Goal: Complete application form: Complete application form

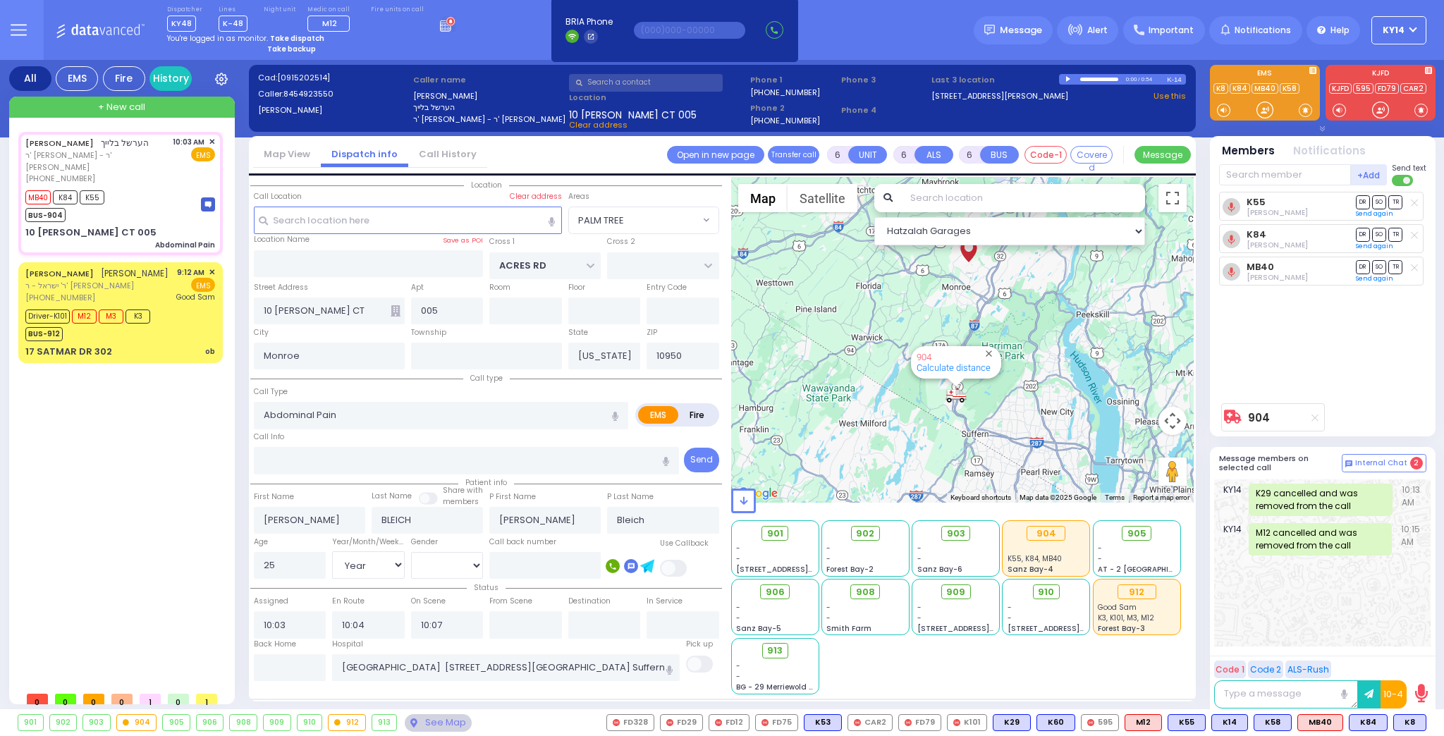
select select "PALM TREE"
select select "Year"
select select "[DEMOGRAPHIC_DATA]"
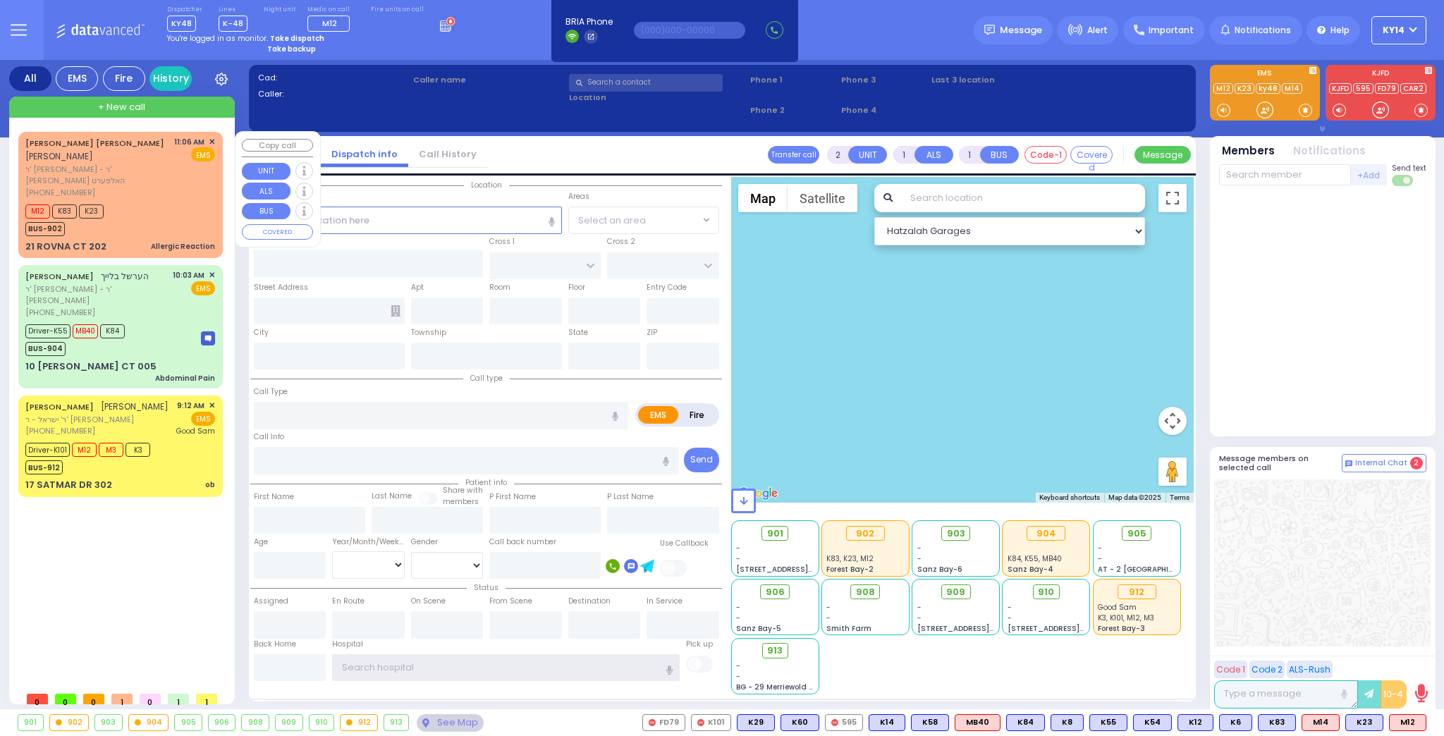
type input "ky14"
click at [137, 201] on div "M12 K83 K23 BUS-902" at bounding box center [120, 218] width 190 height 35
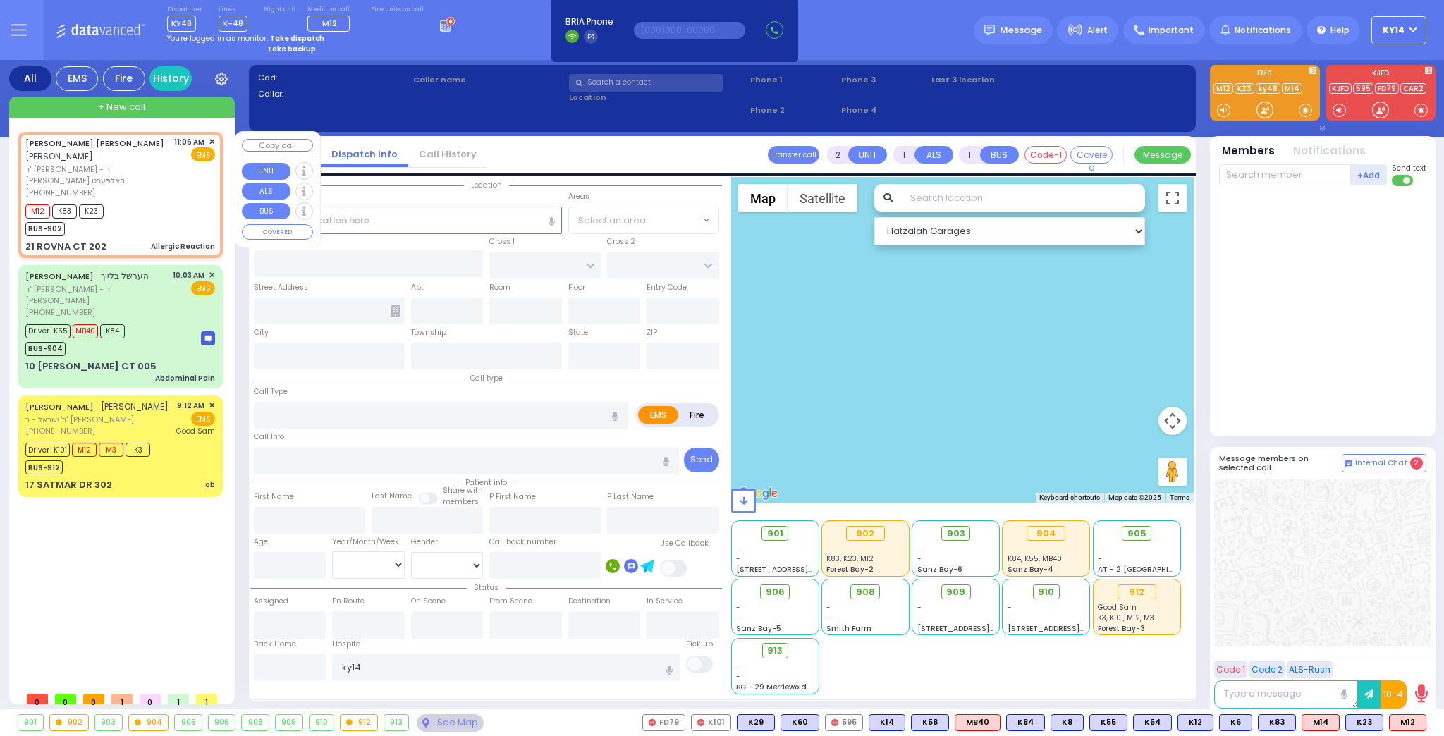
select select
type input "Allergic Reaction"
radio input "true"
type input "WOLF"
type input "[PERSON_NAME]"
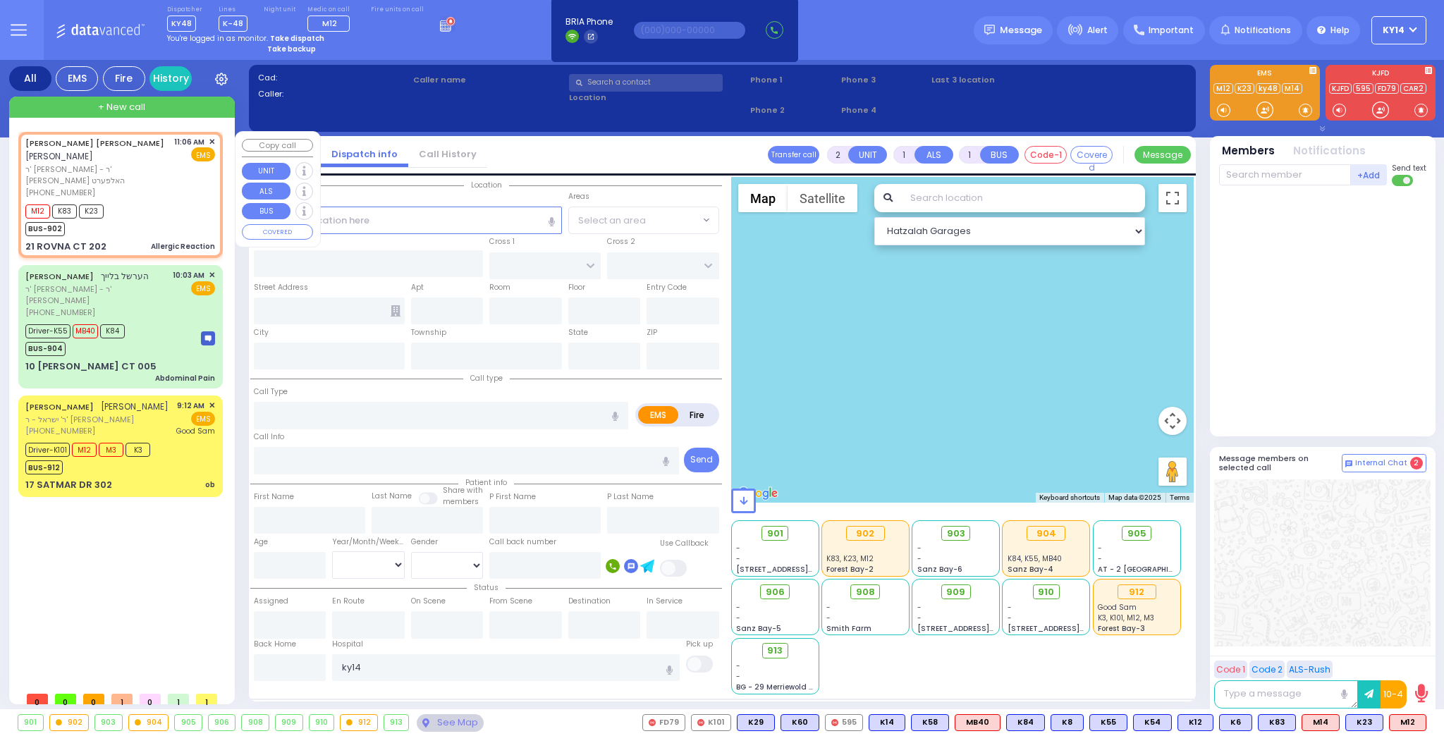
select select
type input "11:06"
type input "11:08"
type input "CHEVRON RD"
type input "[GEOGRAPHIC_DATA]"
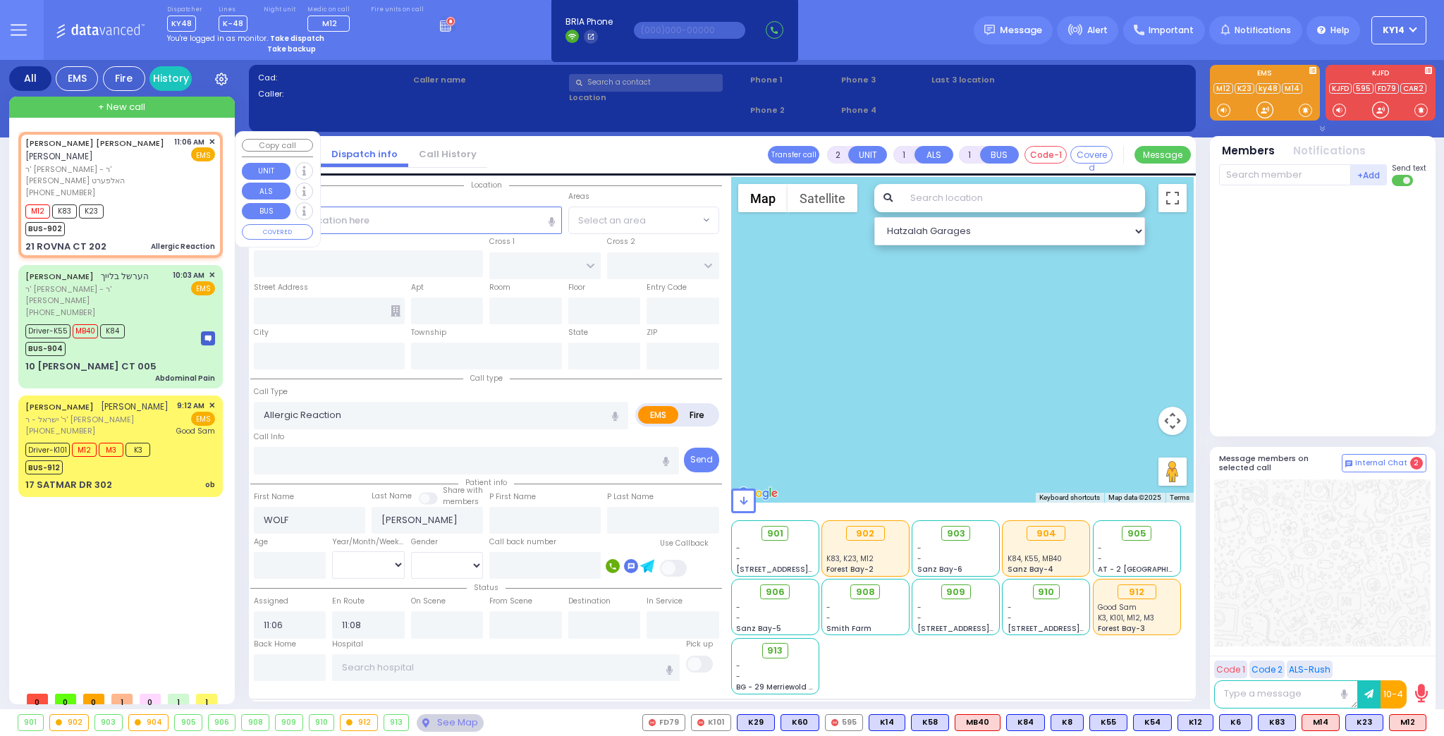
type input "21 ROVNA CT"
type input "202"
type input "Monroe"
type input "[US_STATE]"
type input "10950"
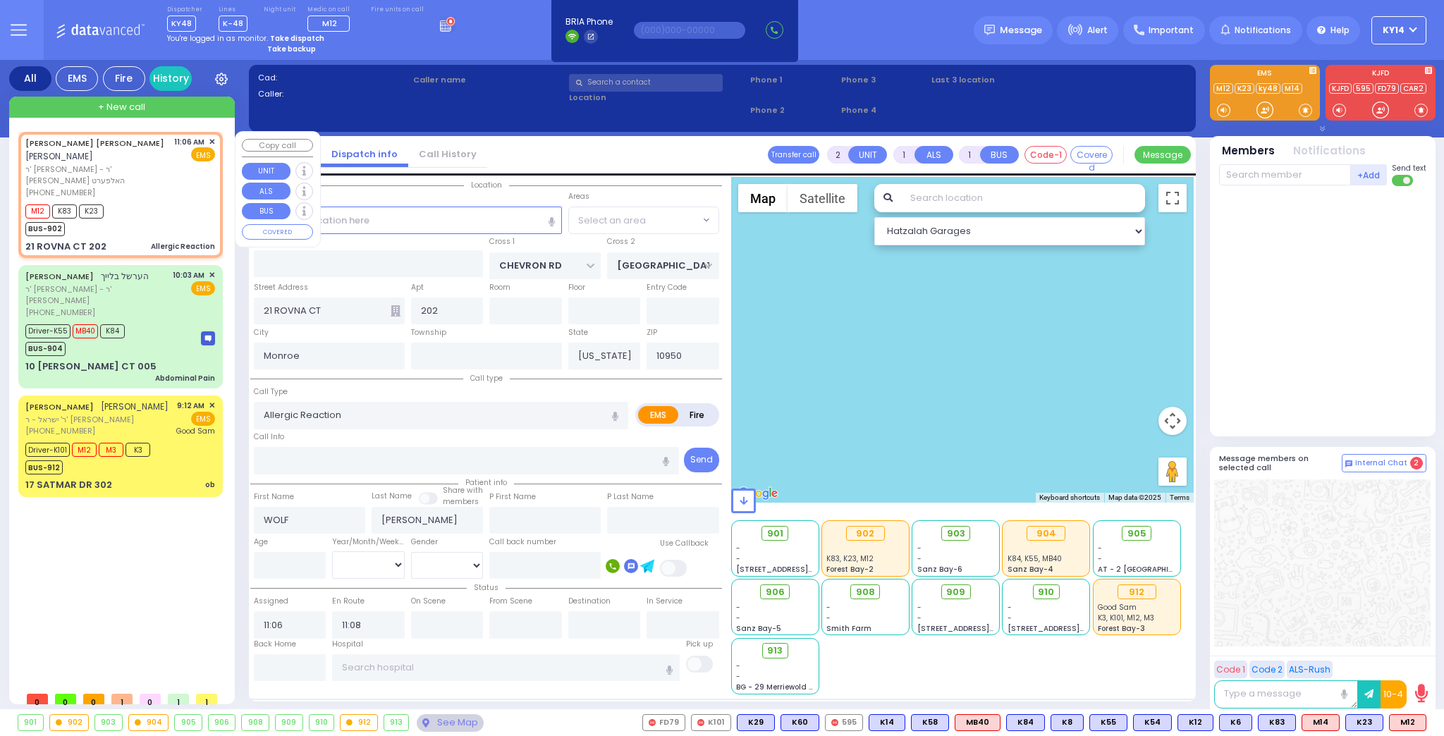
select select "Hatzalah Garages"
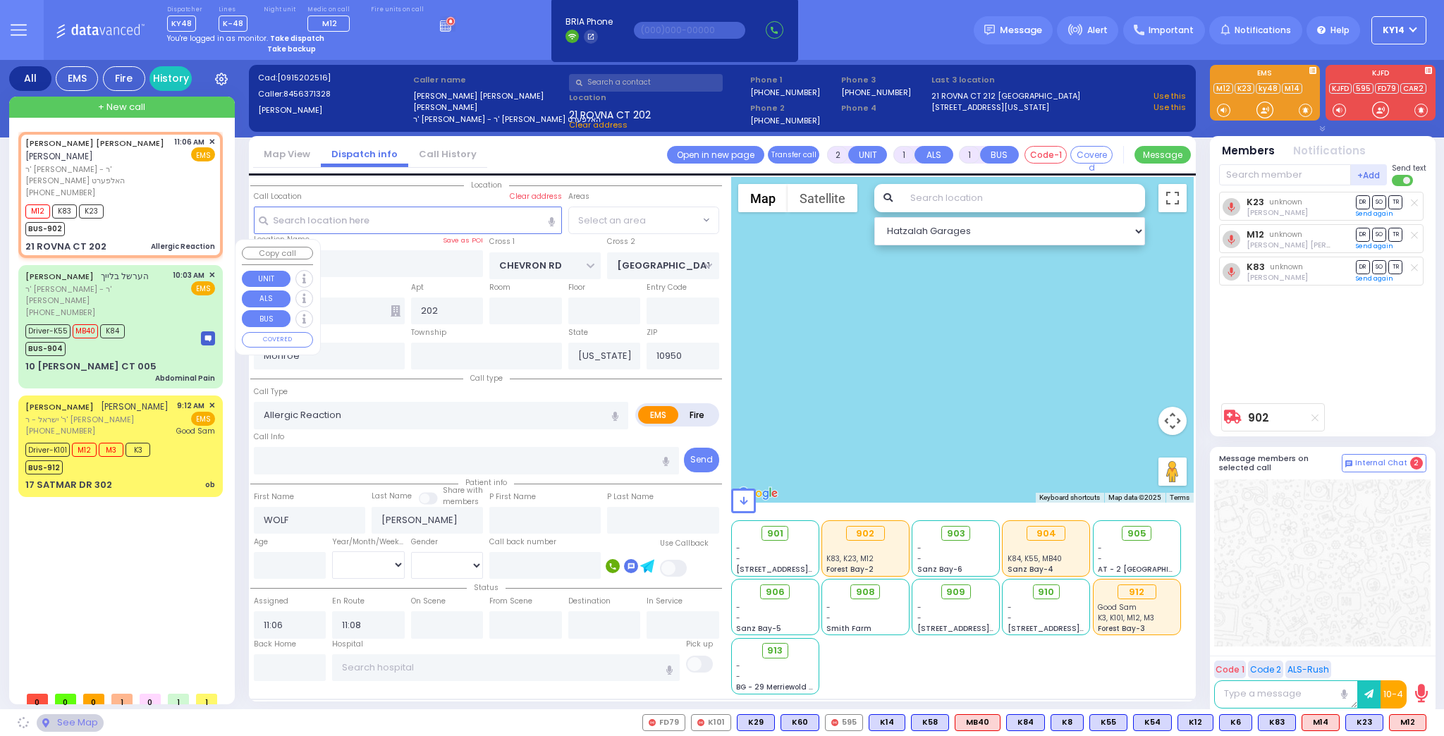
select select "SECTION 5"
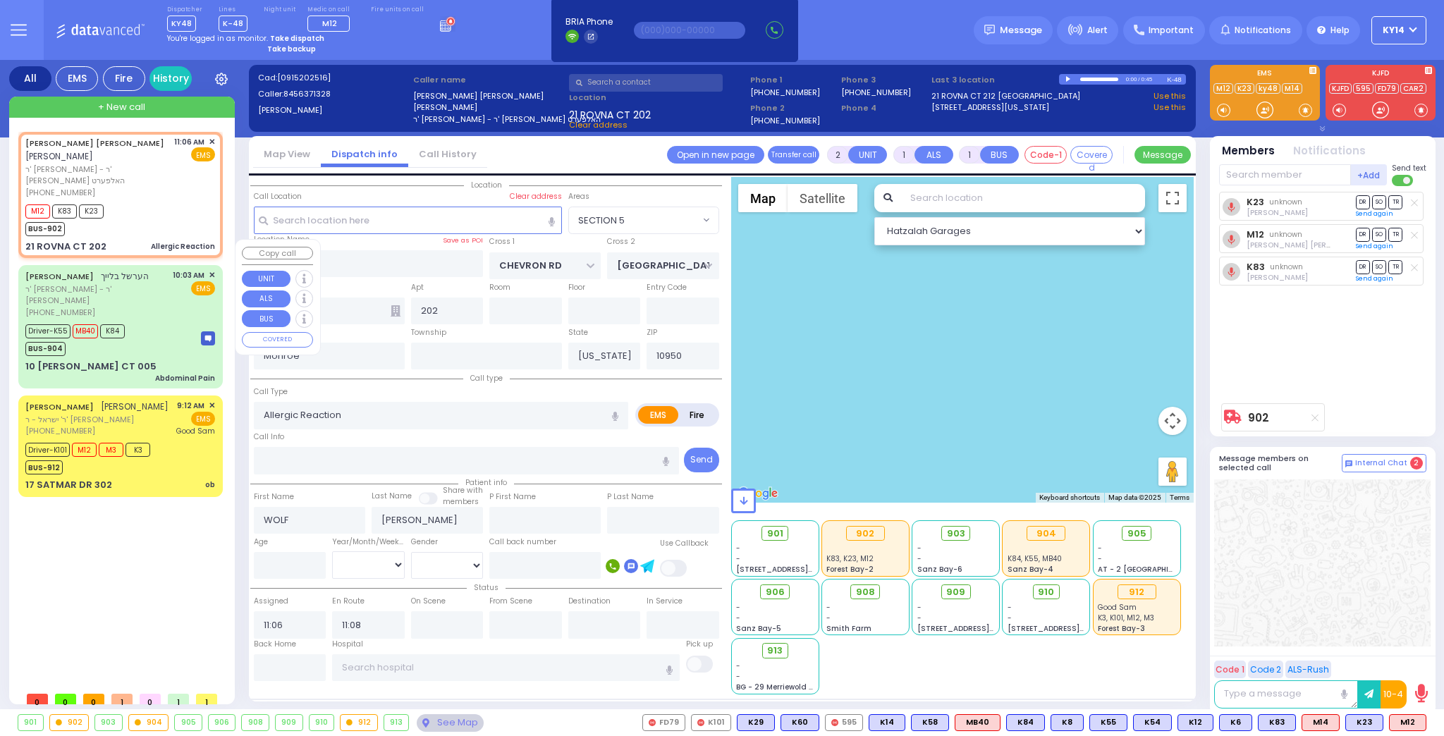
click at [149, 321] on div "Driver-K55 MB40 K84 BUS-904" at bounding box center [120, 338] width 190 height 35
type input "6"
select select
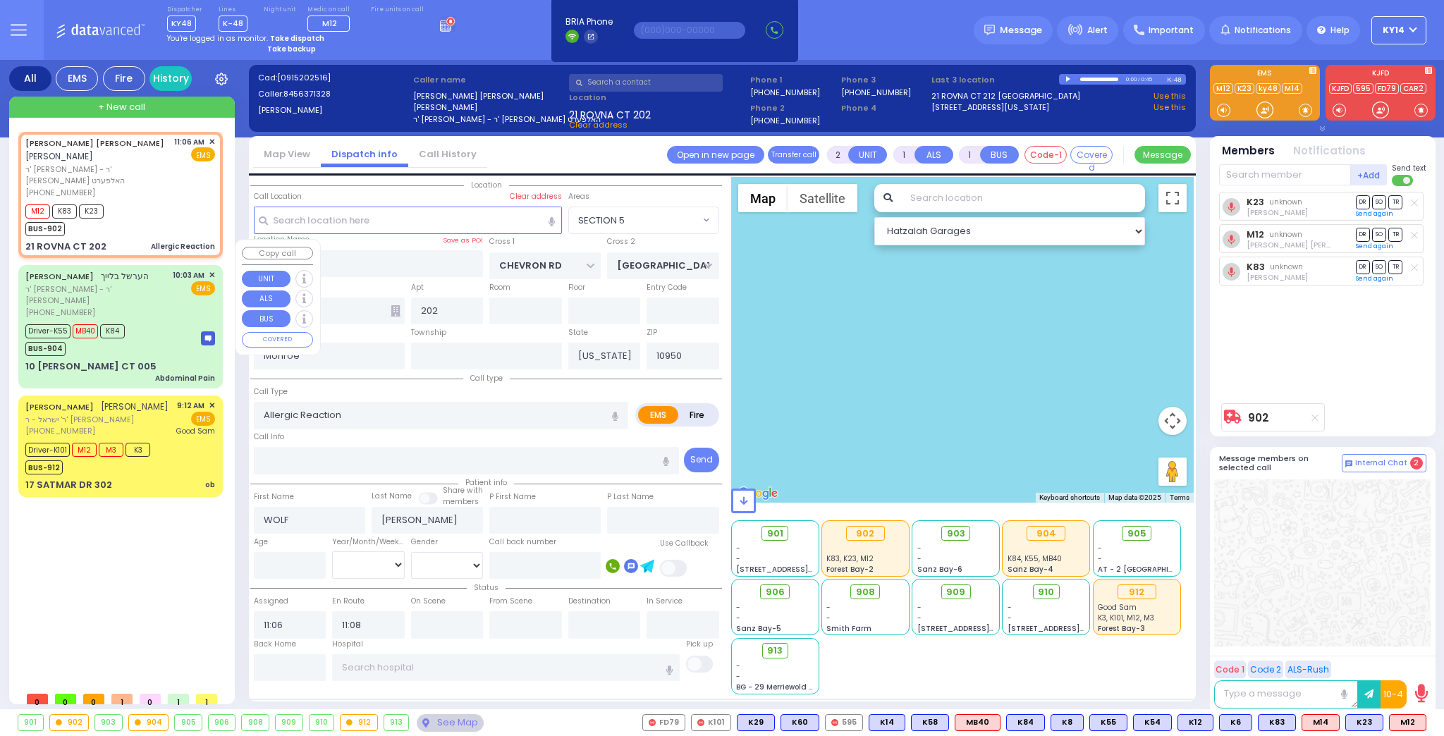
type input "Abdominal Pain"
radio input "true"
type input "HERSHEL"
type input "BLEICH"
type input "Hershel"
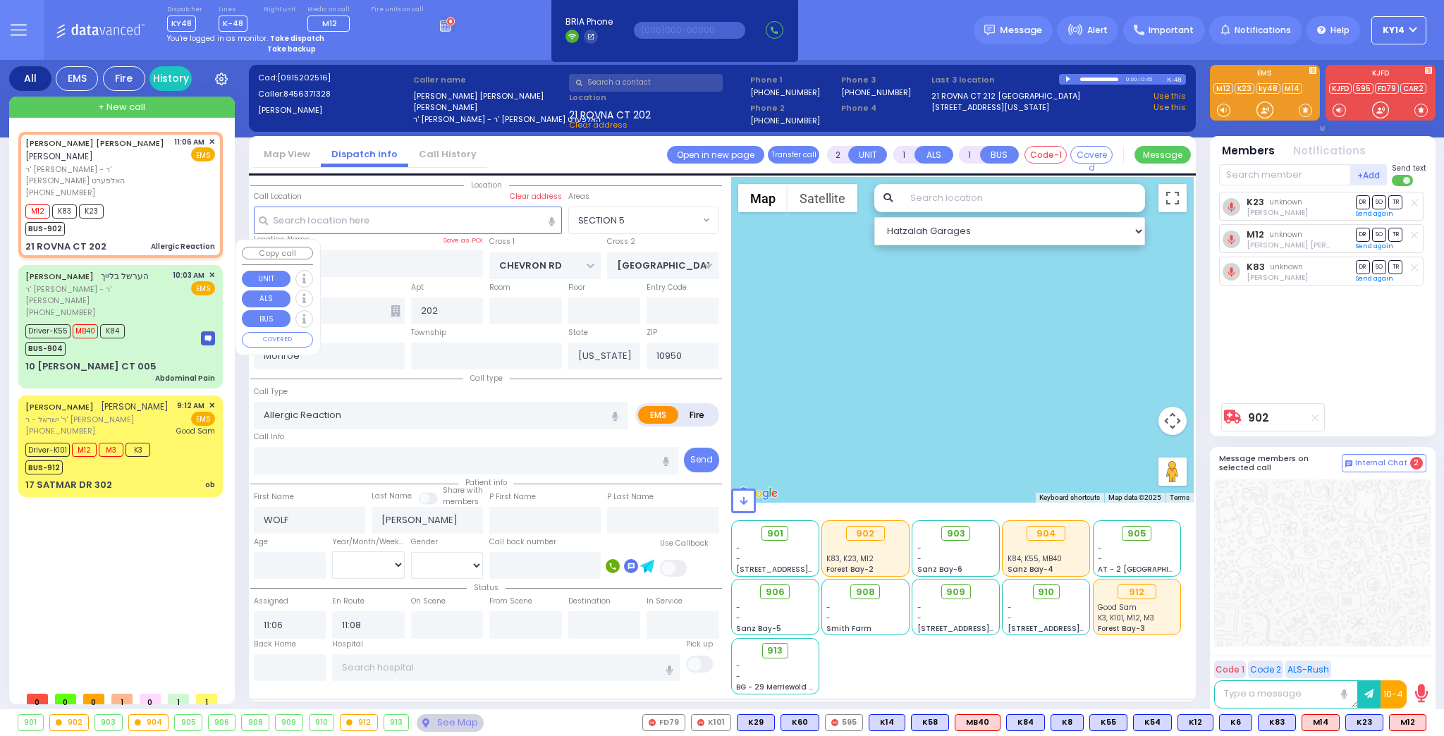
type input "Bleich"
type input "25"
select select "Year"
select select "[DEMOGRAPHIC_DATA]"
type input "10:03"
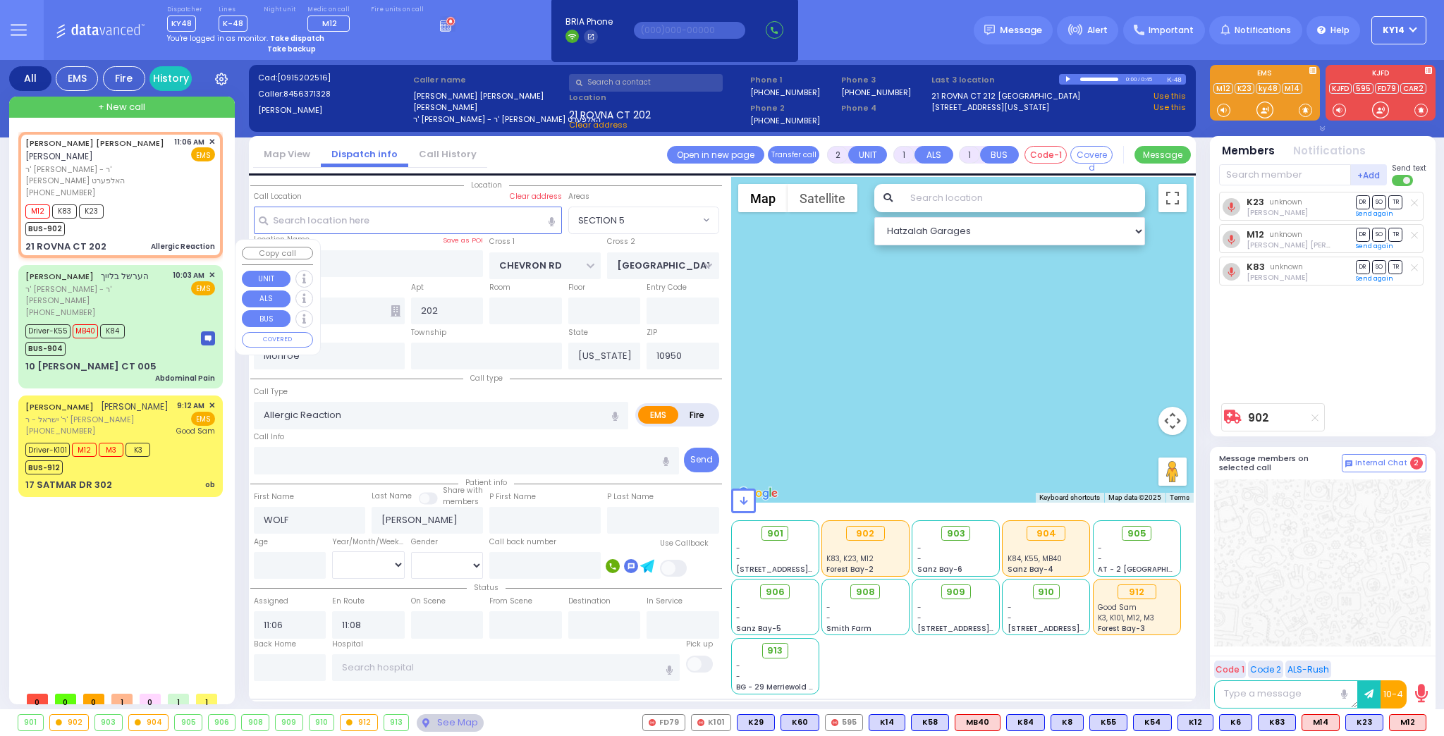
type input "10:07"
type input "10:41"
type input "11:10"
type input "11:22"
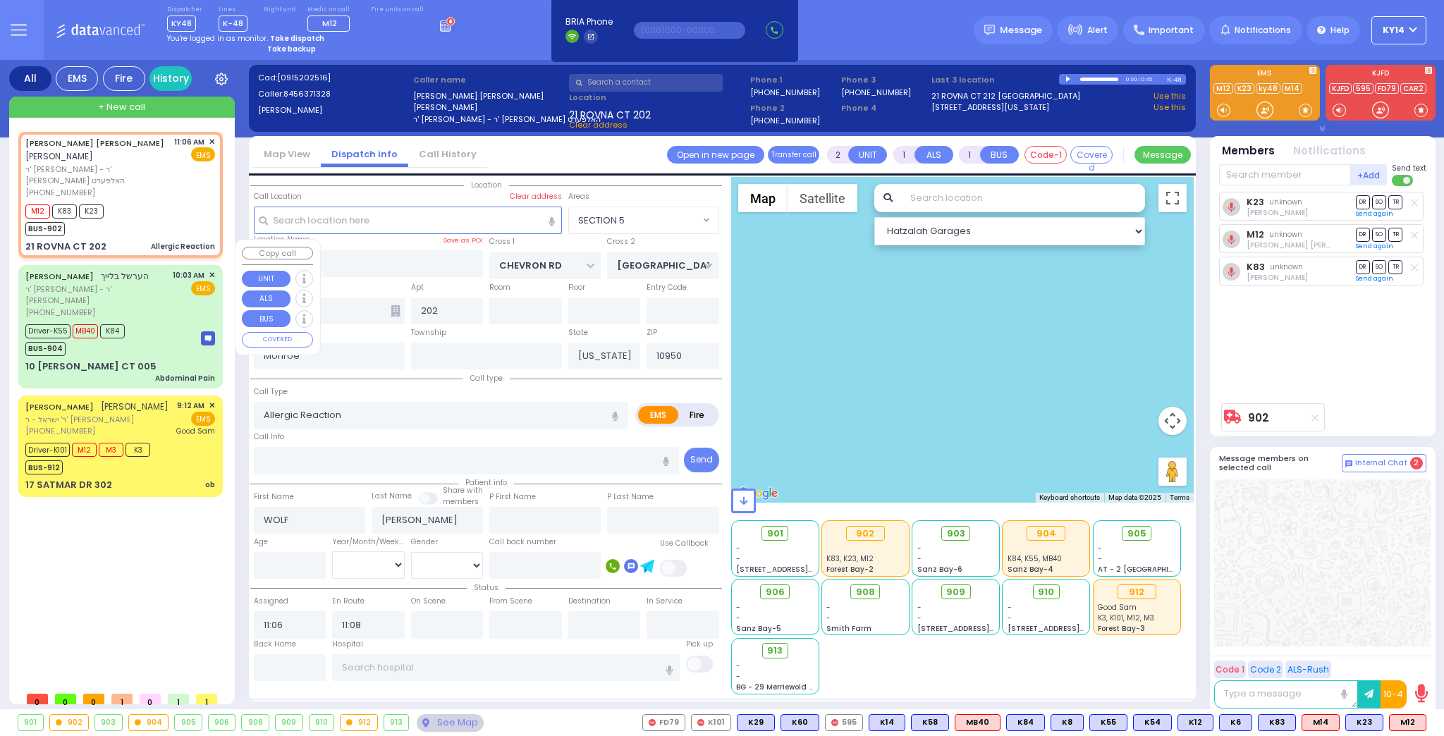
type input "Good Samaritan Hospital 257 Lafayette Avenue 8457909405 Suffern"
select select "Hatzalah Garages"
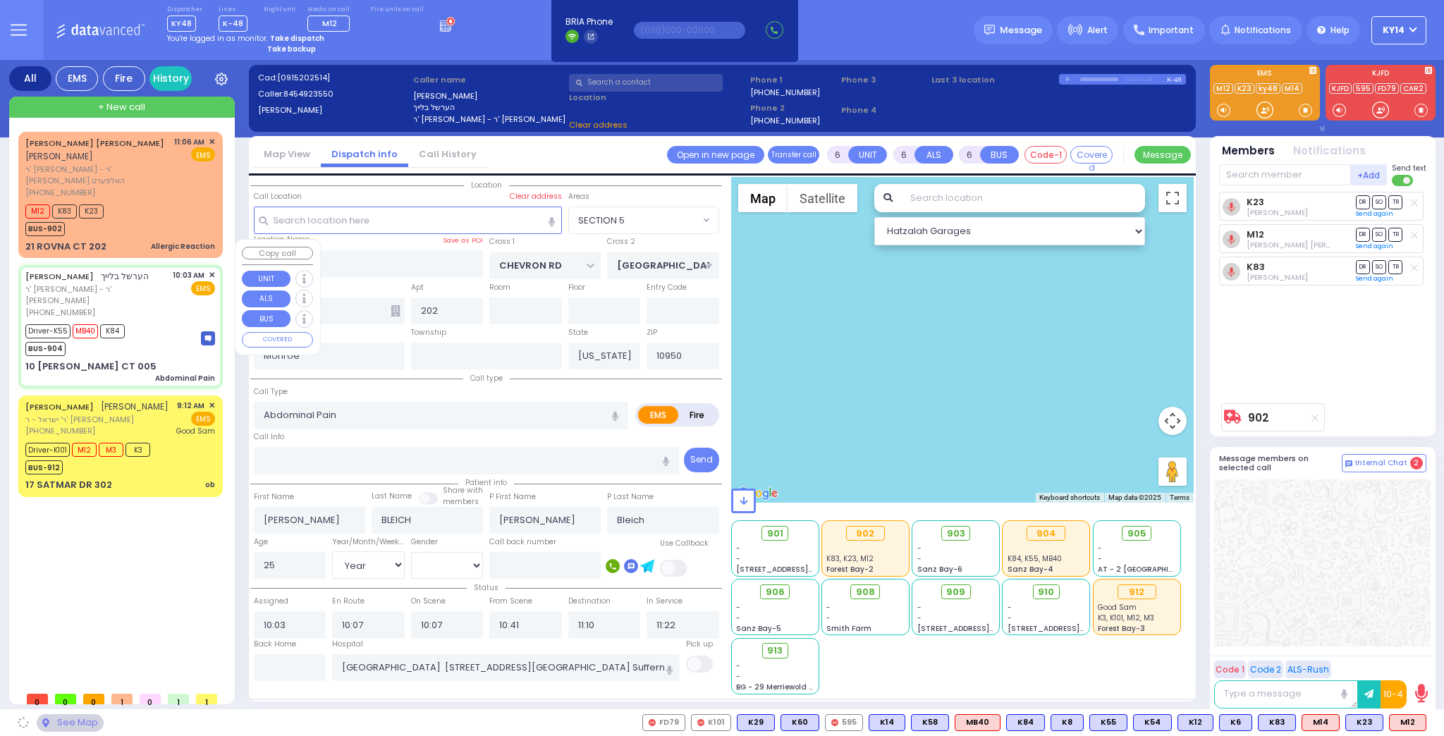
type input "ACRES RD"
type input "10 LEMBERG CT"
type input "005"
select select "PALM TREE"
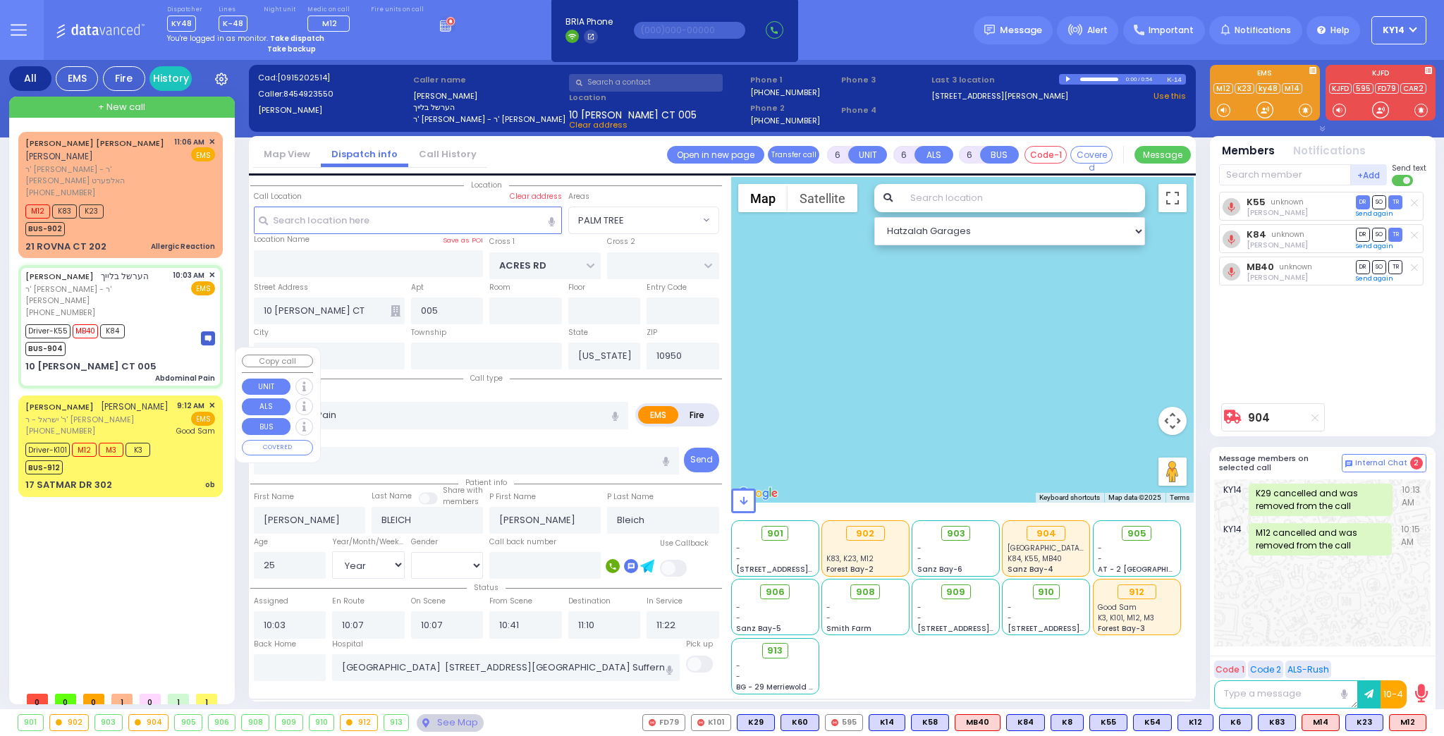
click at [142, 400] on div "JOEL FRIED יואל פריעד ר' ישראל - ר' מרדכי בינער (845) 783-7395 9:12 AM ✕ EMS" at bounding box center [120, 418] width 190 height 37
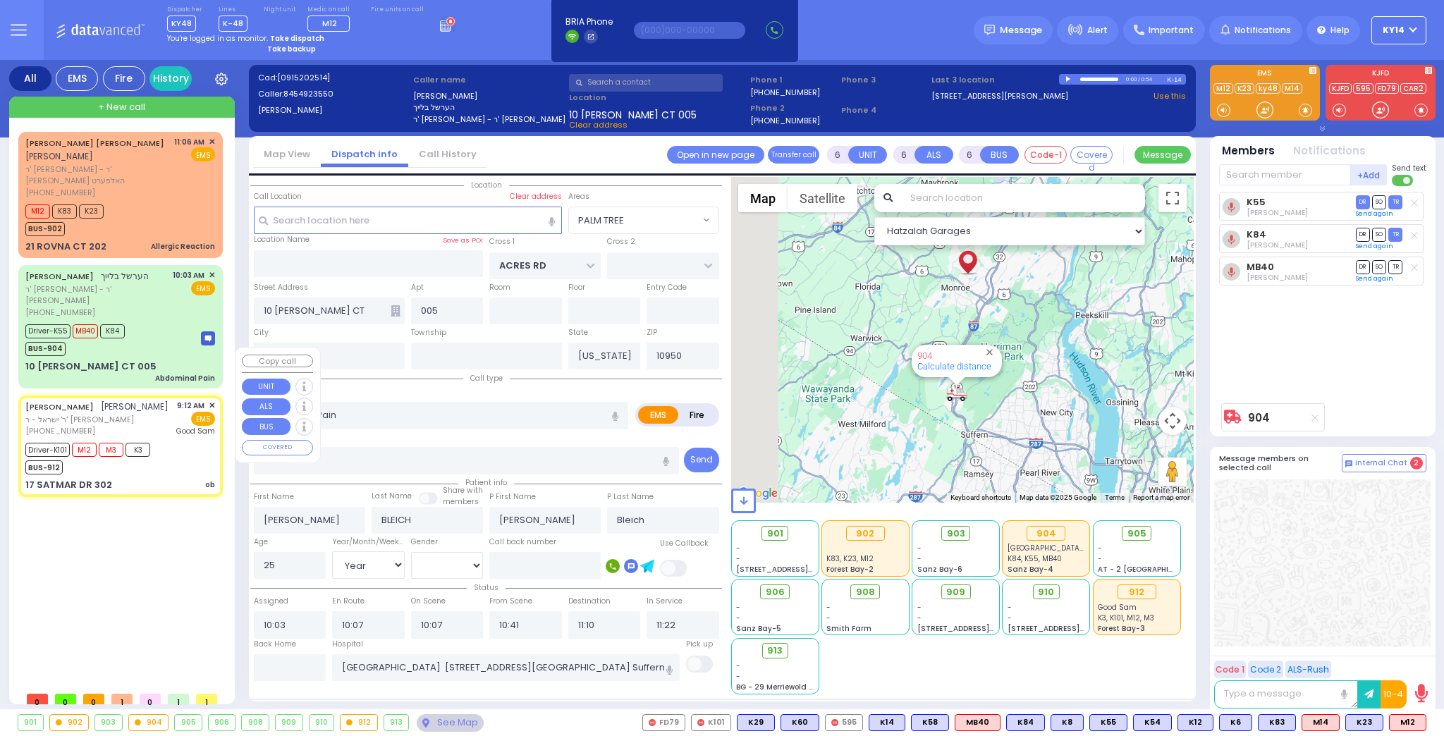
select select
type input "ob"
radio input "true"
type input "JOEL"
type input "FRIED"
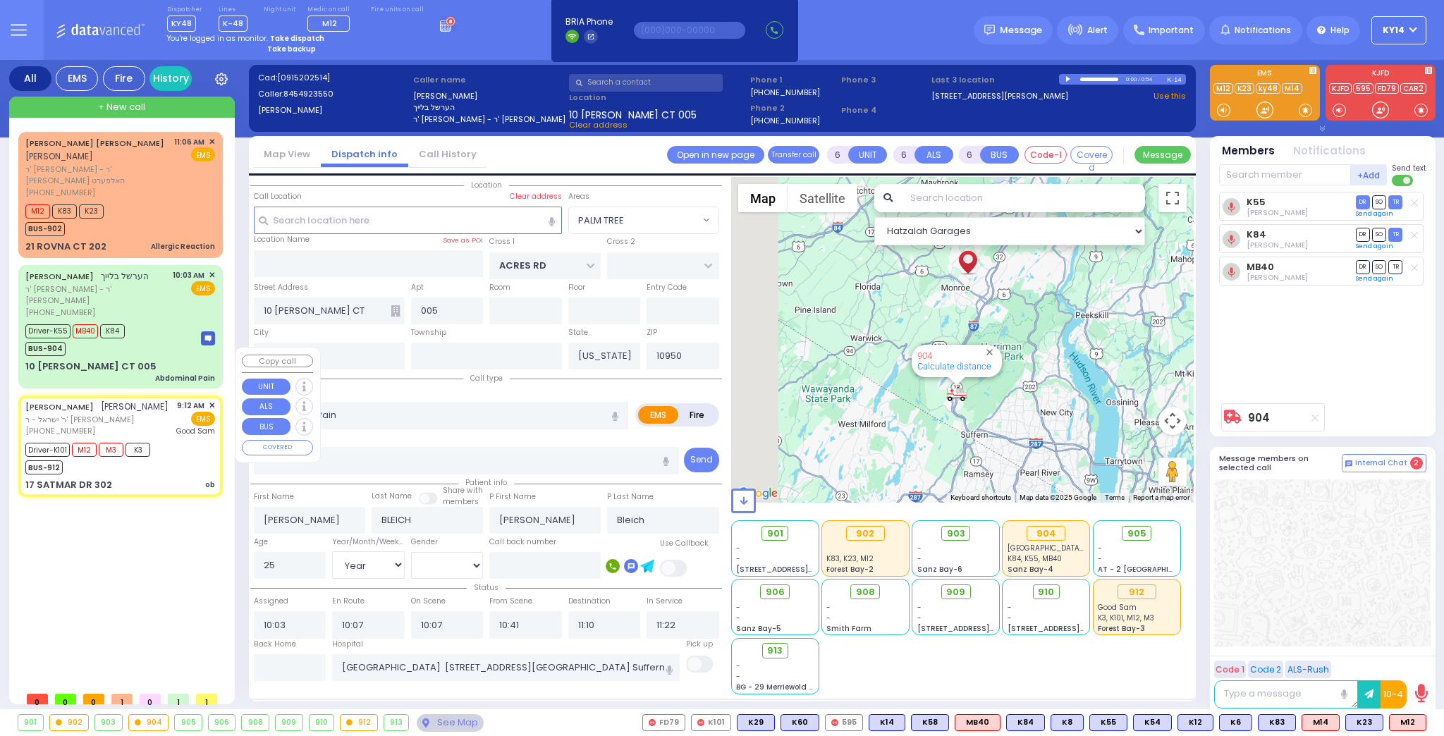
type input "Baby girl"
type input "Fried"
select select "Year"
select select "[DEMOGRAPHIC_DATA]"
type input "09:12"
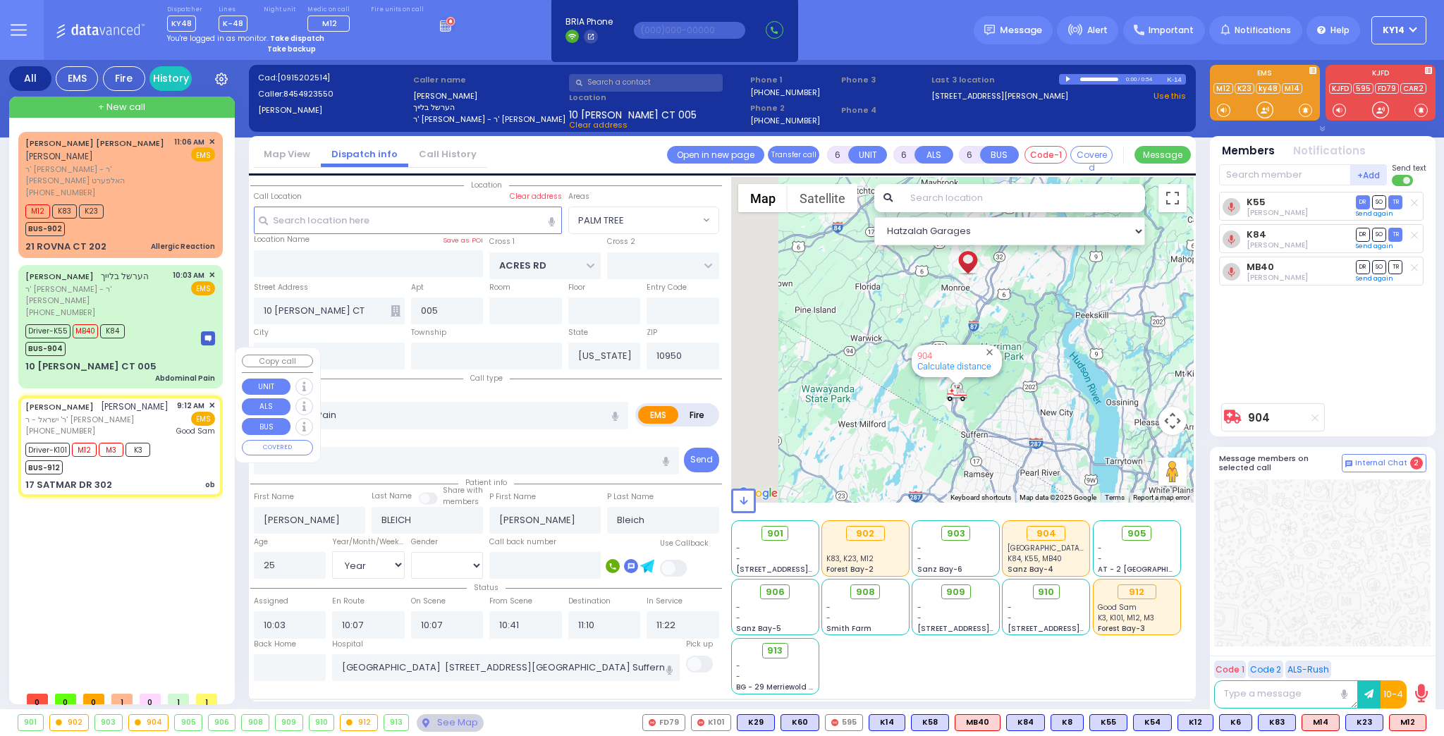
type input "09:14"
type input "09:17"
type input "09:43"
type input "10:10"
type input "10:30"
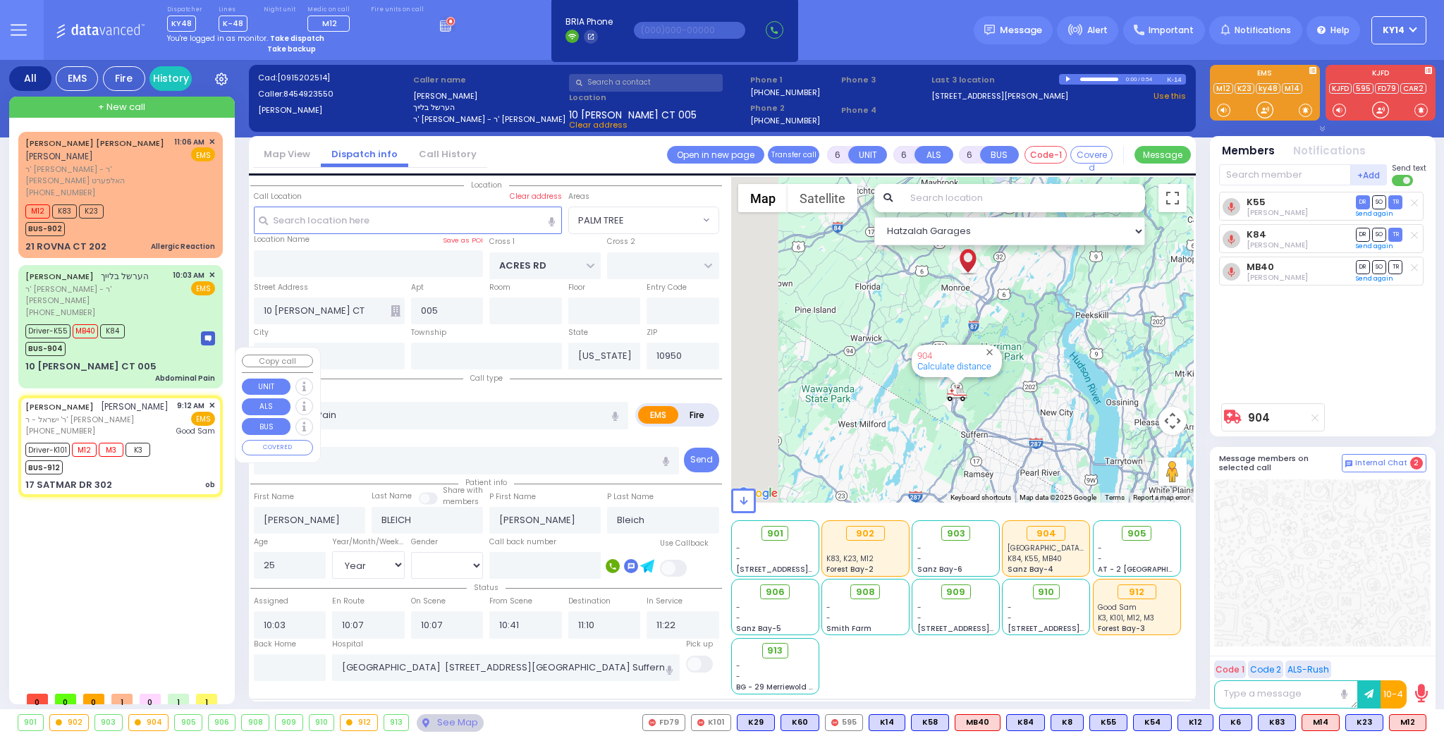
type input "Good Samaritan Hospital"
type input "SIGET COURT"
type input "HAYES COURT"
type input "17 SATMAR DR"
type input "302"
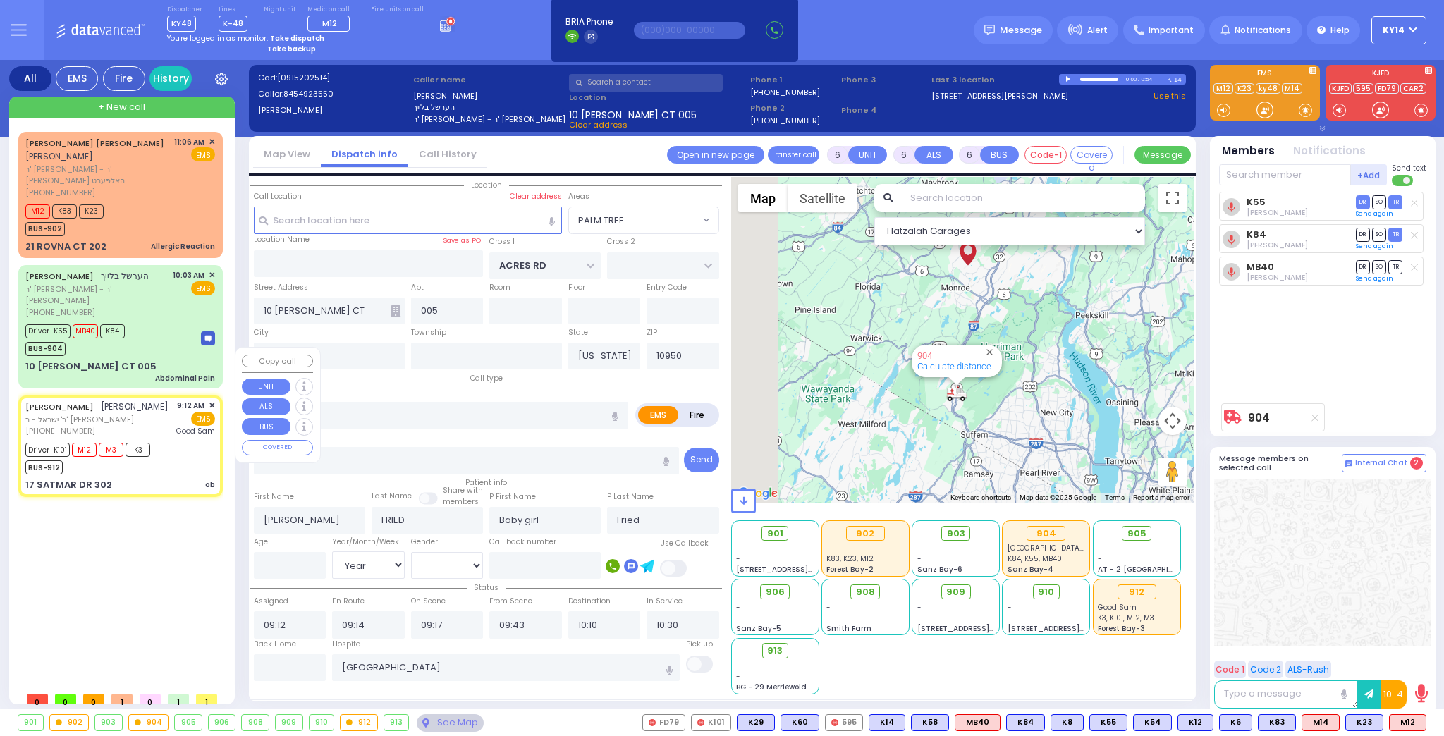
type input "Kiryas Joel"
select select "SECTION 3"
select select "Hatzalah Garages"
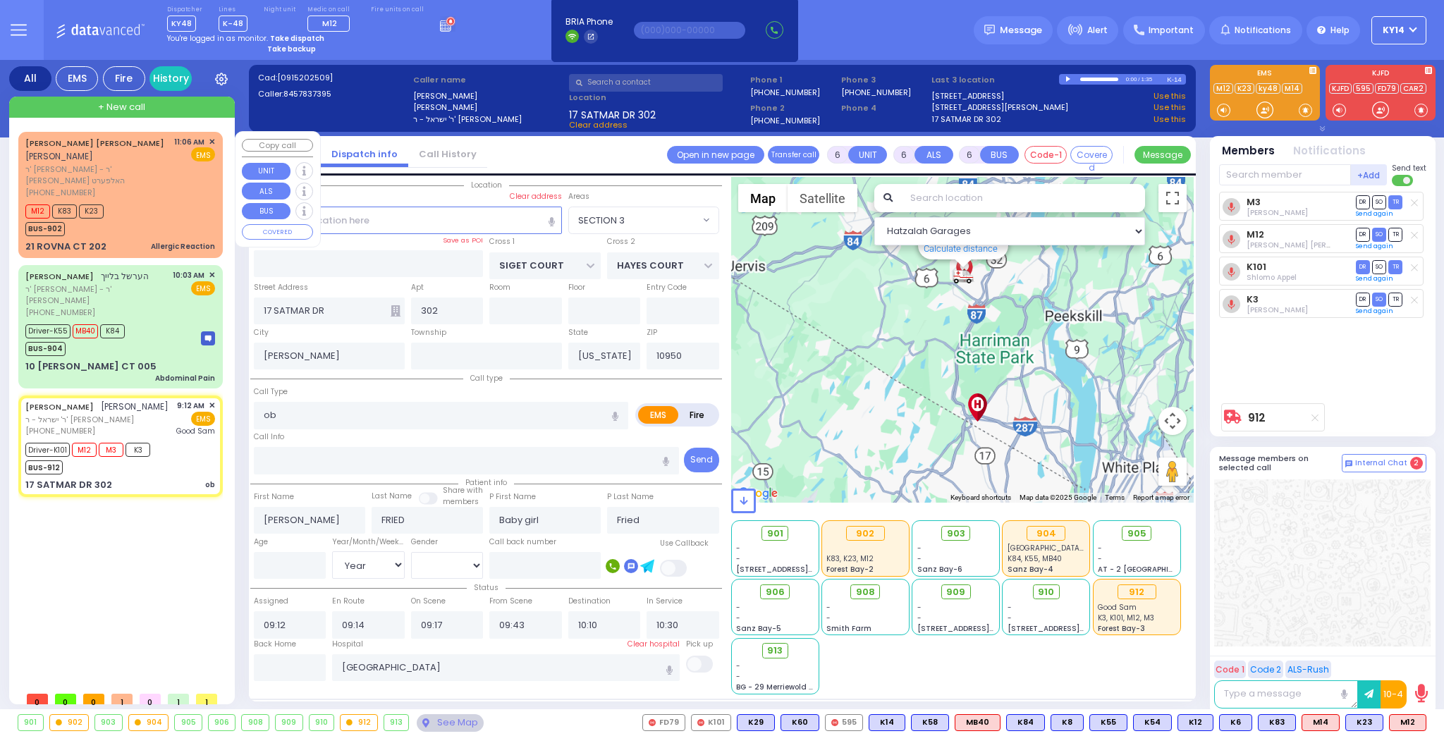
drag, startPoint x: 142, startPoint y: 168, endPoint x: 145, endPoint y: 146, distance: 22.0
click at [142, 187] on div "[PHONE_NUMBER]" at bounding box center [97, 193] width 144 height 12
type input "2"
type input "1"
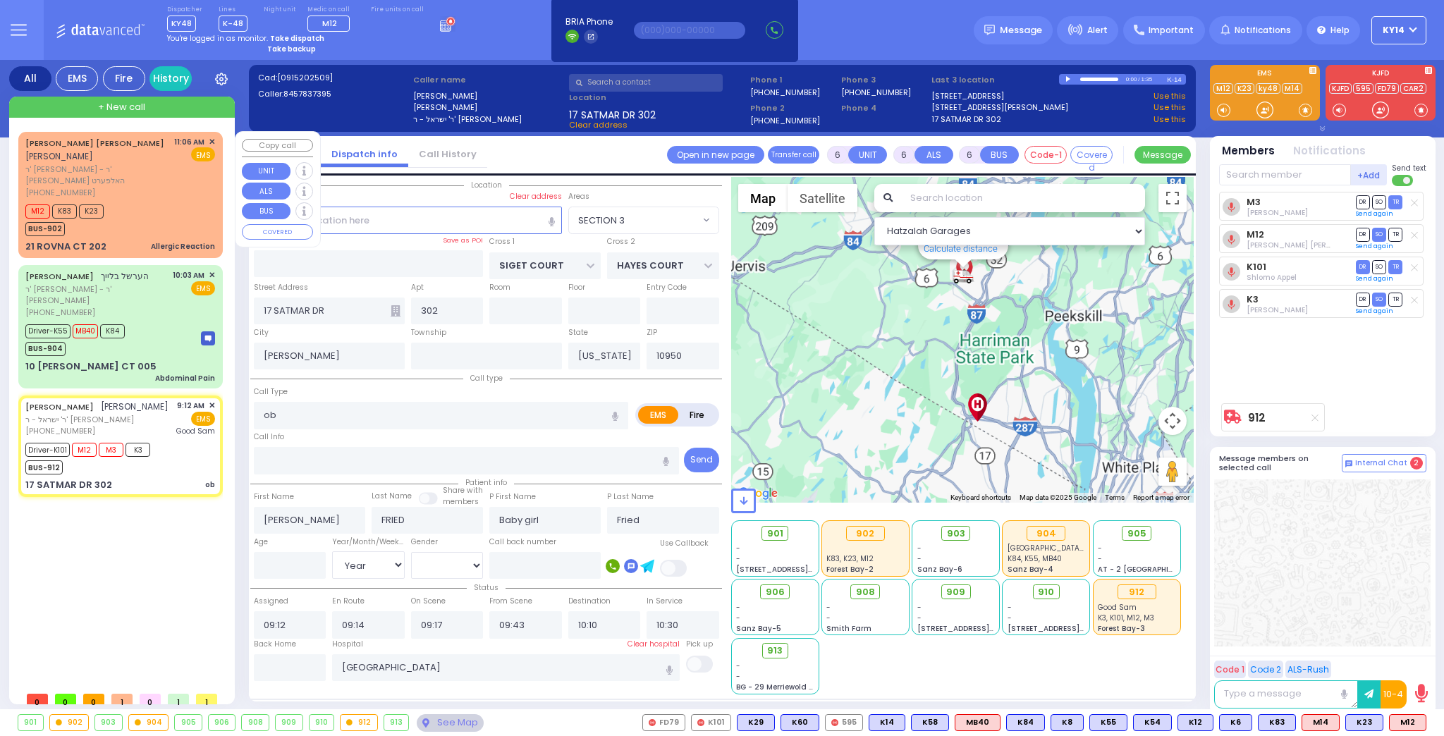
select select
type input "Allergic Reaction"
radio input "true"
type input "WOLF"
type input "[PERSON_NAME]"
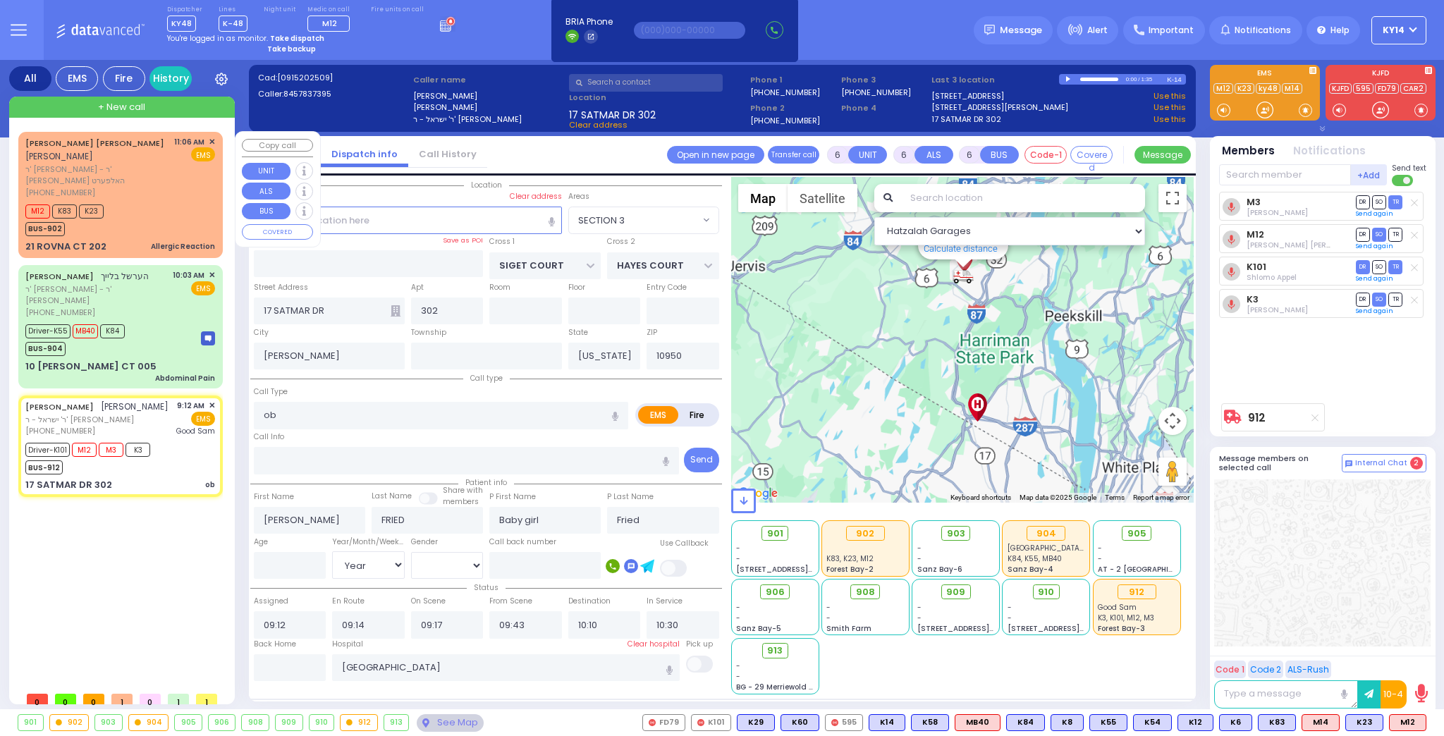
select select
type input "11:06"
type input "11:08"
select select "Hatzalah Garages"
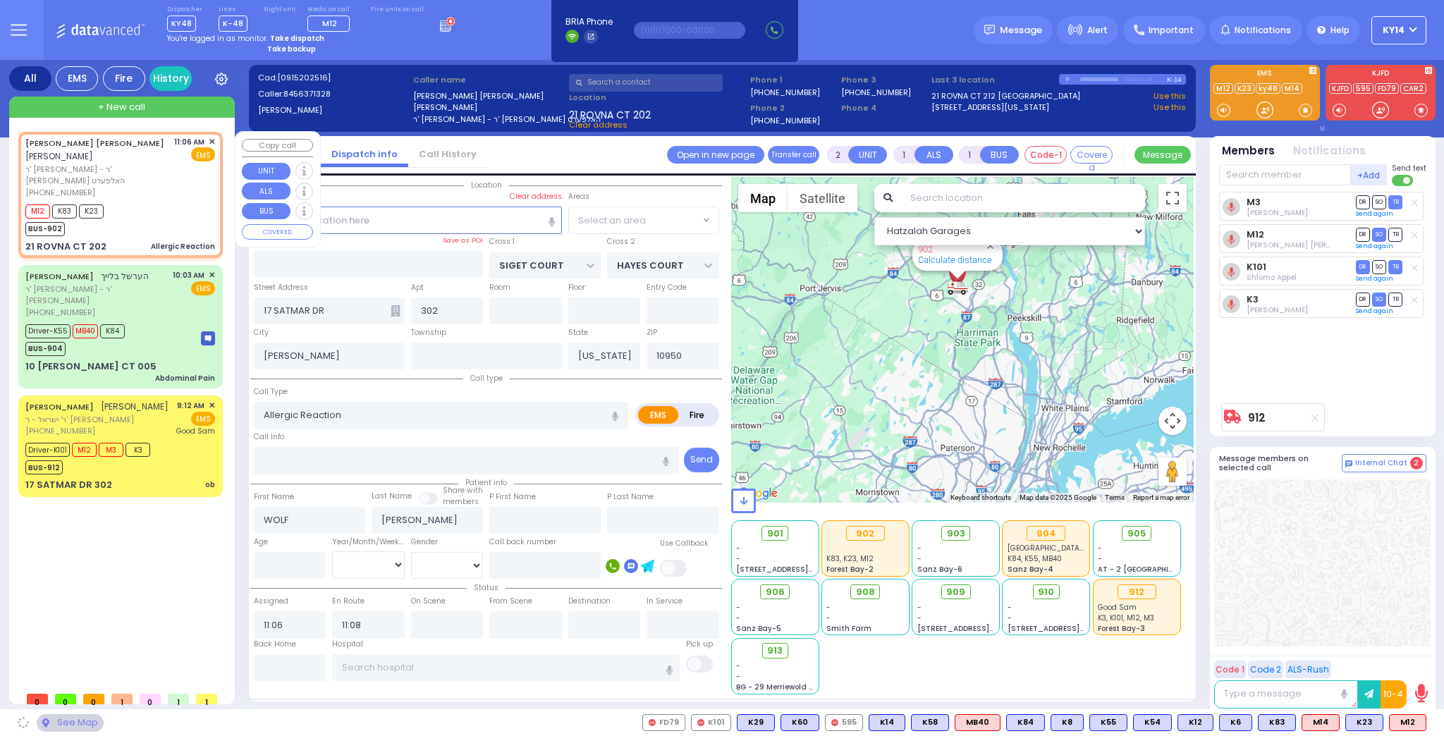
type input "CHEVRON RD"
type input "[GEOGRAPHIC_DATA]"
type input "21 ROVNA CT"
type input "202"
type input "Monroe"
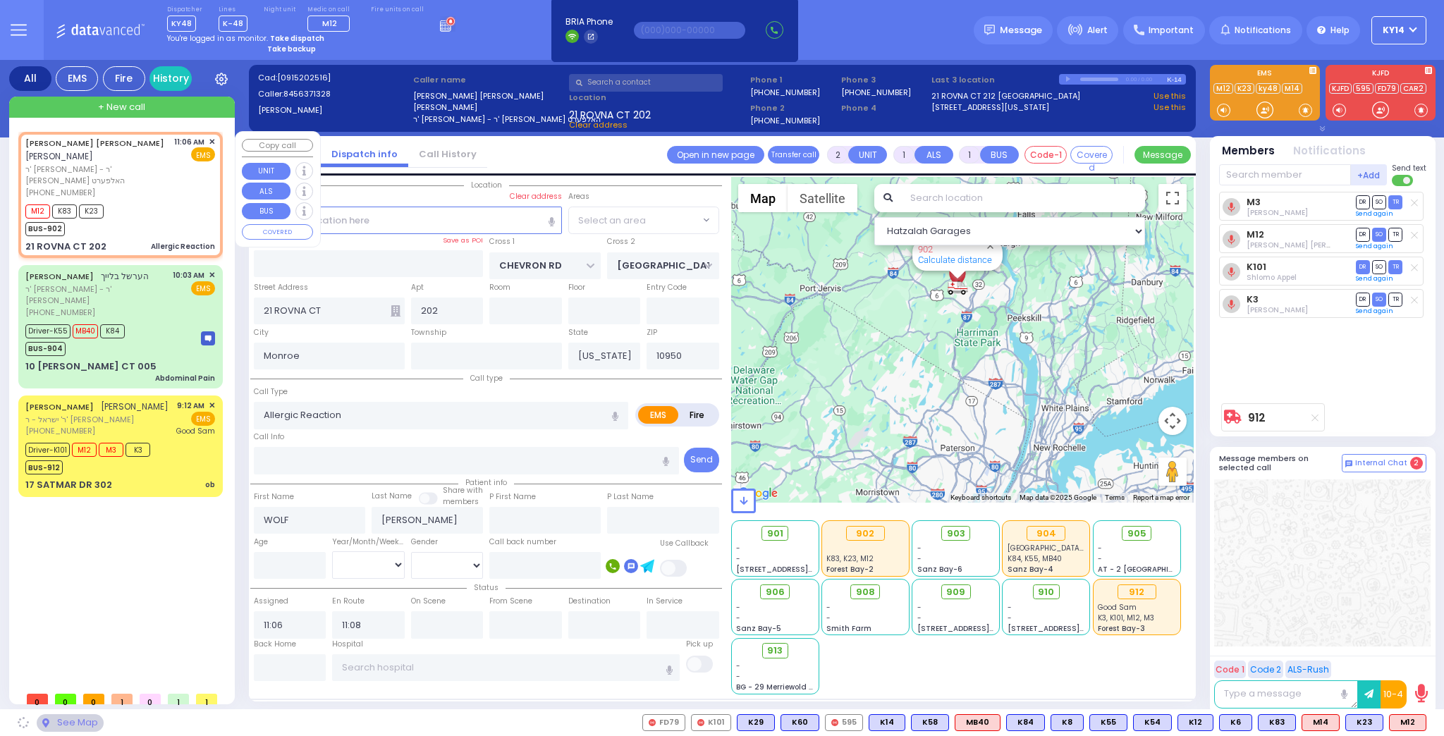
select select "SECTION 5"
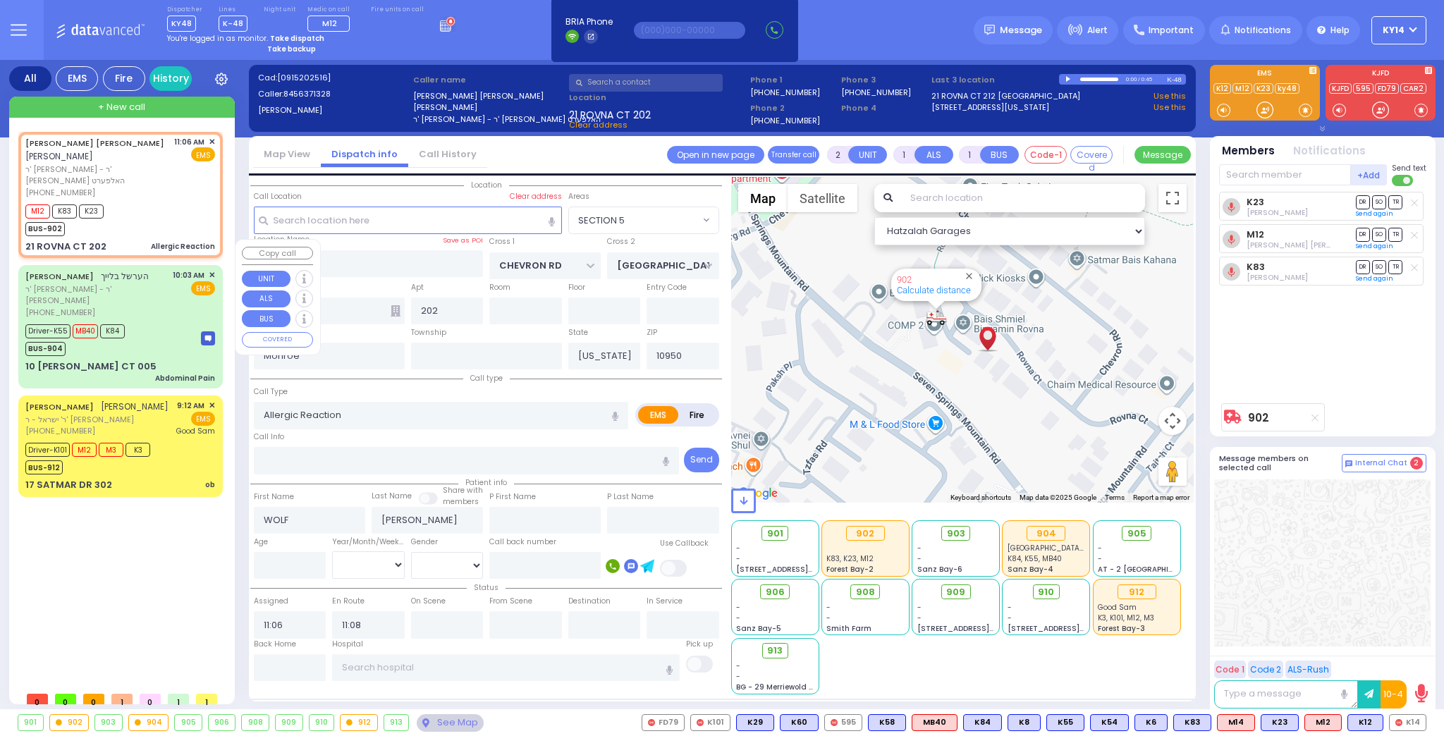
click at [136, 307] on div "[PHONE_NUMBER]" at bounding box center [96, 313] width 142 height 12
type input "6"
select select
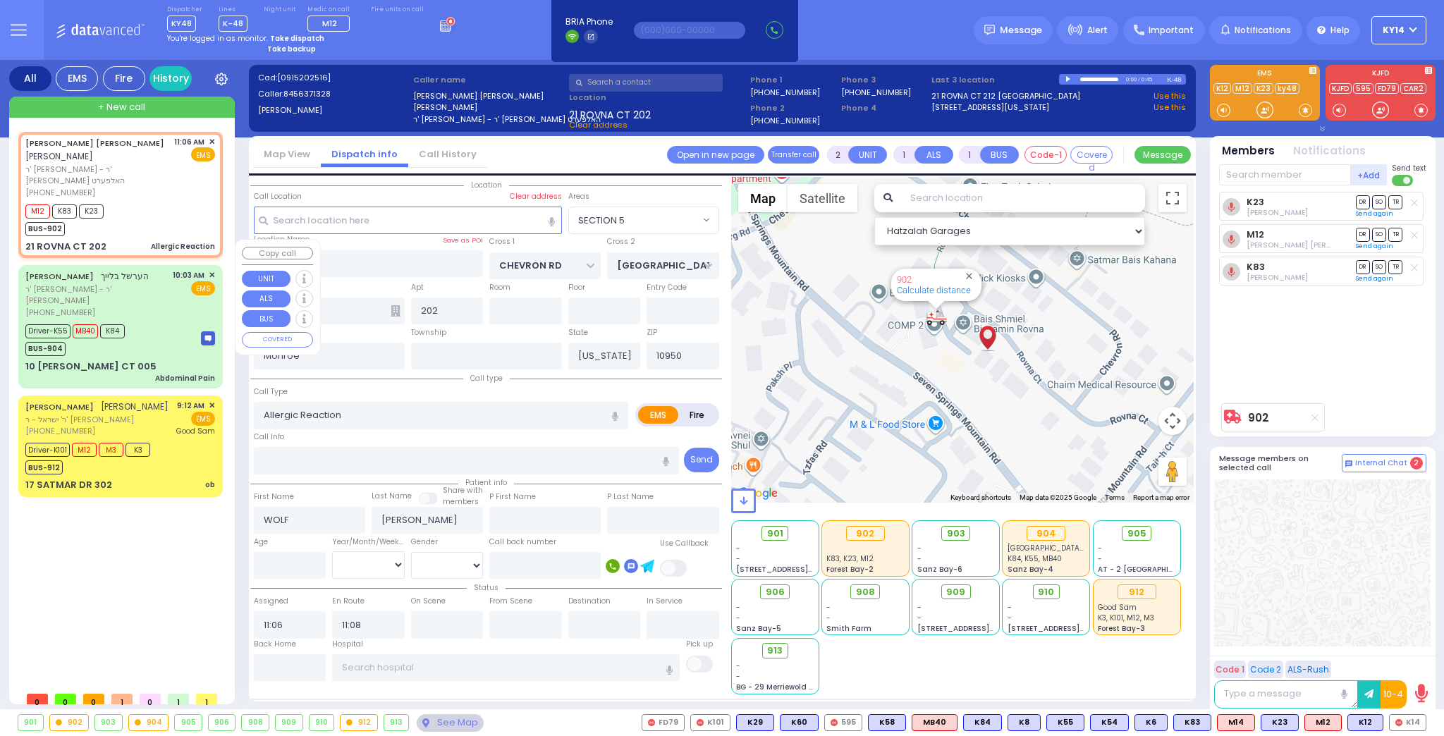
type input "Abdominal Pain"
radio input "true"
type input "HERSHEL"
type input "BLEICH"
type input "Hershel"
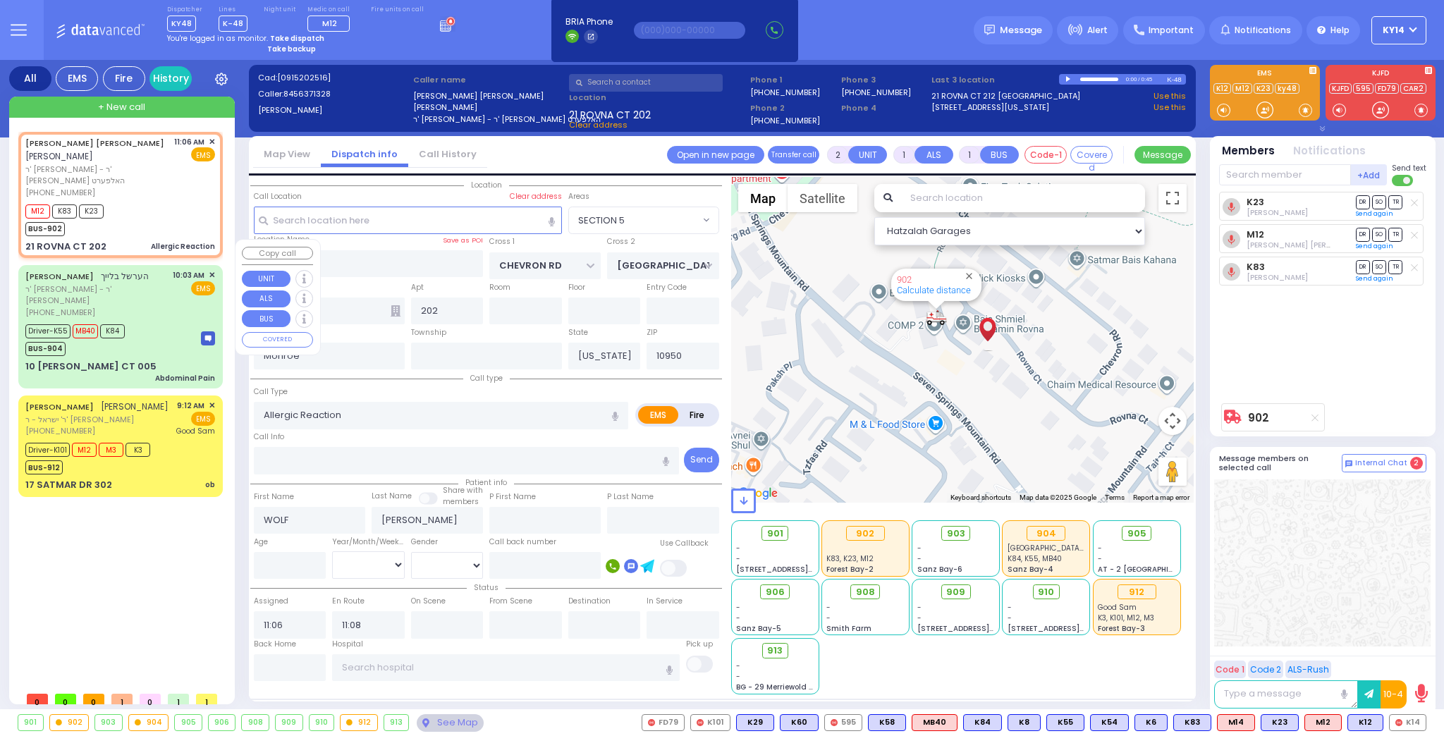
type input "Bleich"
type input "25"
select select "Year"
select select "[DEMOGRAPHIC_DATA]"
type input "10:03"
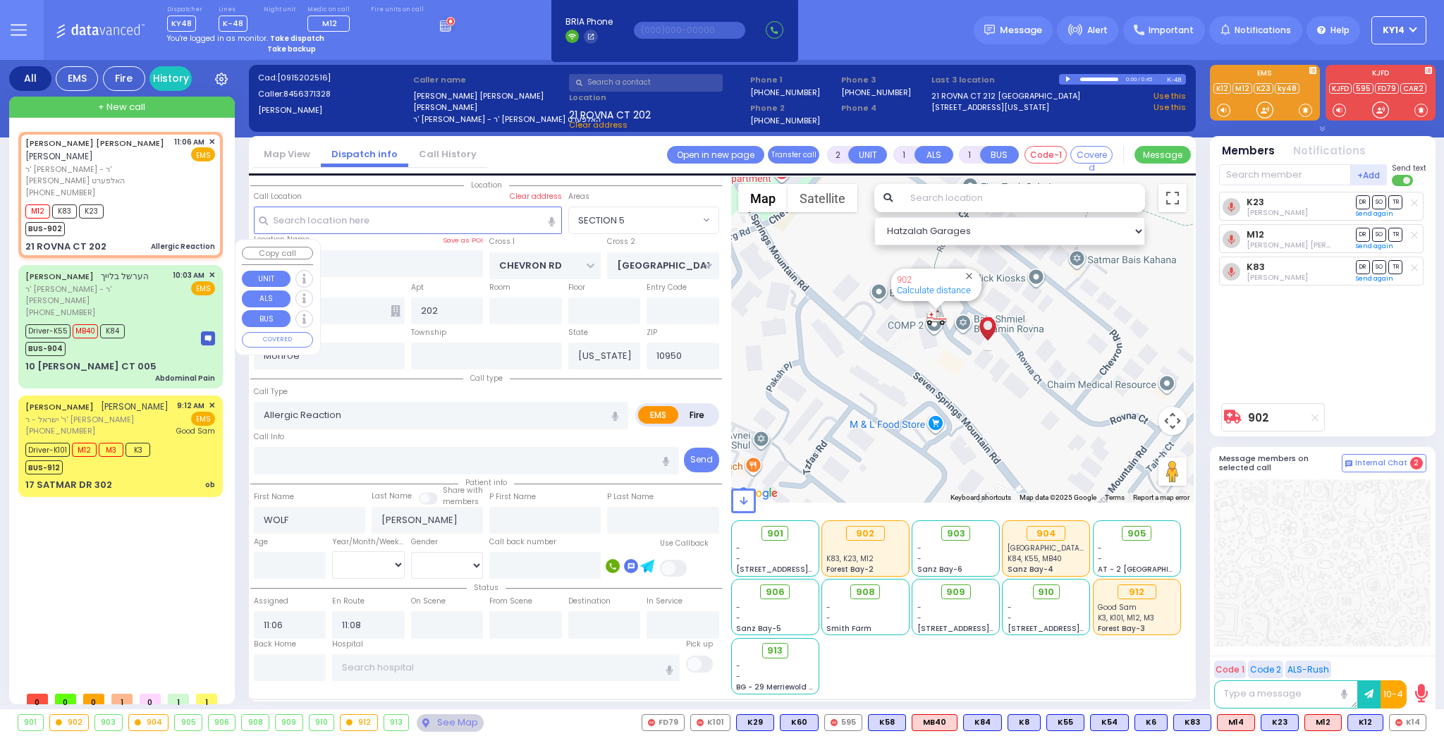
type input "10:07"
type input "10:41"
type input "11:10"
type input "11:22"
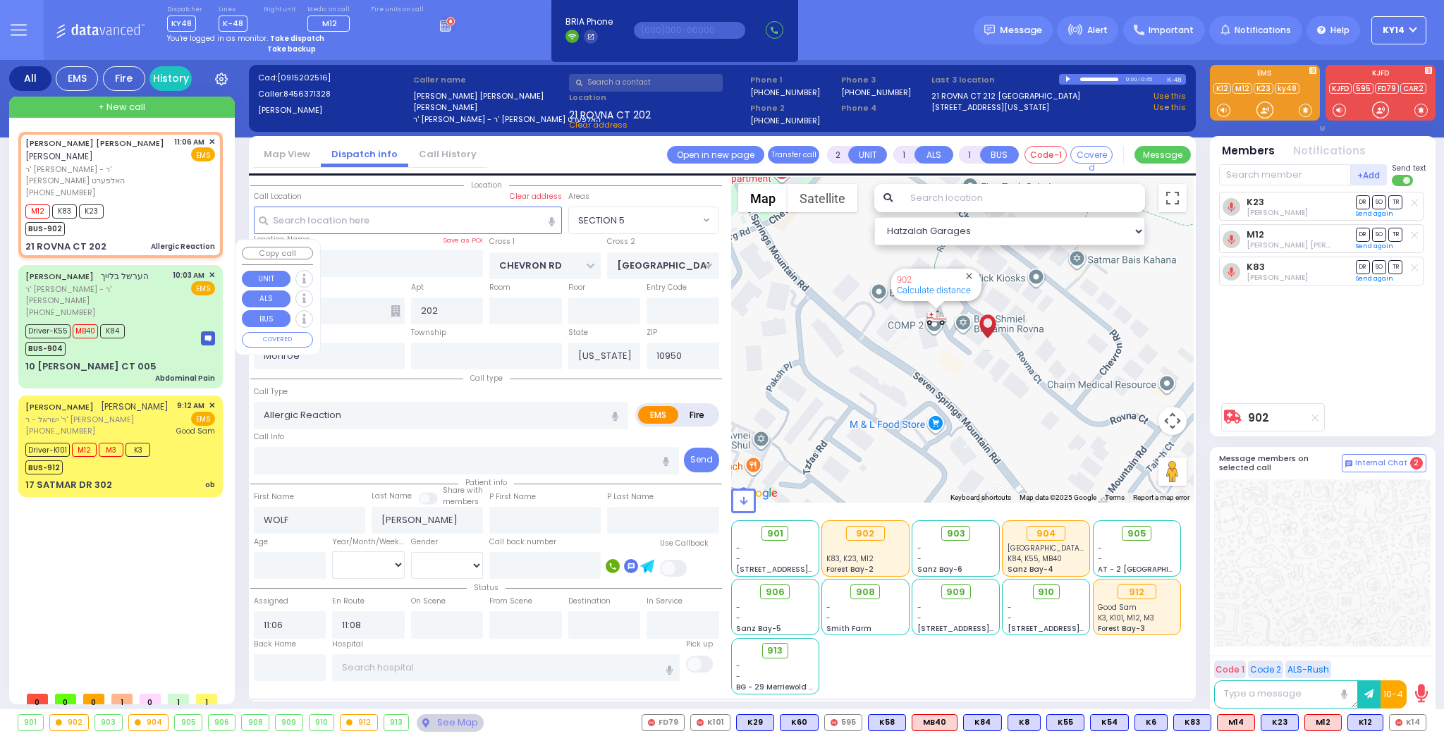
type input "Good Samaritan Hospital 257 Lafayette Avenue 8457909405 Suffern"
select select "Hatzalah Garages"
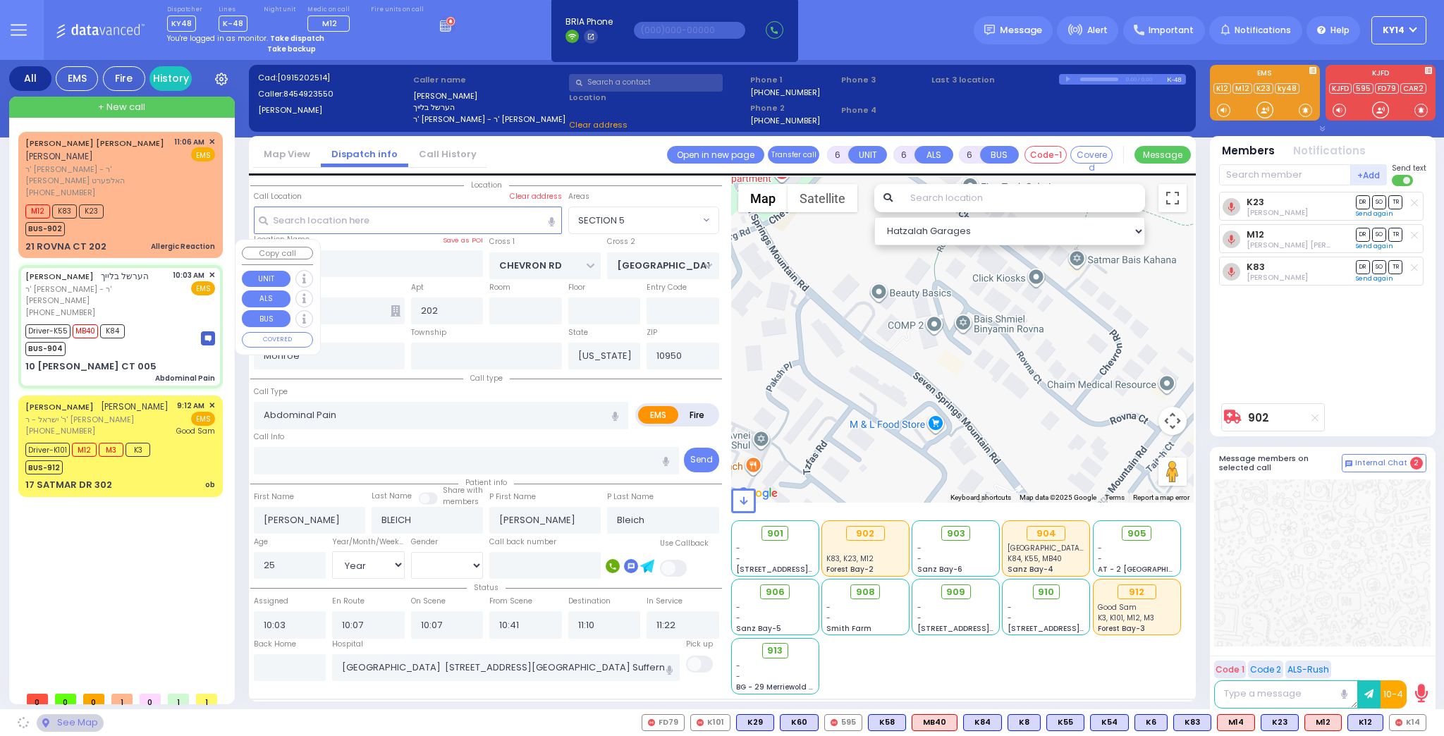
type input "ACRES RD"
type input "10 LEMBERG CT"
type input "005"
select select "PALM TREE"
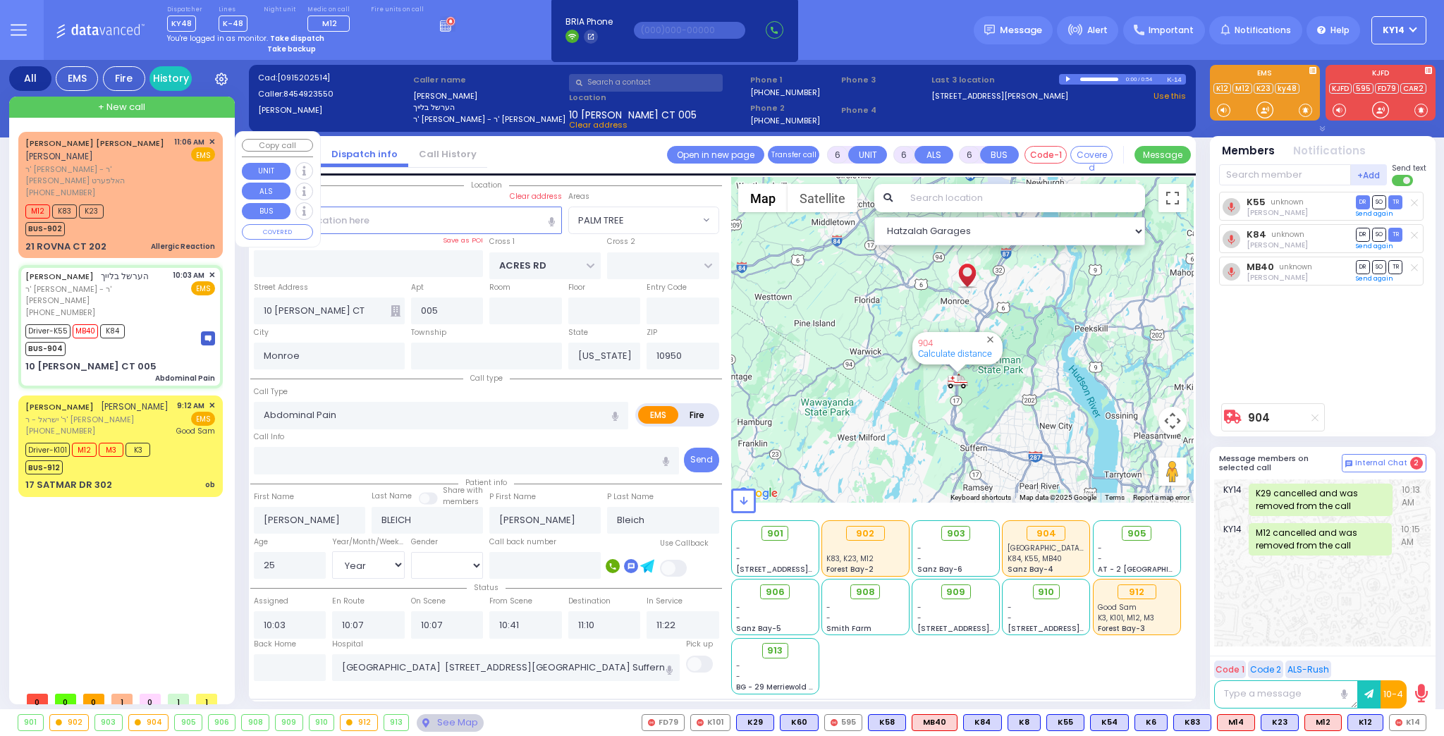
click at [166, 201] on div "M12 K83 K23 BUS-902" at bounding box center [120, 218] width 190 height 35
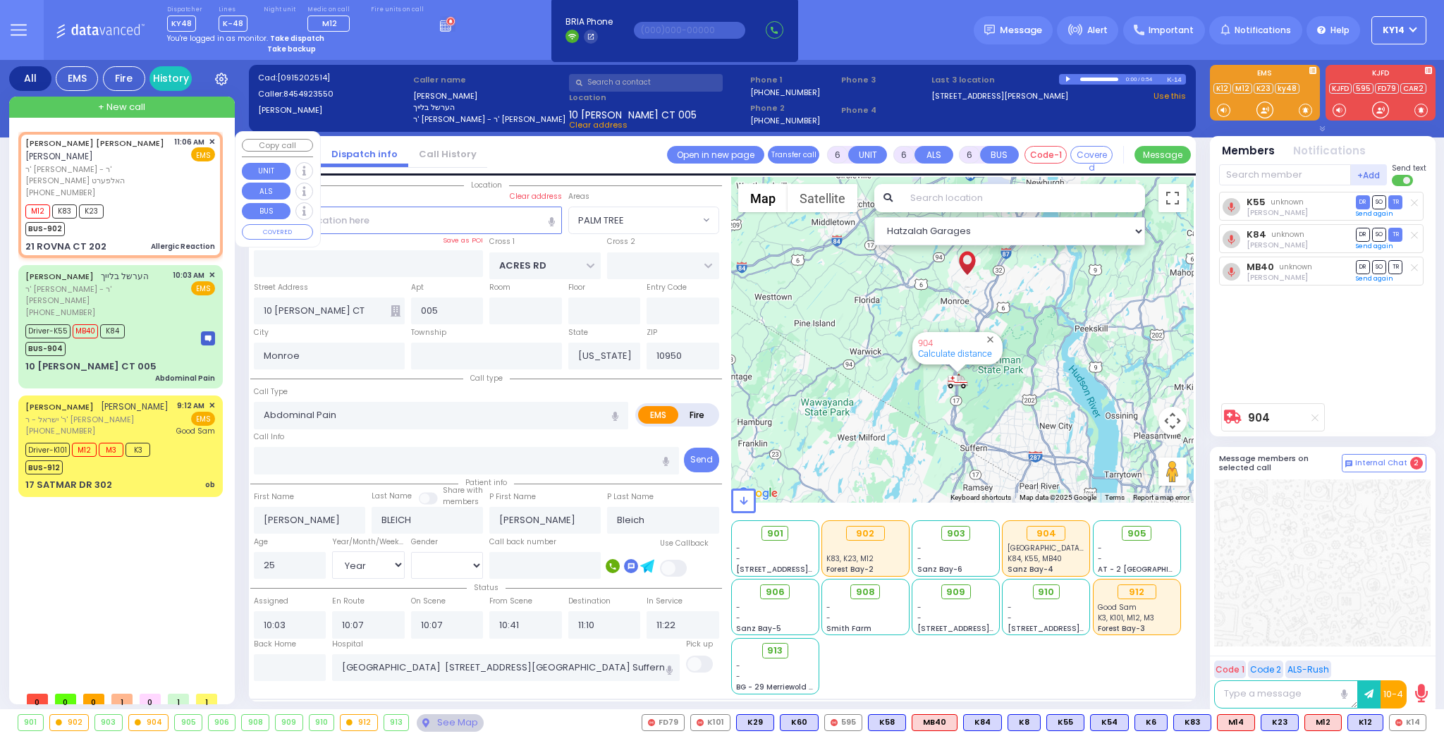
type input "2"
type input "1"
select select
type input "Allergic Reaction"
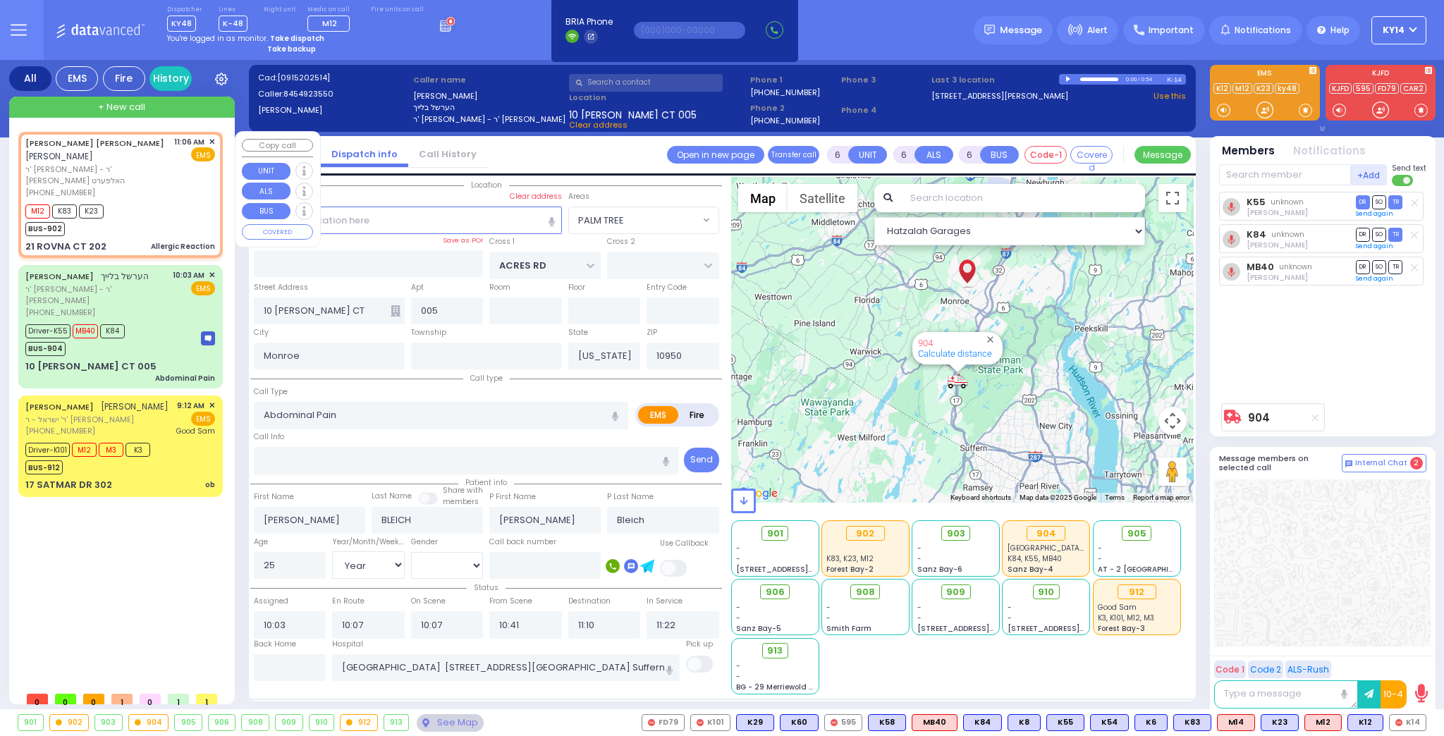
radio input "true"
type input "WOLF"
type input "[PERSON_NAME]"
select select
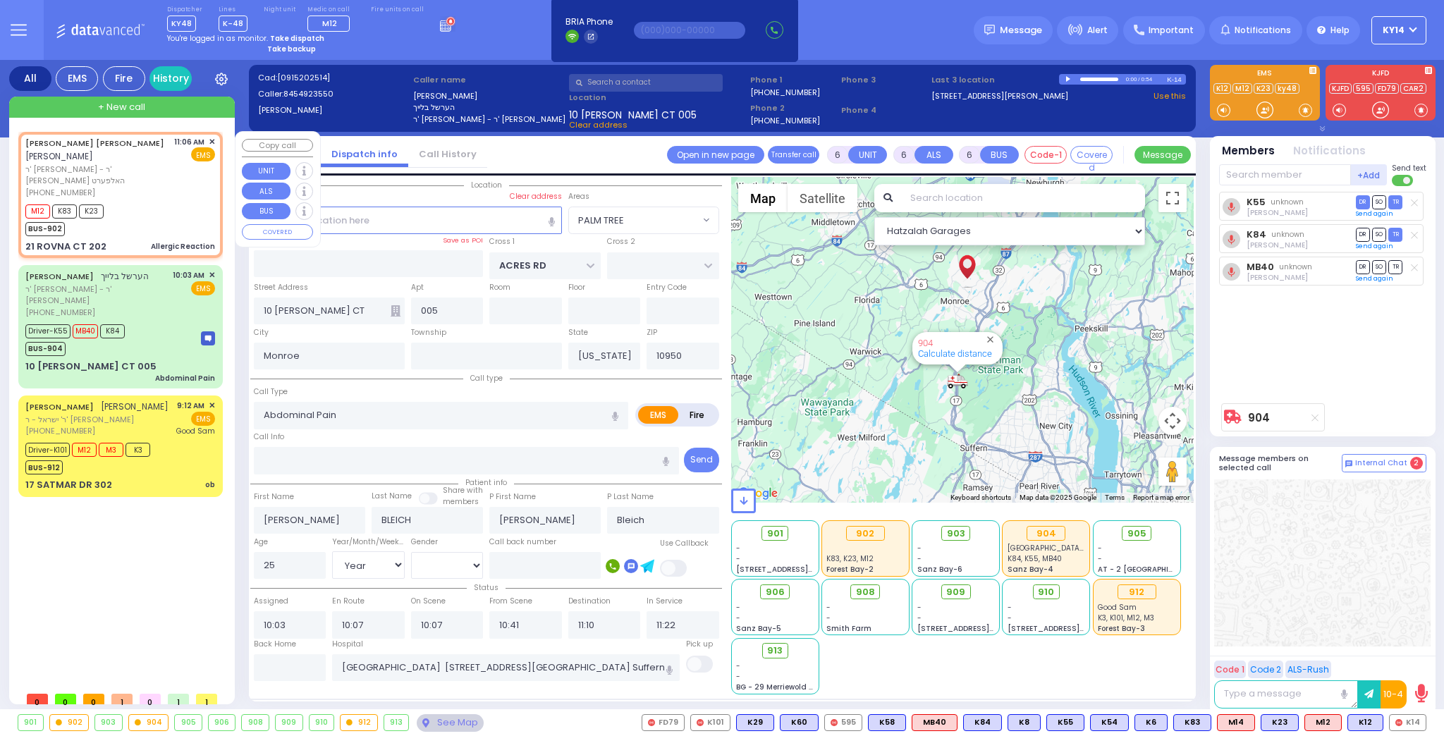
type input "11:06"
type input "11:08"
type input "CHEVRON RD"
type input "[GEOGRAPHIC_DATA]"
type input "21 ROVNA CT"
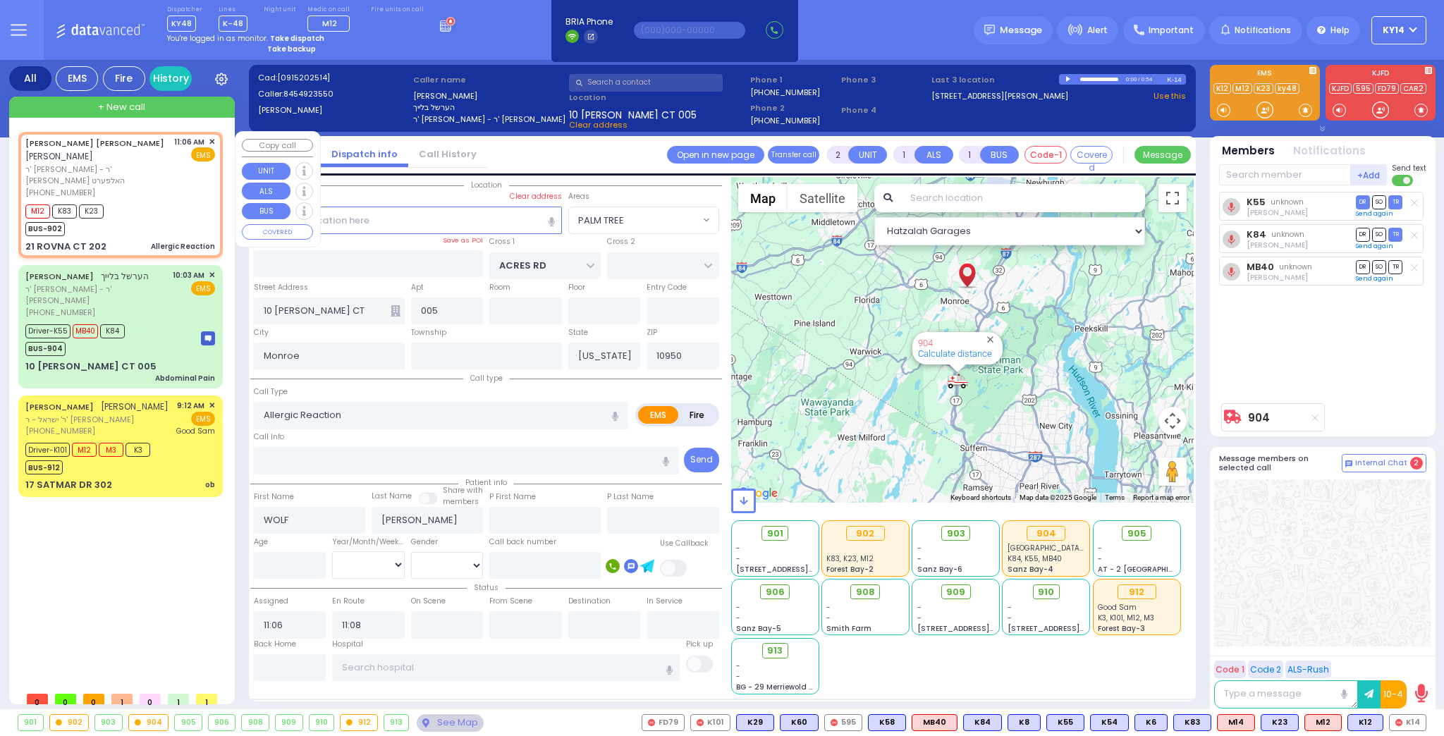
type input "202"
select select "SECTION 5"
select select "Hatzalah Garages"
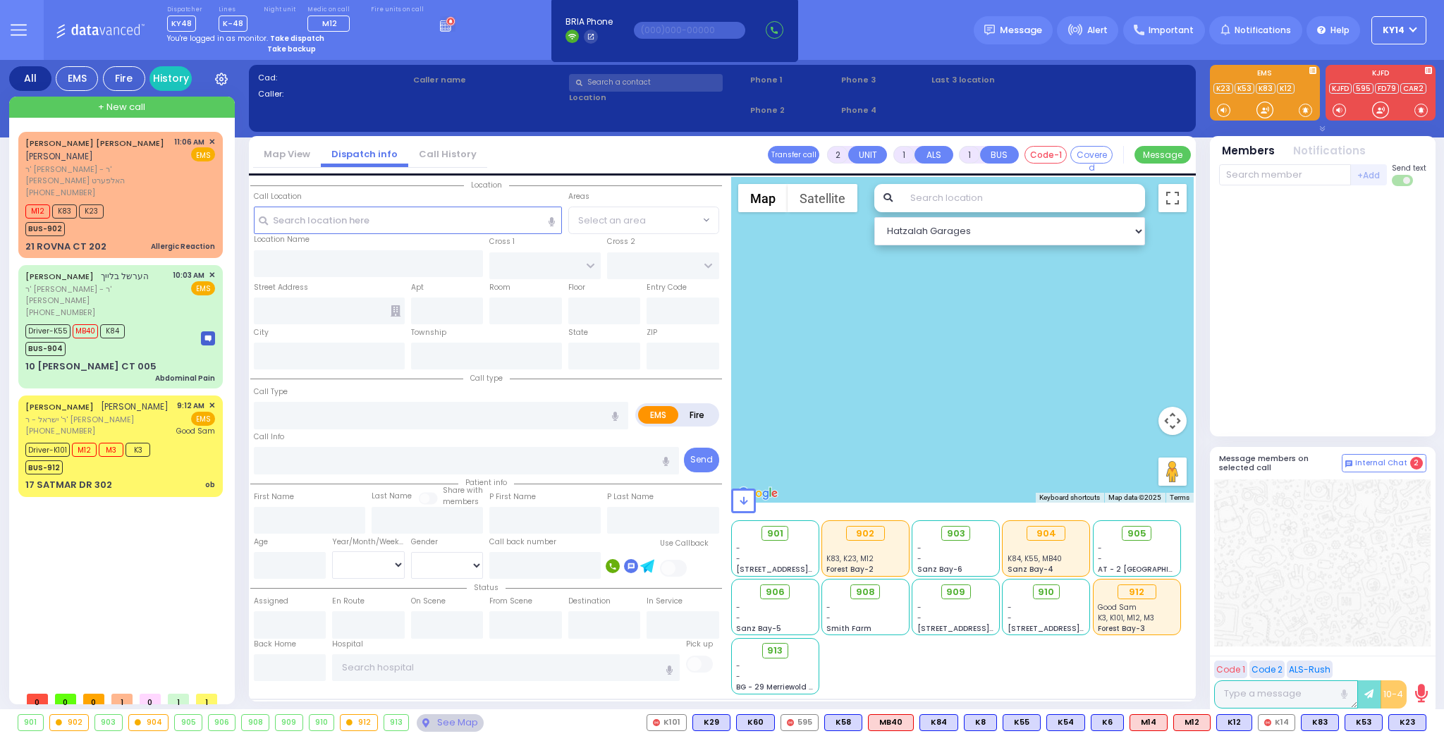
select select
type input "Allergic Reaction"
radio input "true"
type input "WOLF"
type input "[PERSON_NAME]"
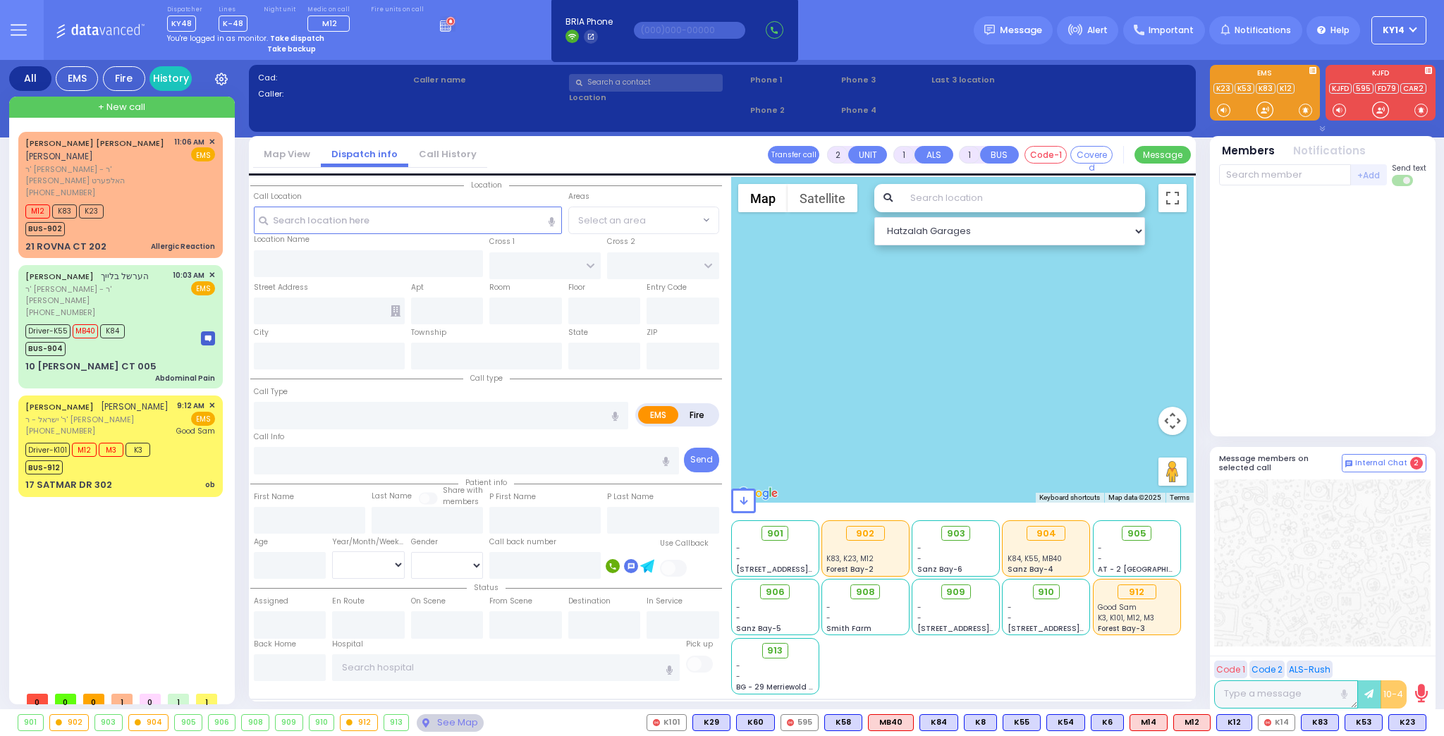
select select
type input "11:06"
type input "11:08"
type input "St. Anthony Community Hospital"
type input "CHEVRON RD"
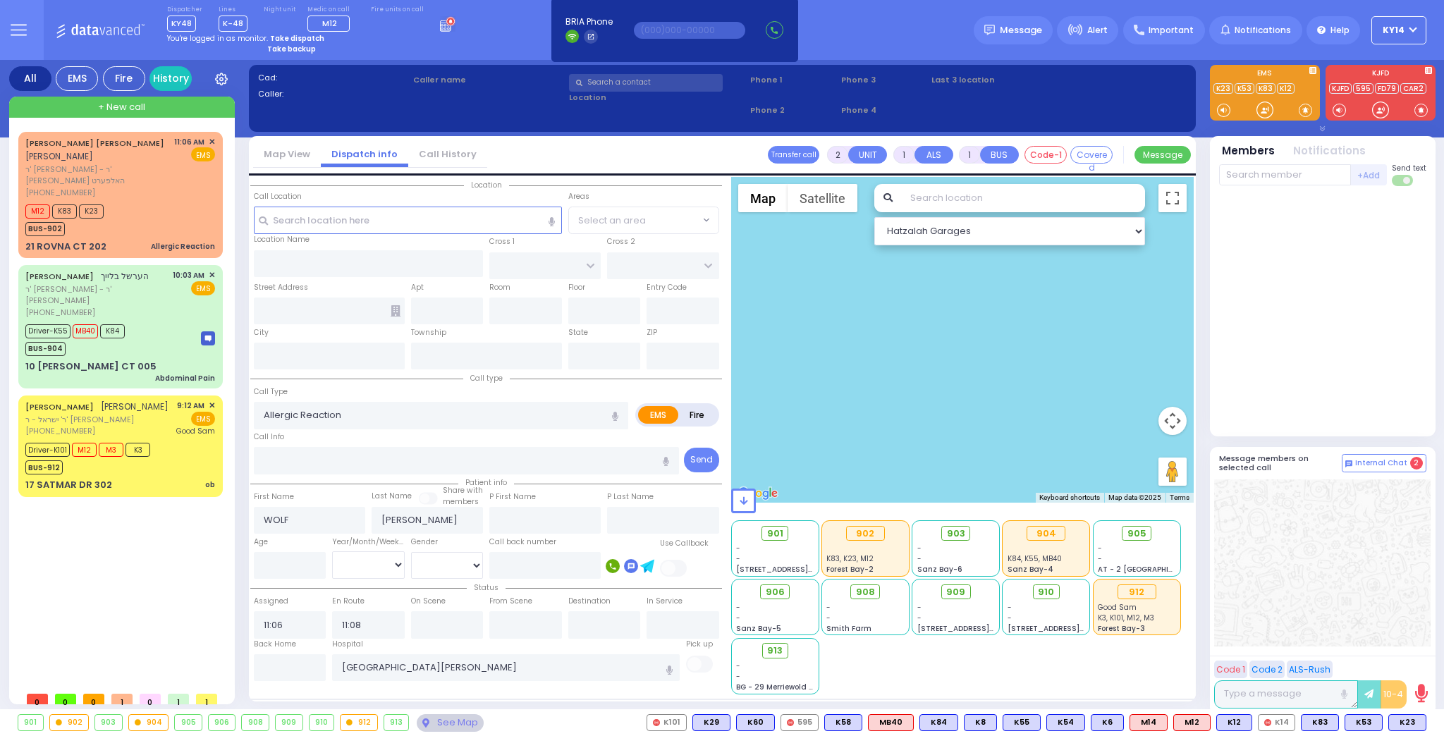
type input "[GEOGRAPHIC_DATA]"
type input "21 ROVNA CT"
type input "202"
type input "Monroe"
type input "[US_STATE]"
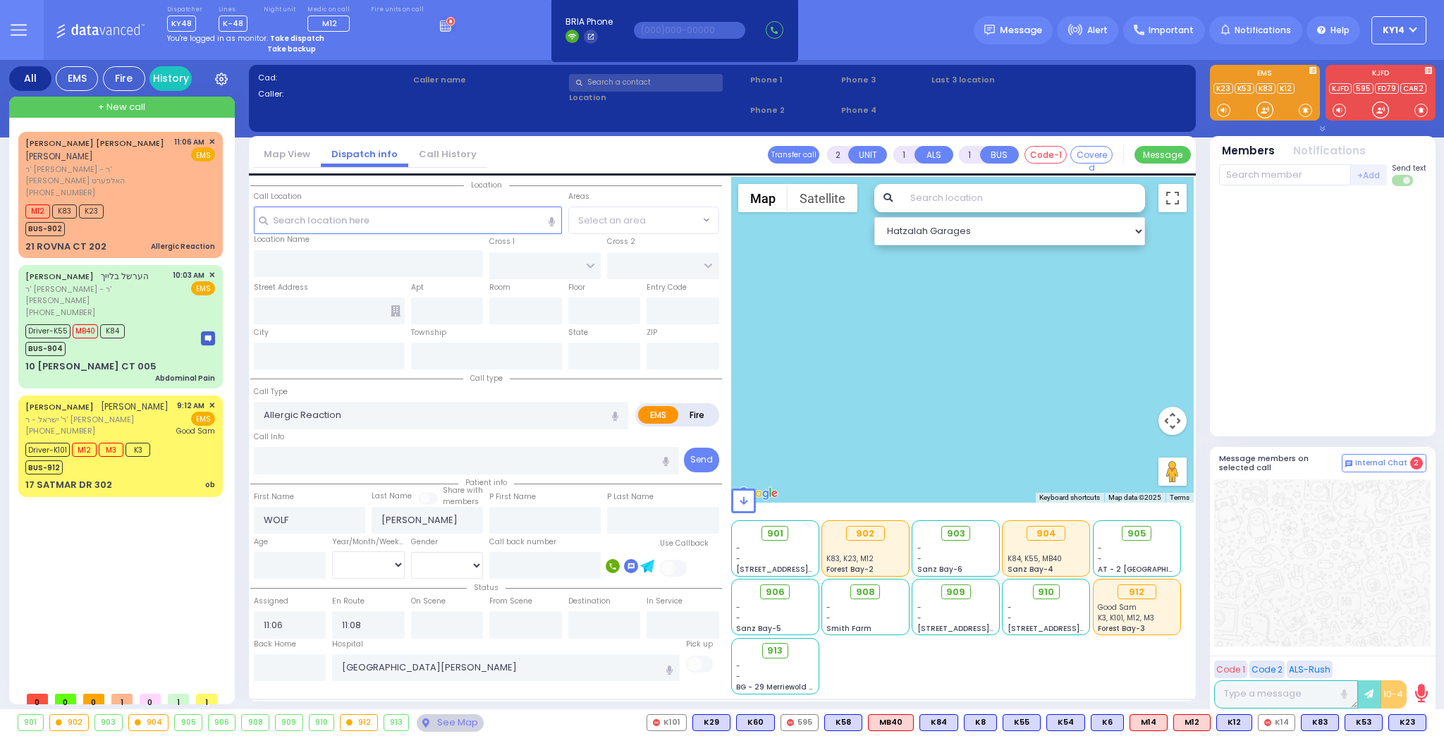
type input "10950"
select select "SECTION 5"
select select "Hatzalah Garages"
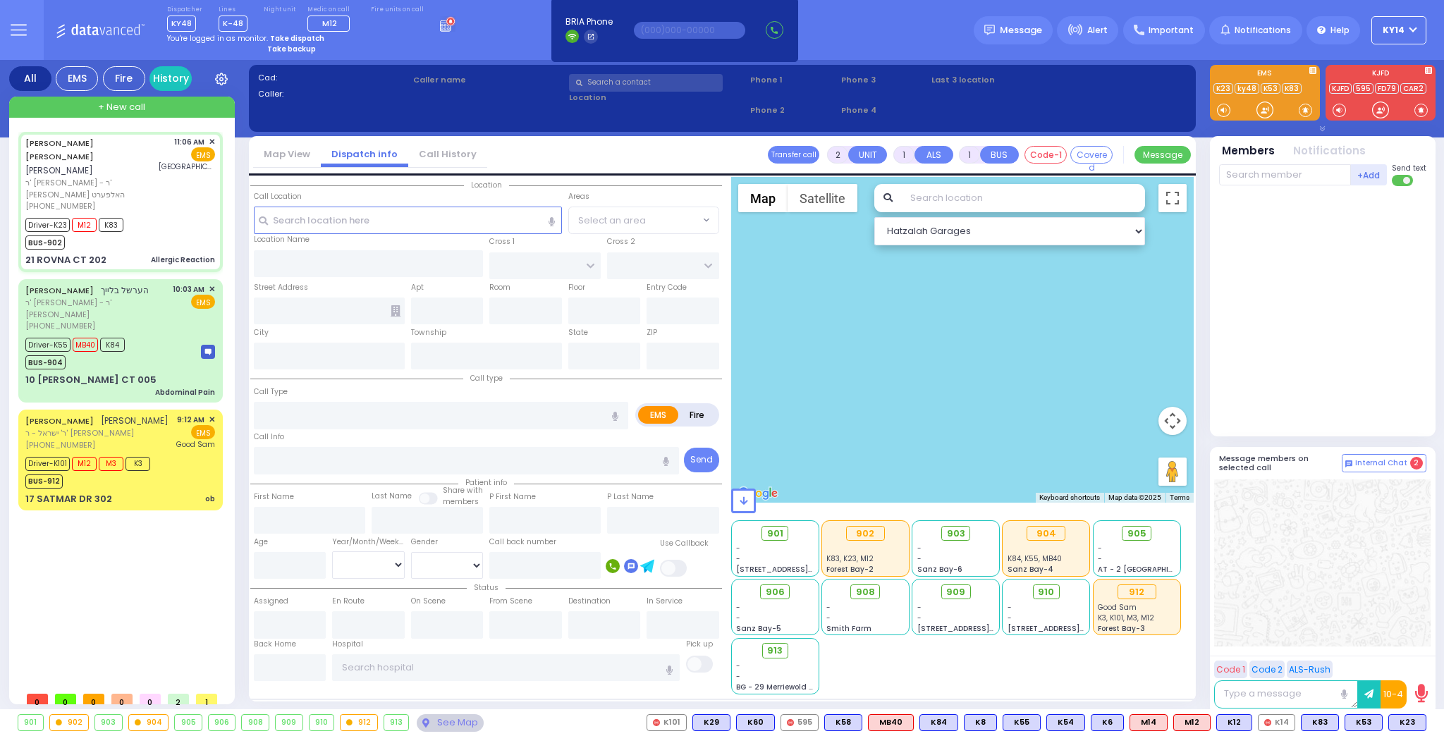
type input "6"
select select
type input "Allergic Reaction"
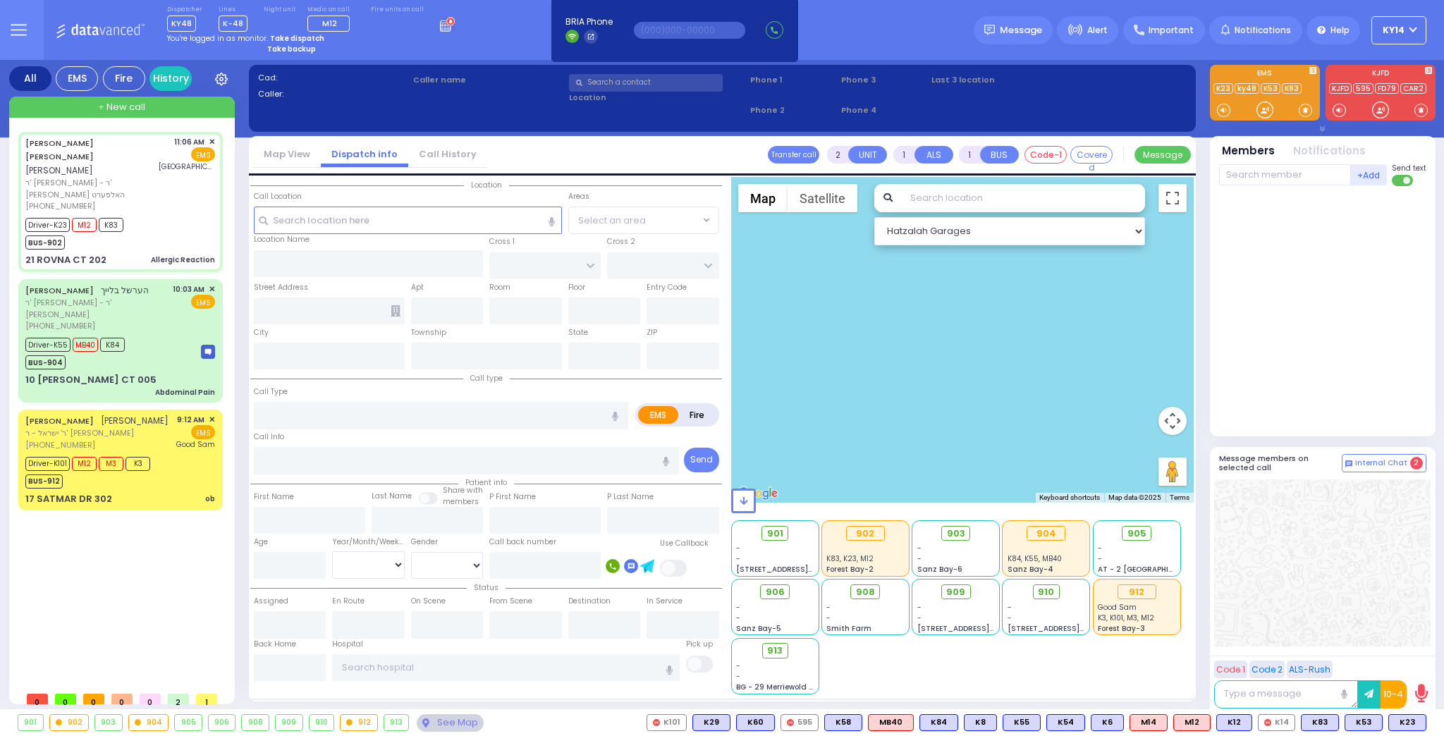
radio input "true"
type input "WOLF"
type input "[PERSON_NAME]"
type input "Unknown"
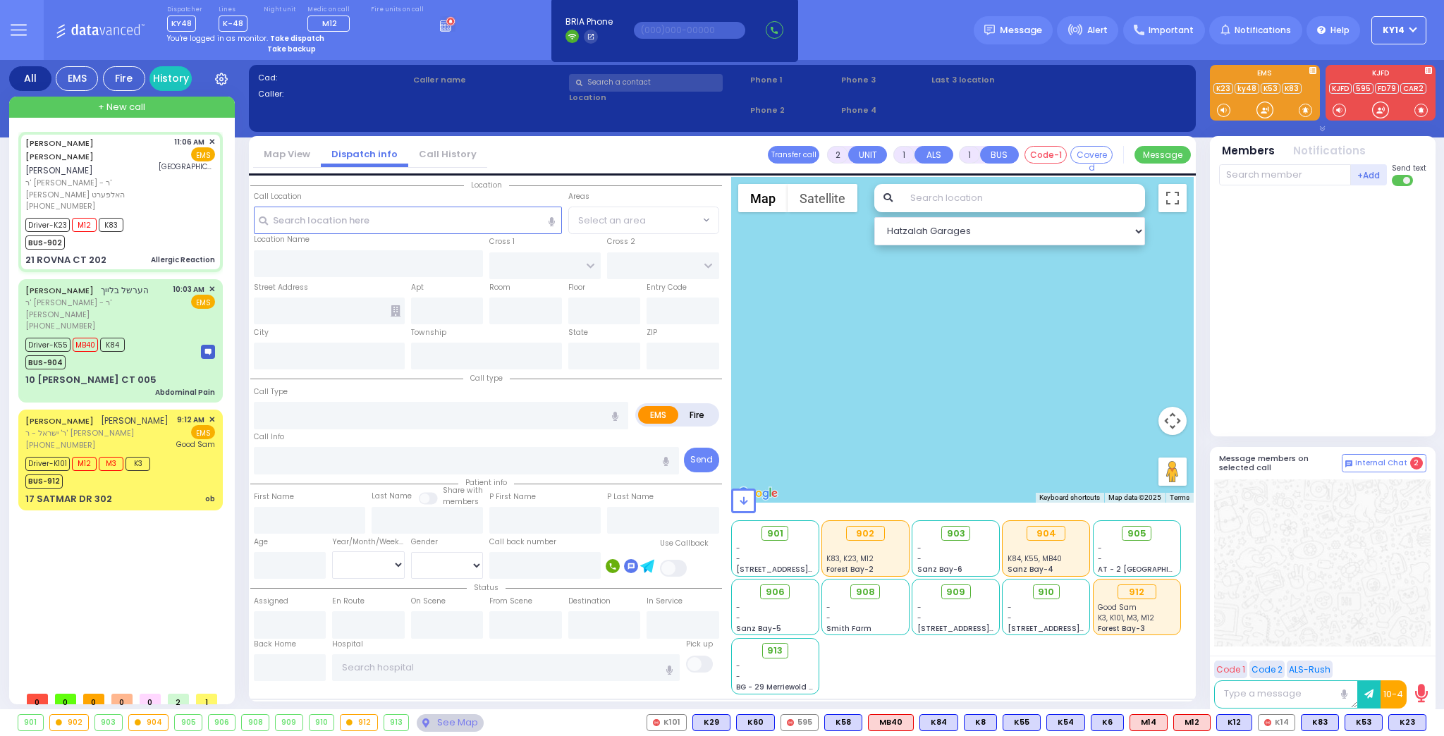
select select "Year"
type input "11:06"
type input "11:08"
type input "11:54"
type input "11:55"
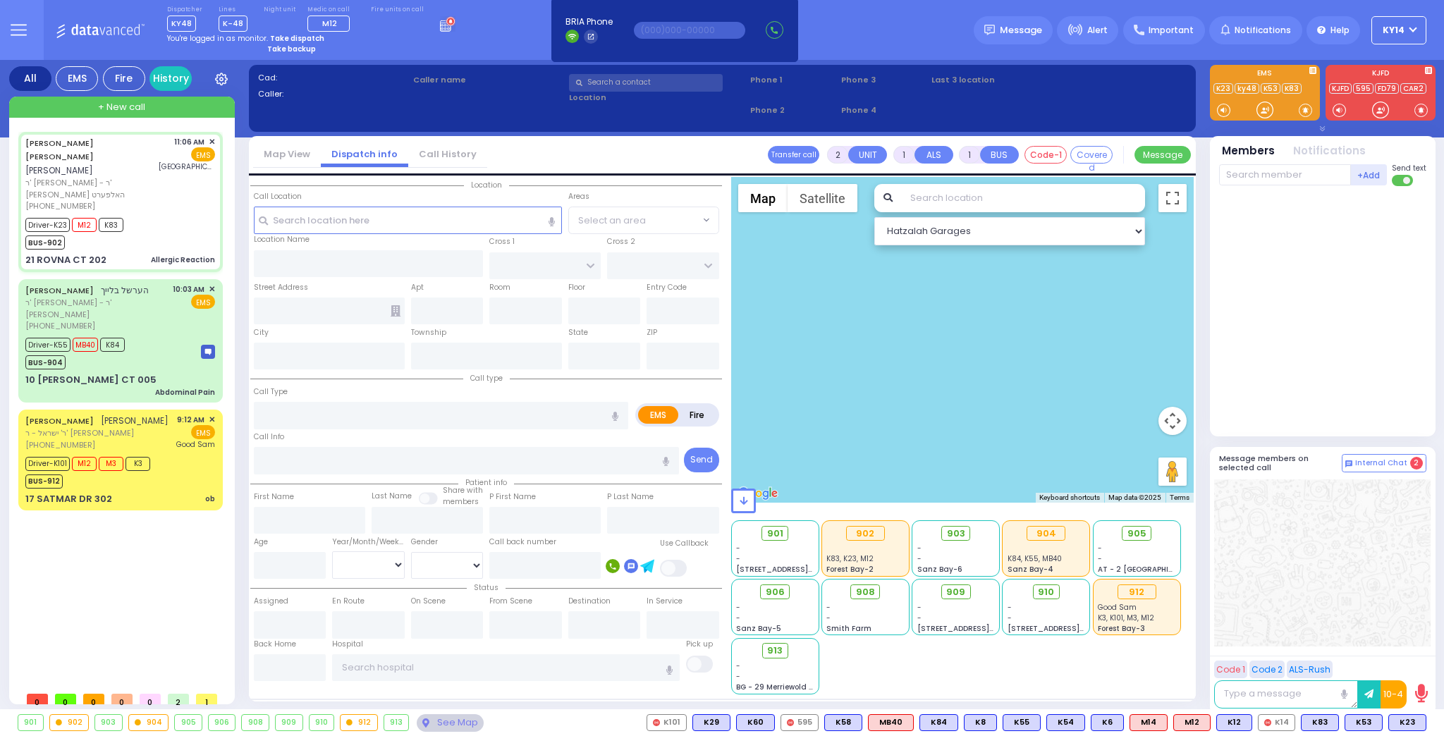
type input "[GEOGRAPHIC_DATA][PERSON_NAME]"
select select "Hatzalah Garages"
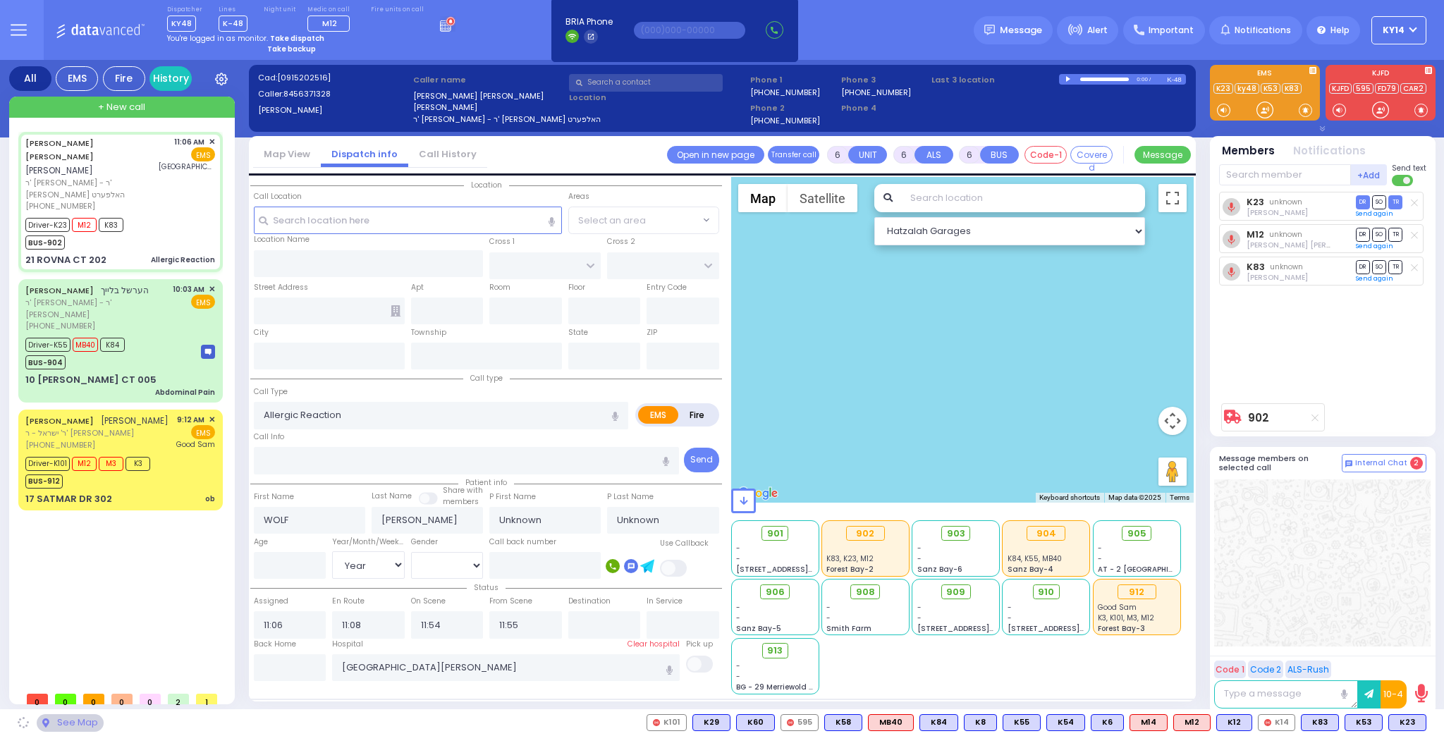
select select
radio input "true"
select select "Year"
type input "CHEVRON RD"
type input "[GEOGRAPHIC_DATA]"
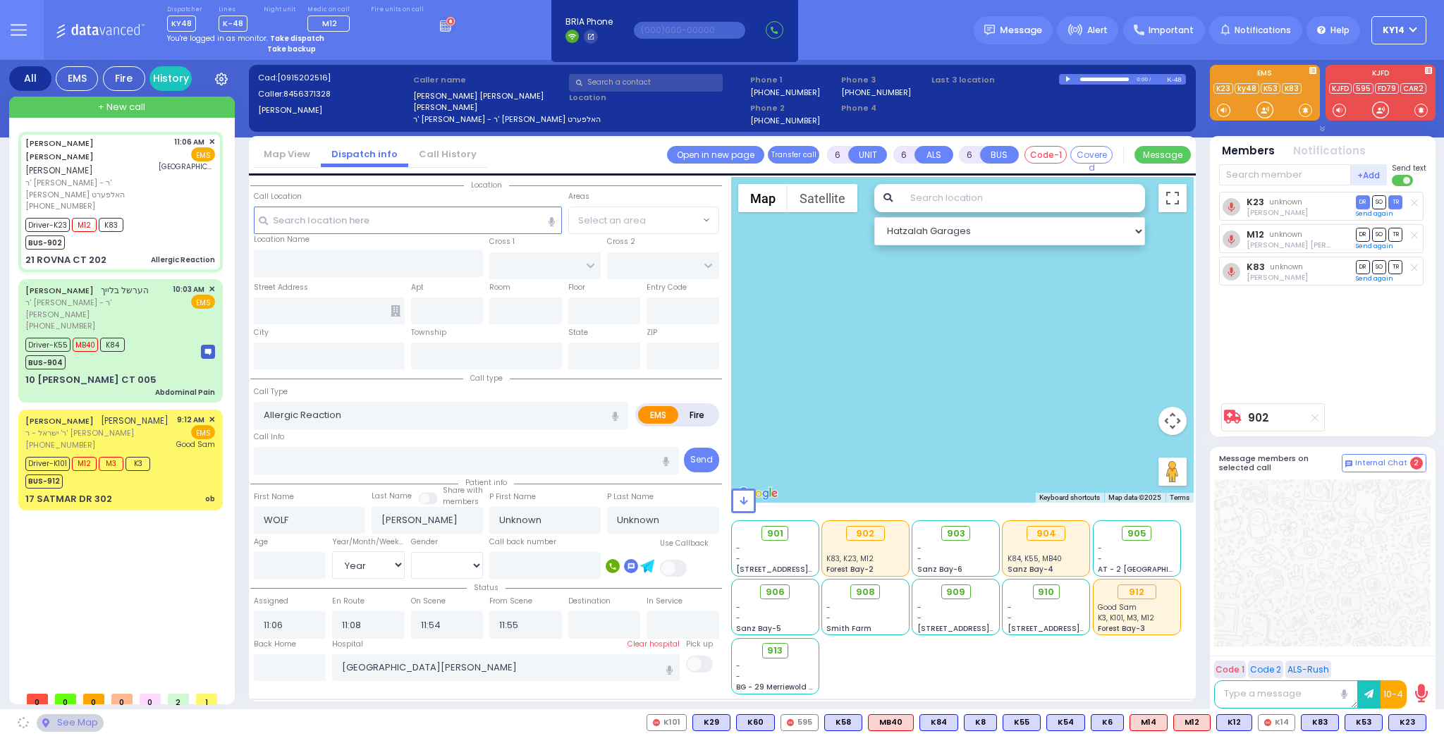
type input "21 ROVNA CT"
type input "202"
type input "Monroe"
type input "[US_STATE]"
type input "10950"
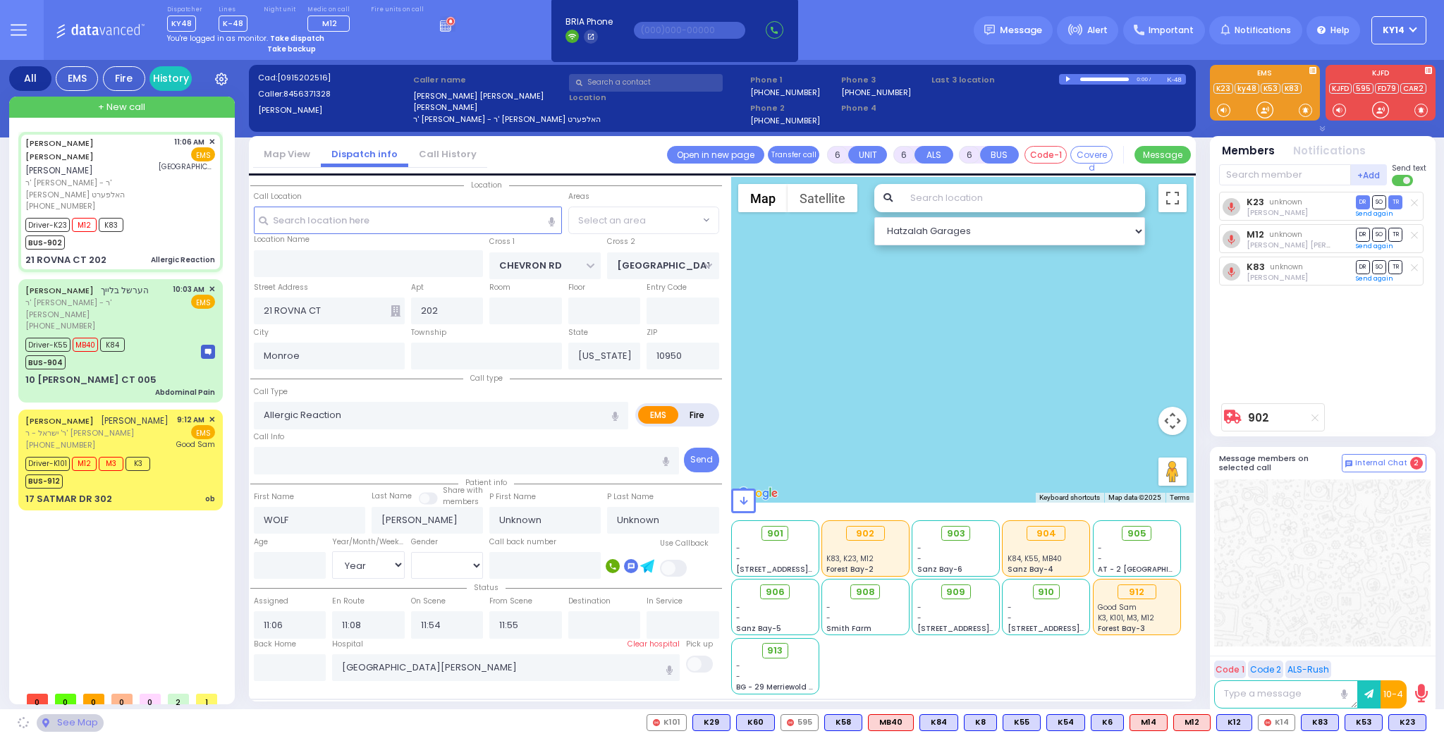
select select "Hatzalah Garages"
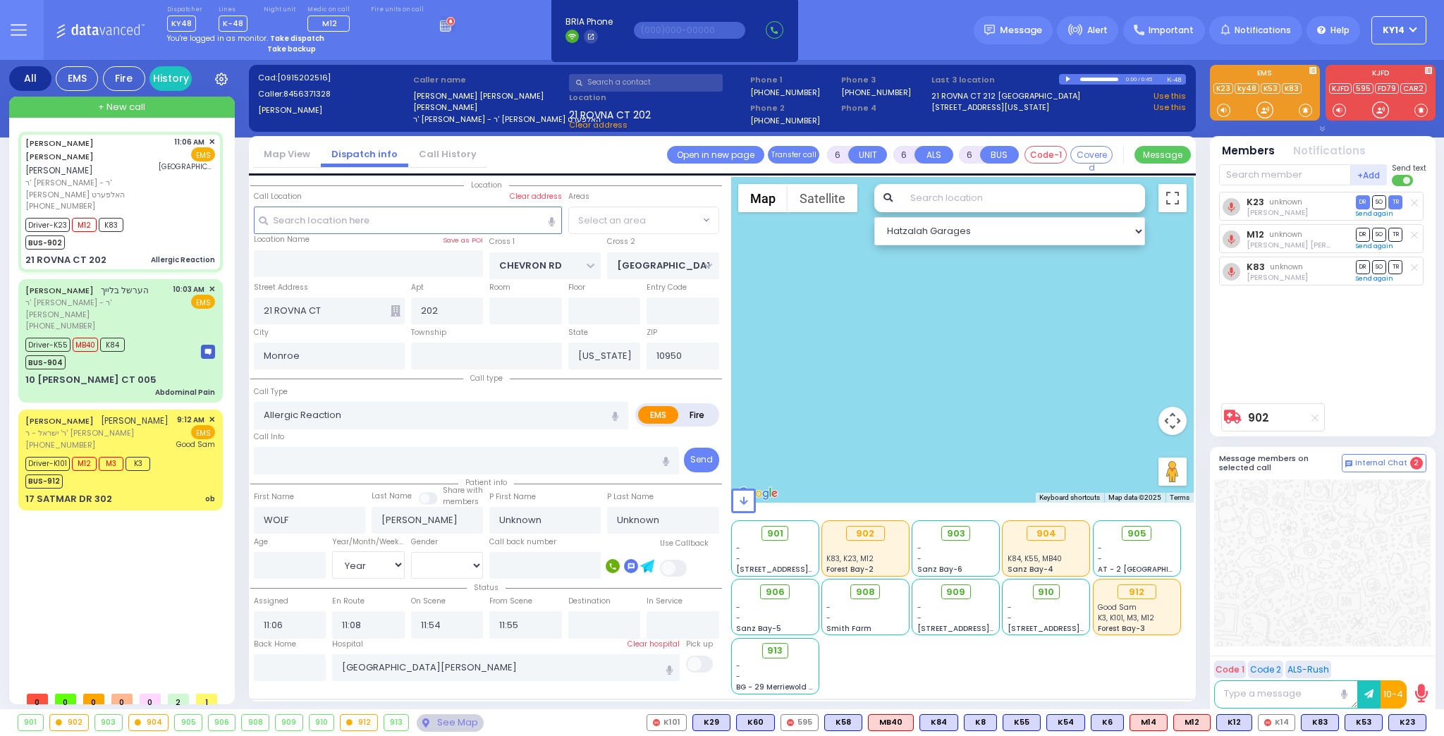
select select "SECTION 5"
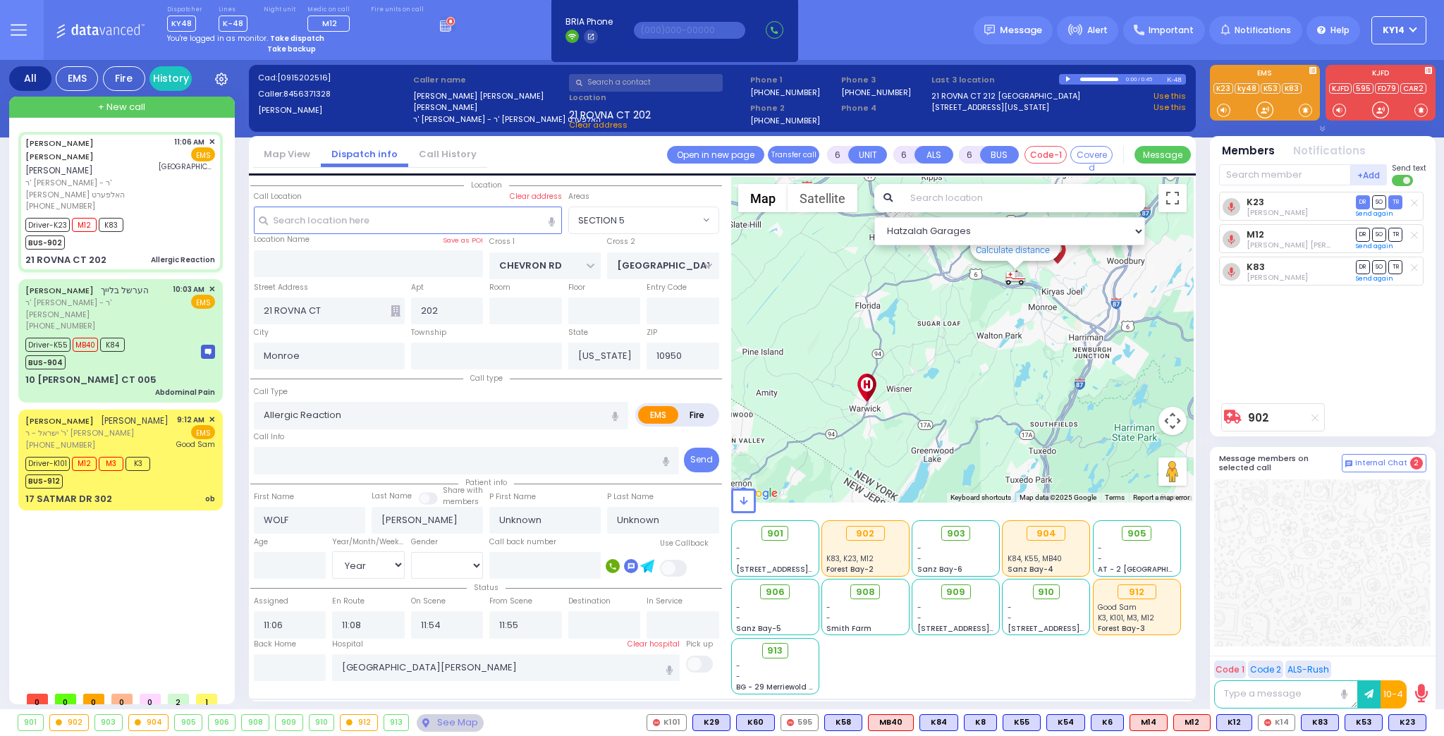
select select
radio input "true"
type input "Yides"
type input "[PERSON_NAME]"
type input "29"
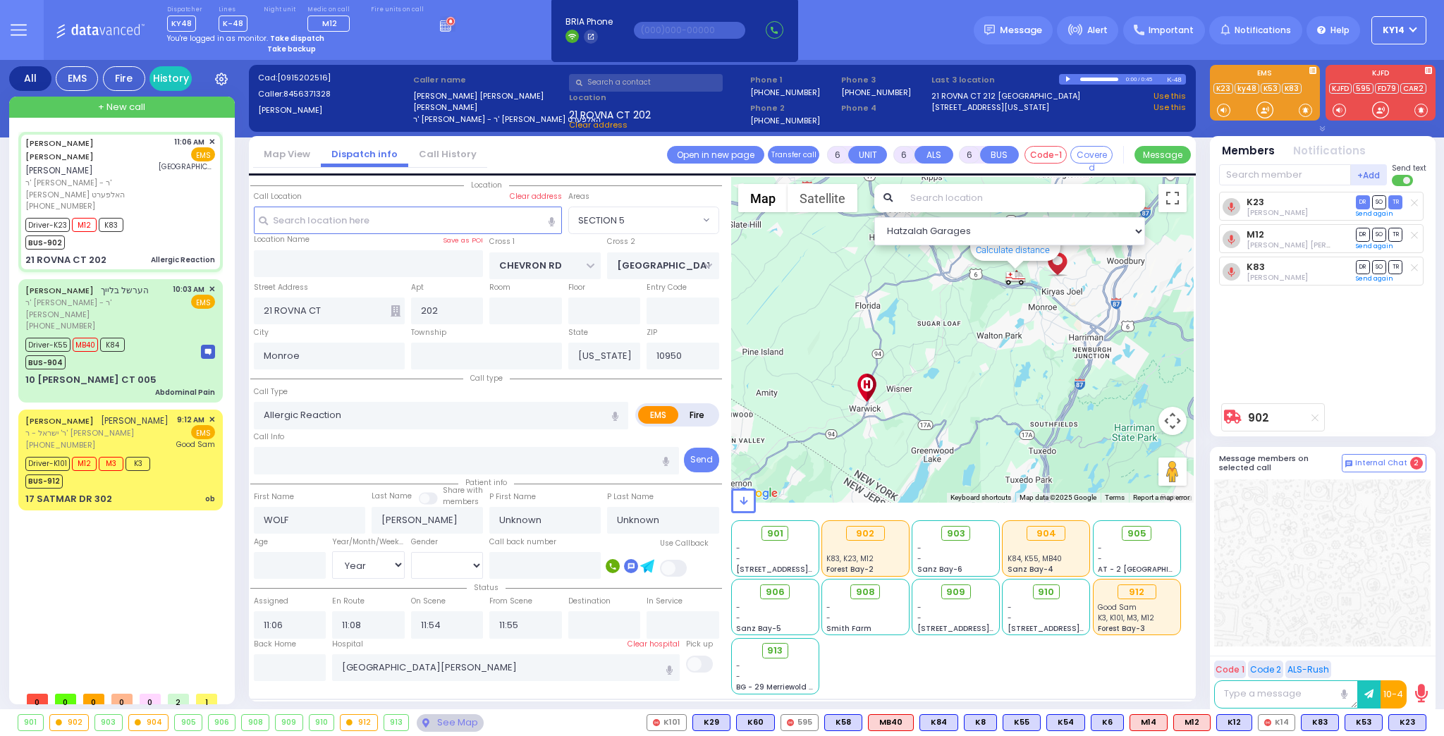
select select "Year"
select select "[DEMOGRAPHIC_DATA]"
select select "Hatzalah Garages"
select select "SECTION 5"
select select
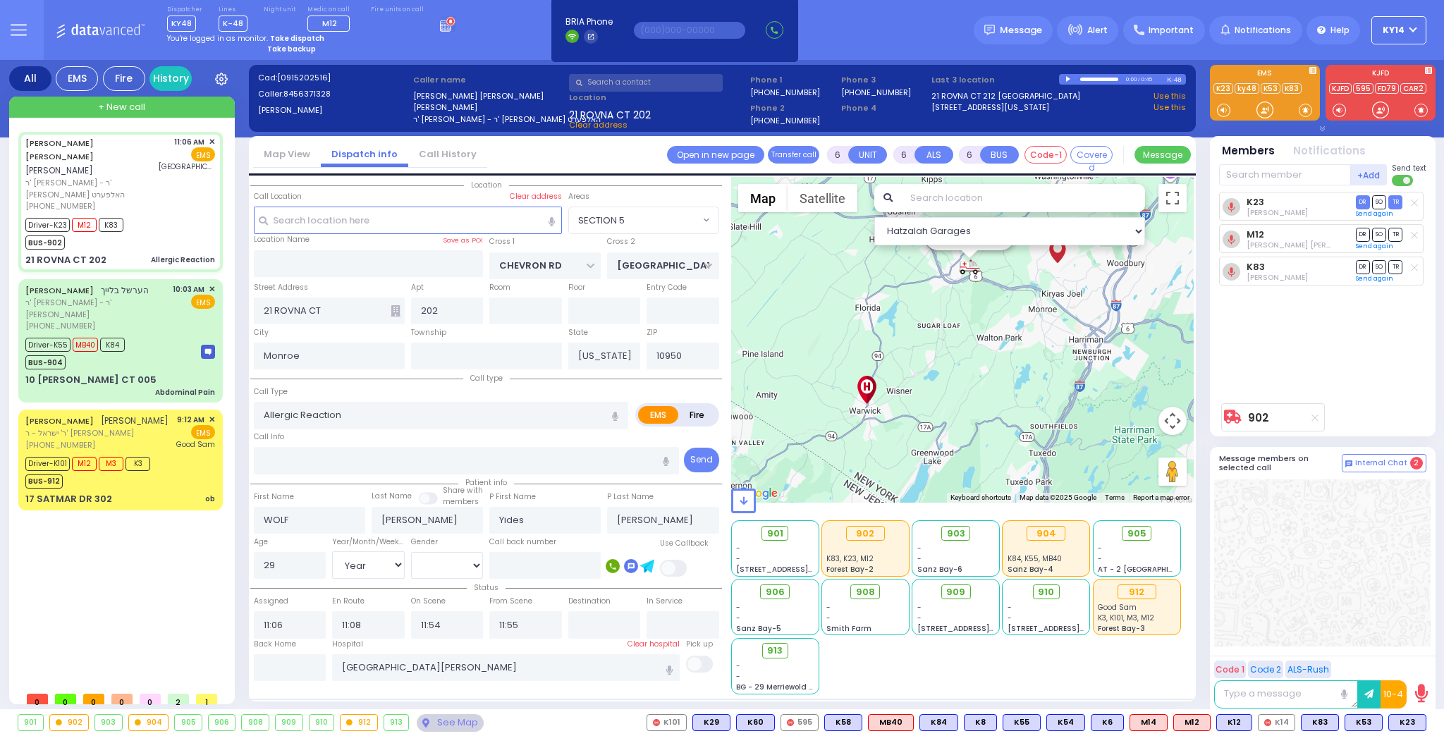
radio input "true"
select select "Year"
select select "[DEMOGRAPHIC_DATA]"
select select "Hatzalah Garages"
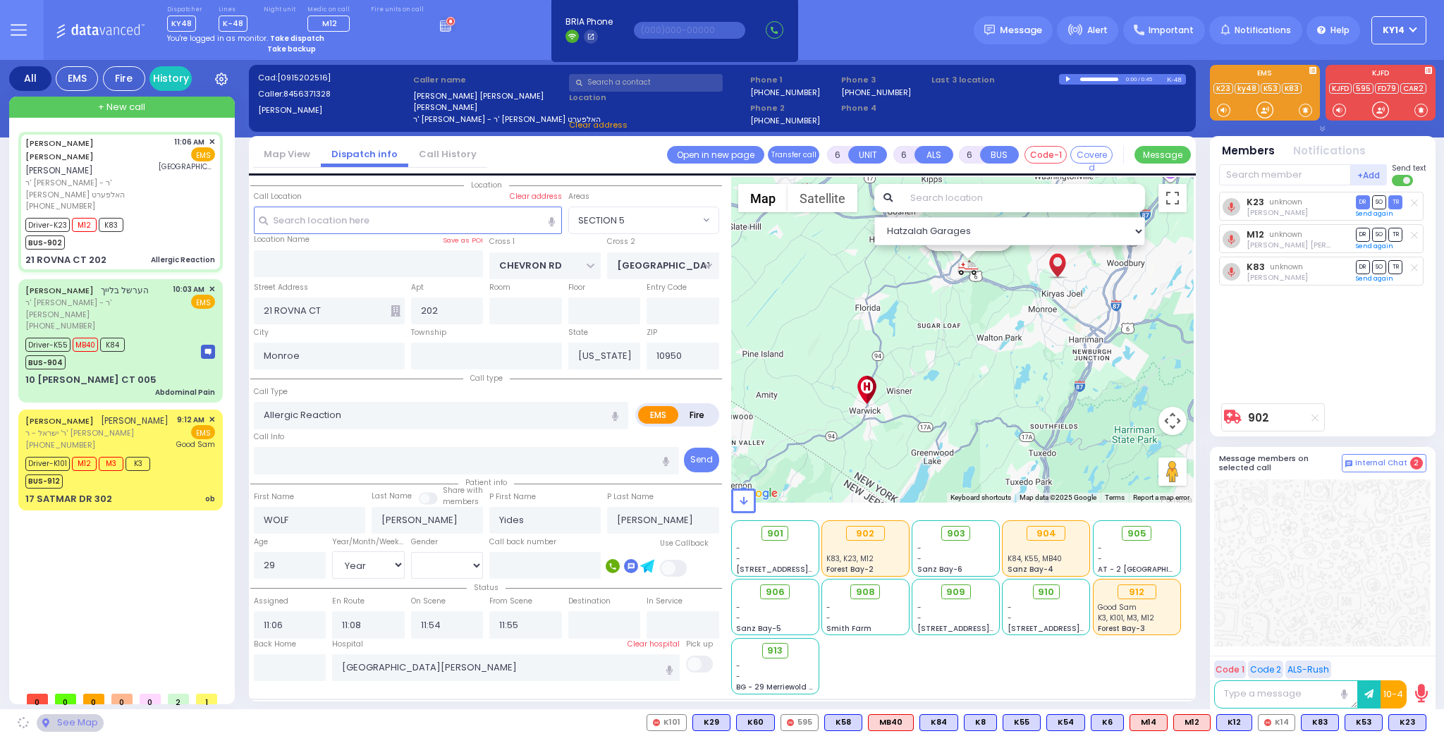
select select "SECTION 5"
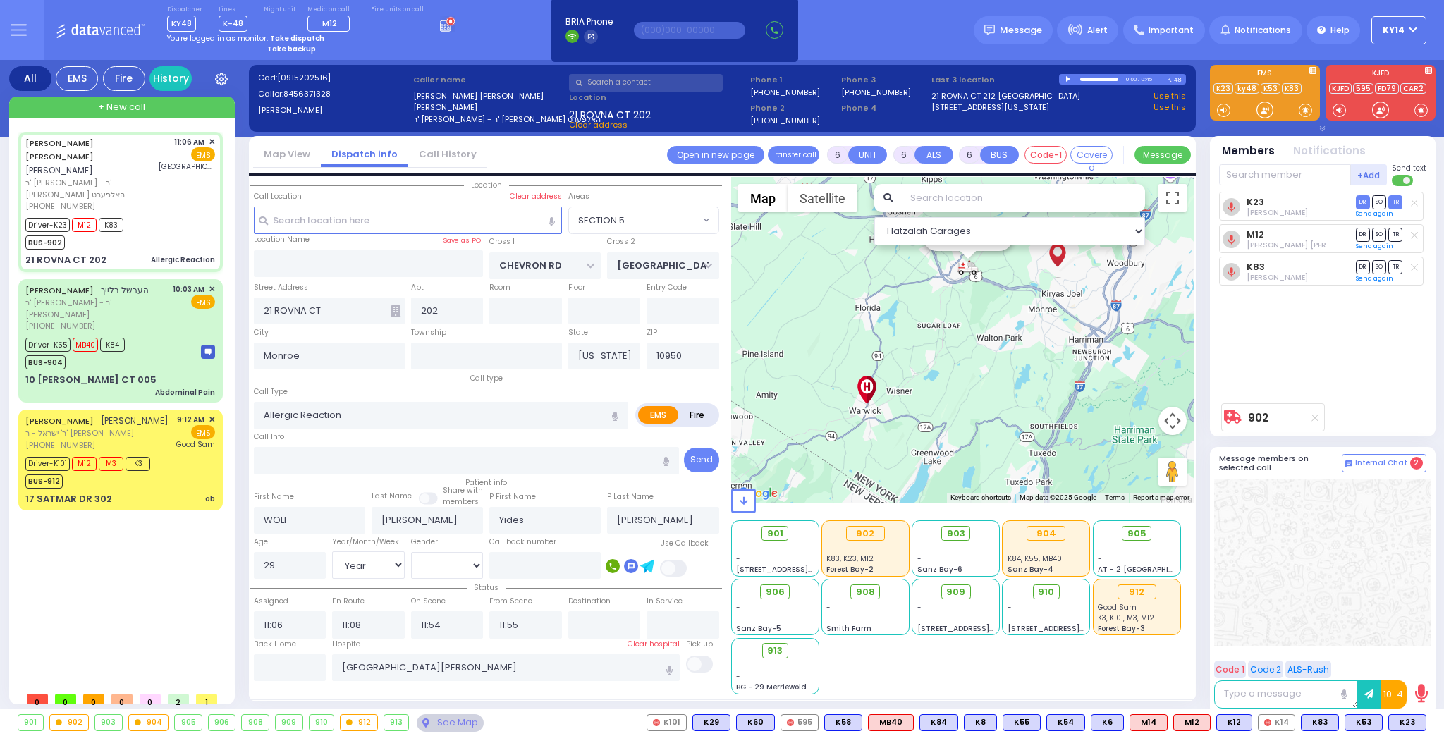
select select
radio input "true"
select select "Year"
select select "[DEMOGRAPHIC_DATA]"
type input "11:10"
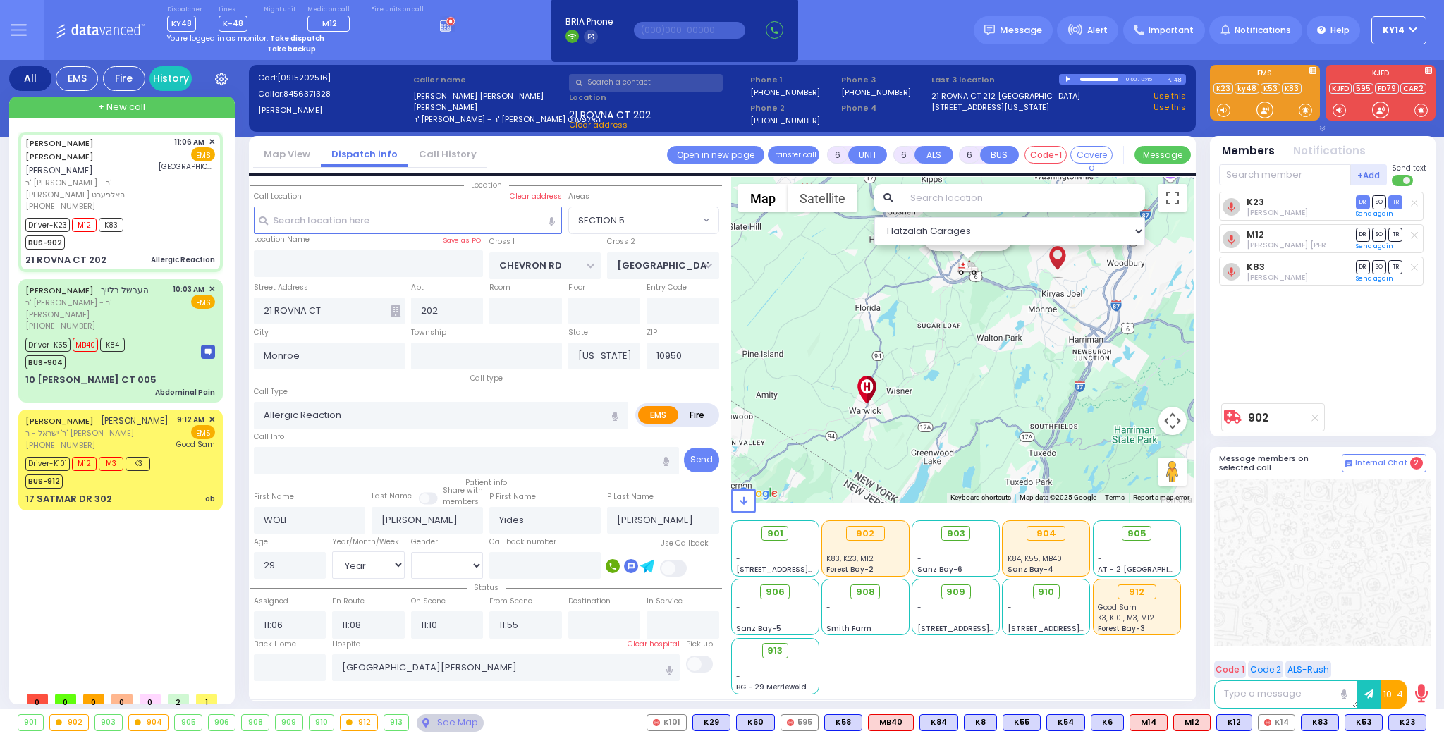
select select "Hatzalah Garages"
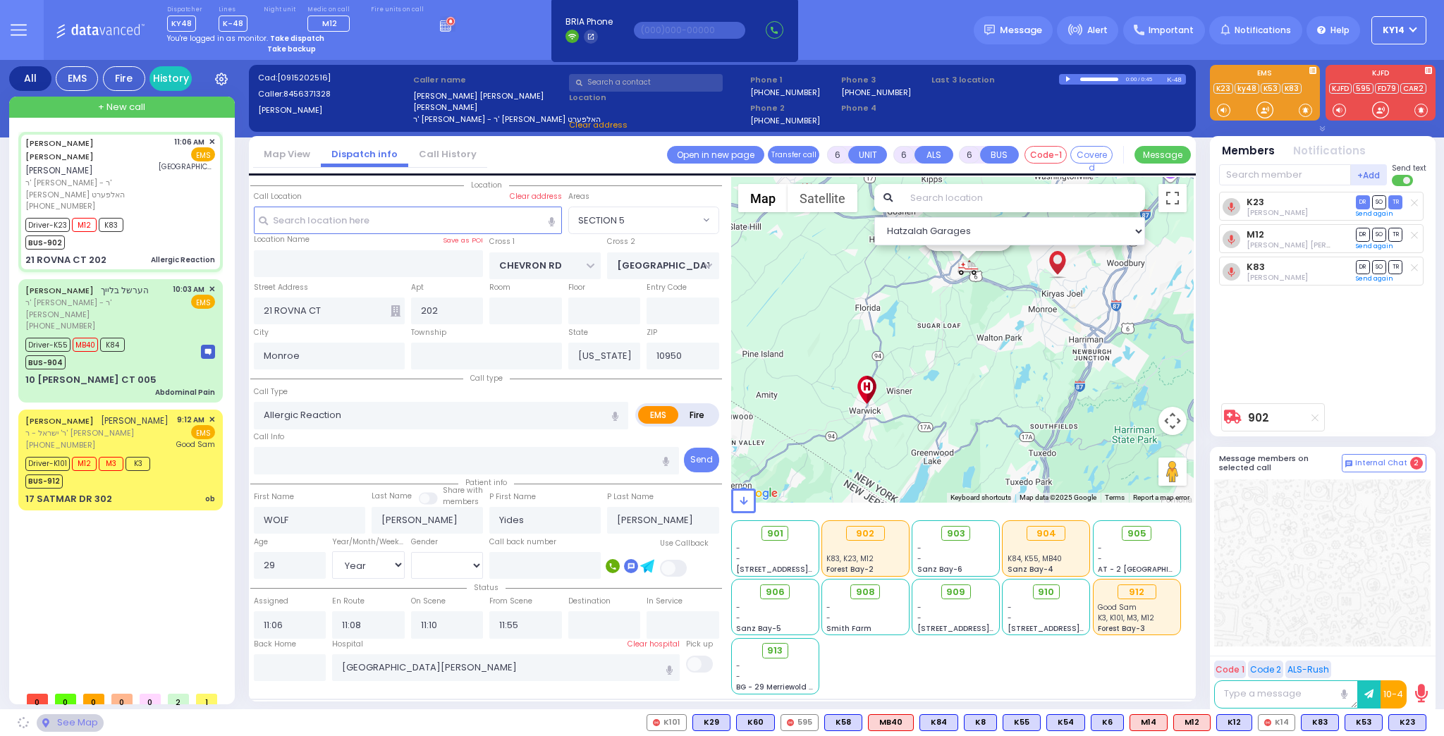
select select "SECTION 5"
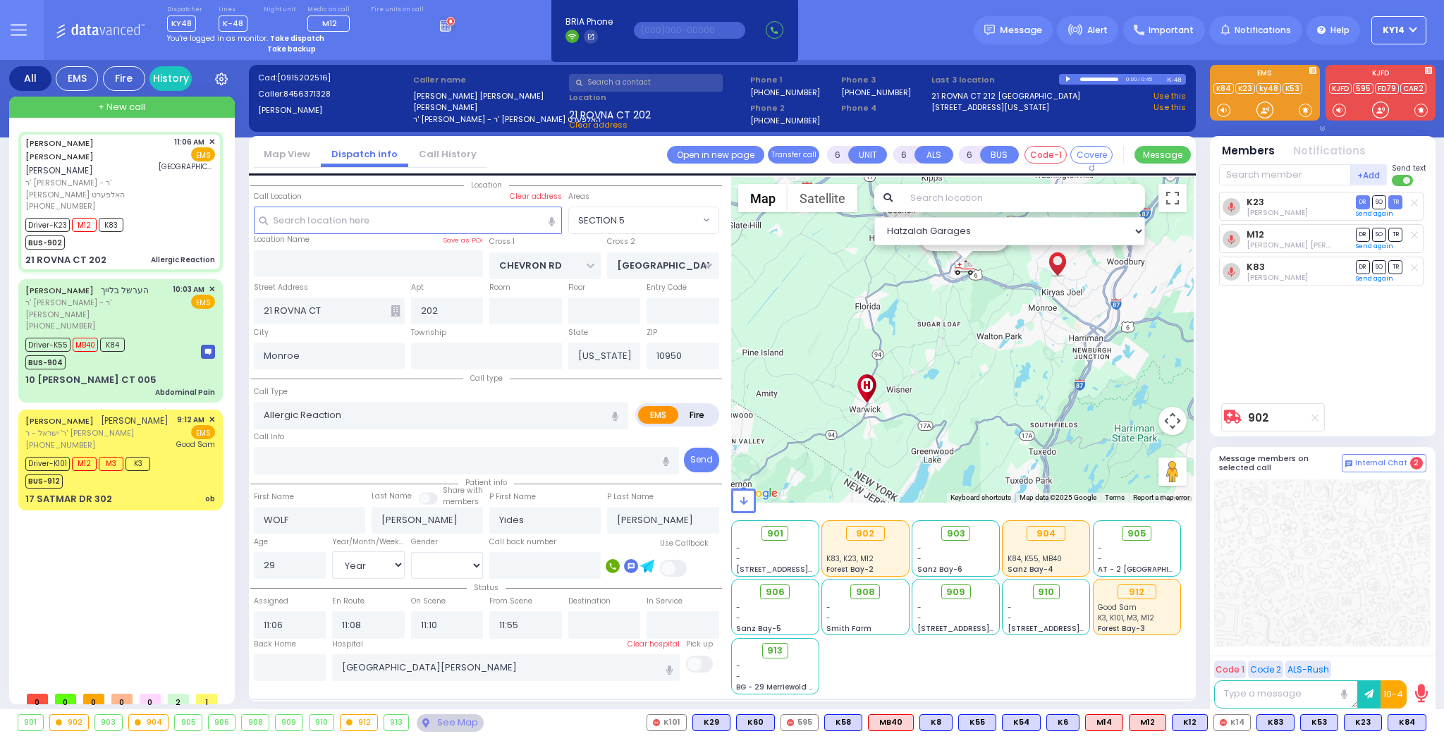
select select
radio input "true"
select select "Year"
select select "[DEMOGRAPHIC_DATA]"
select select "Hatzalah Garages"
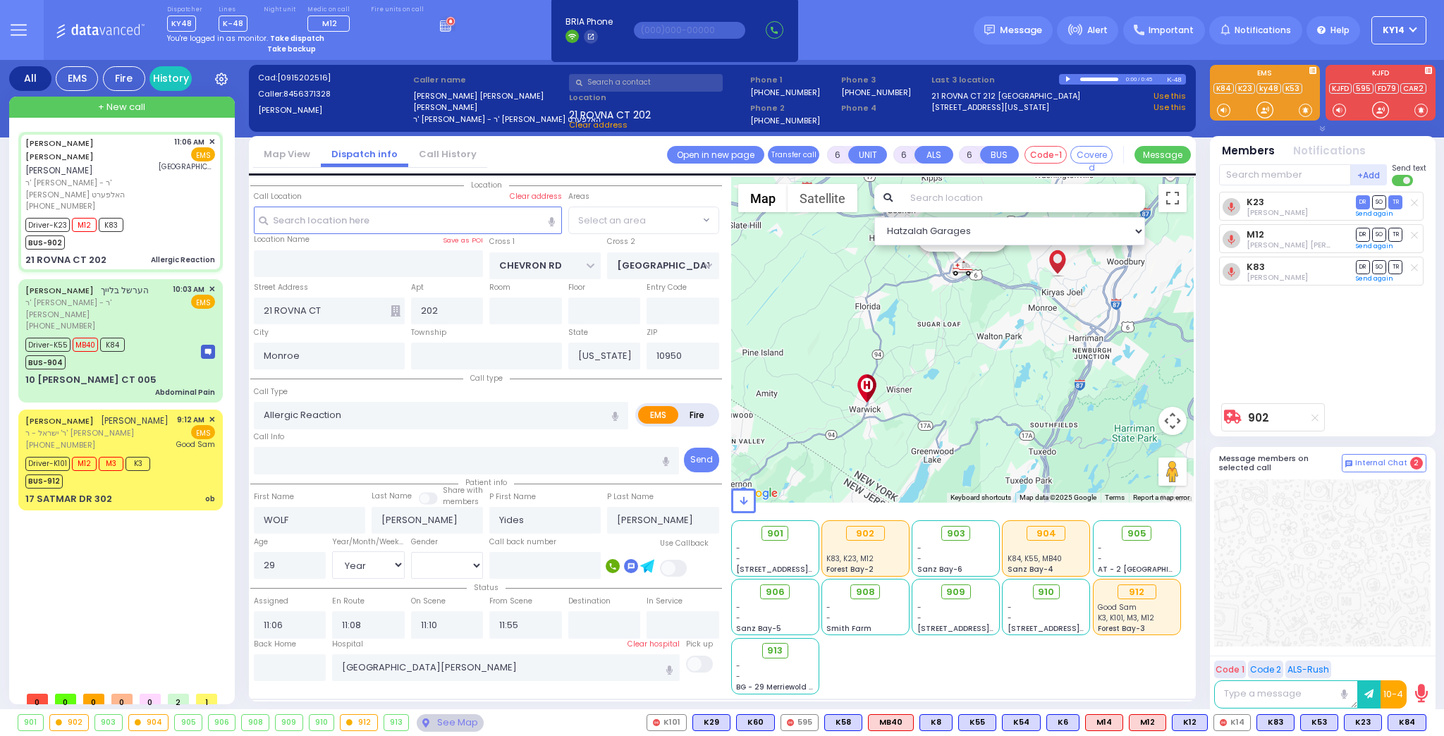
select select "SECTION 5"
select select
radio input "true"
select select "Year"
select select "[DEMOGRAPHIC_DATA]"
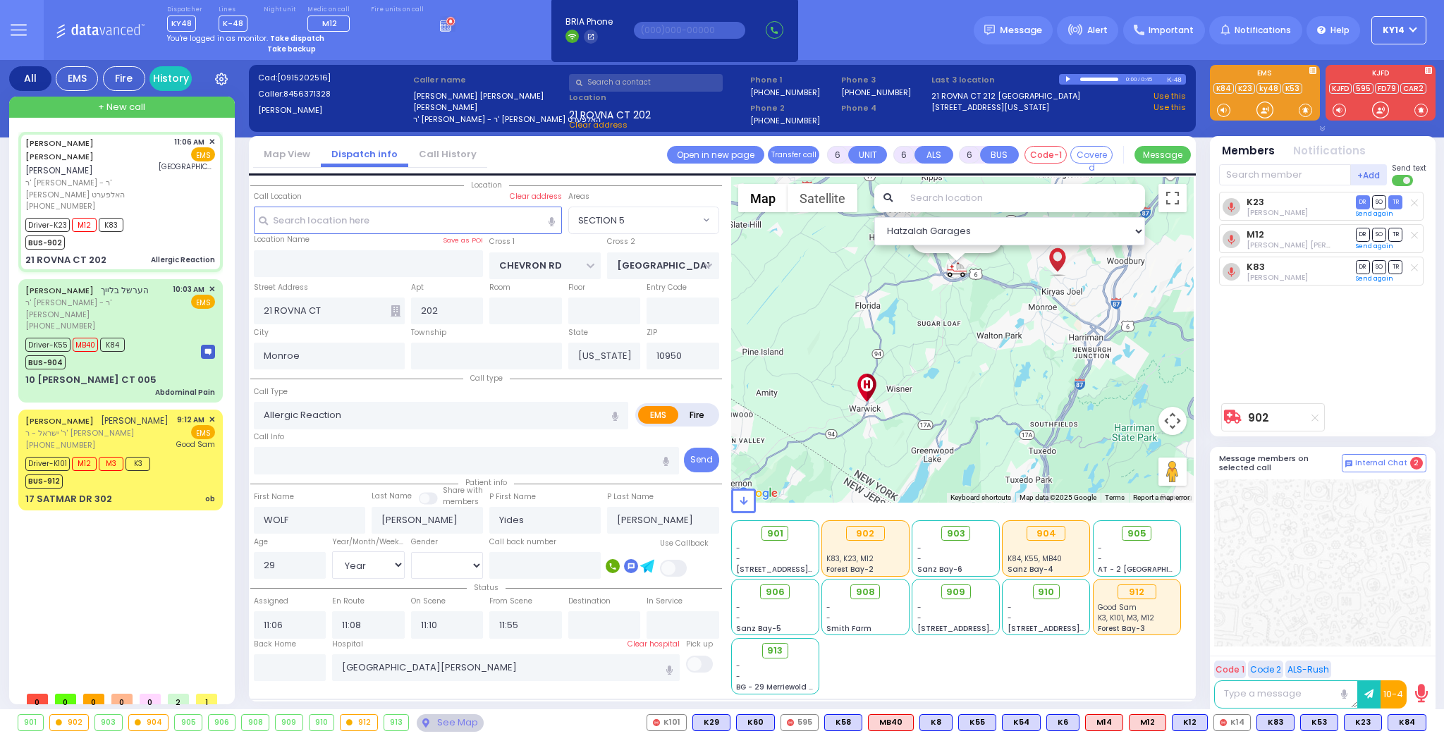
select select "Hatzalah Garages"
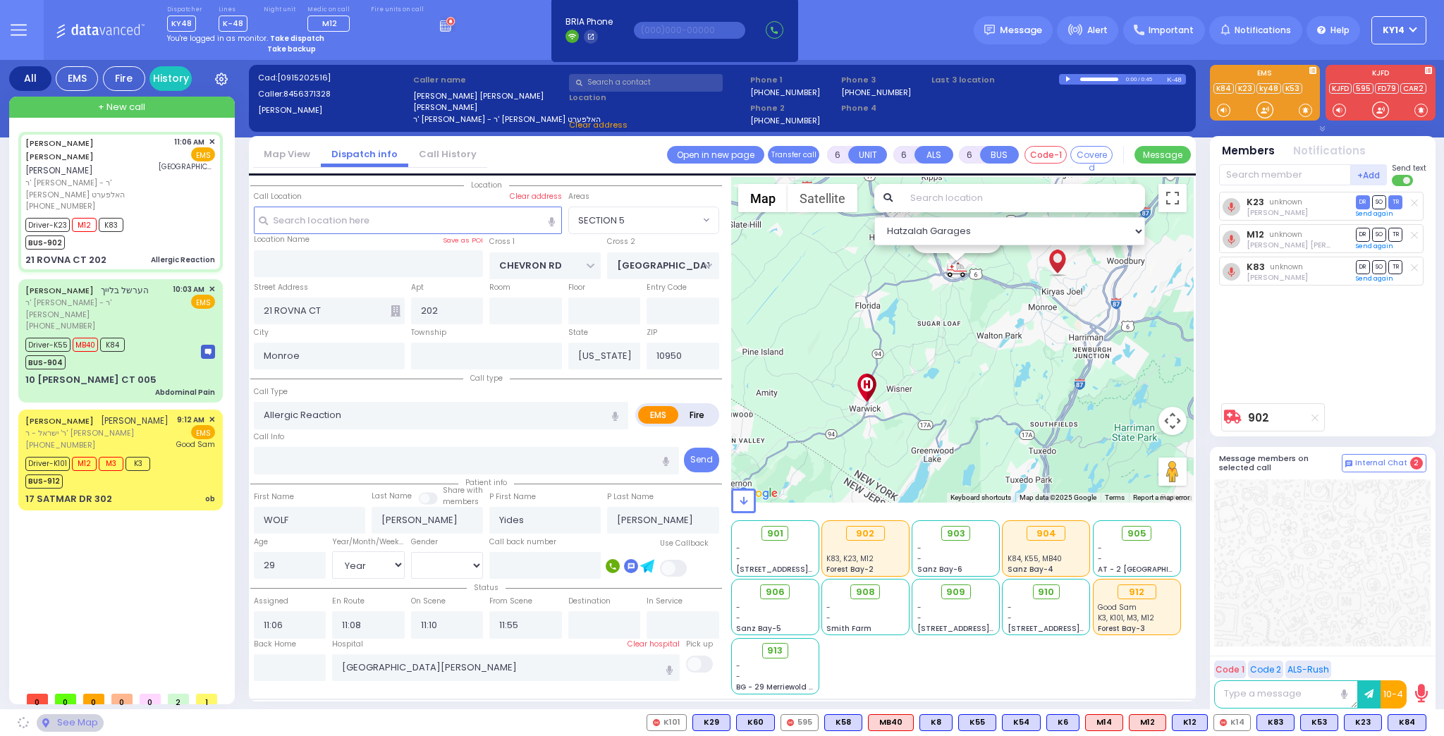
select select "SECTION 5"
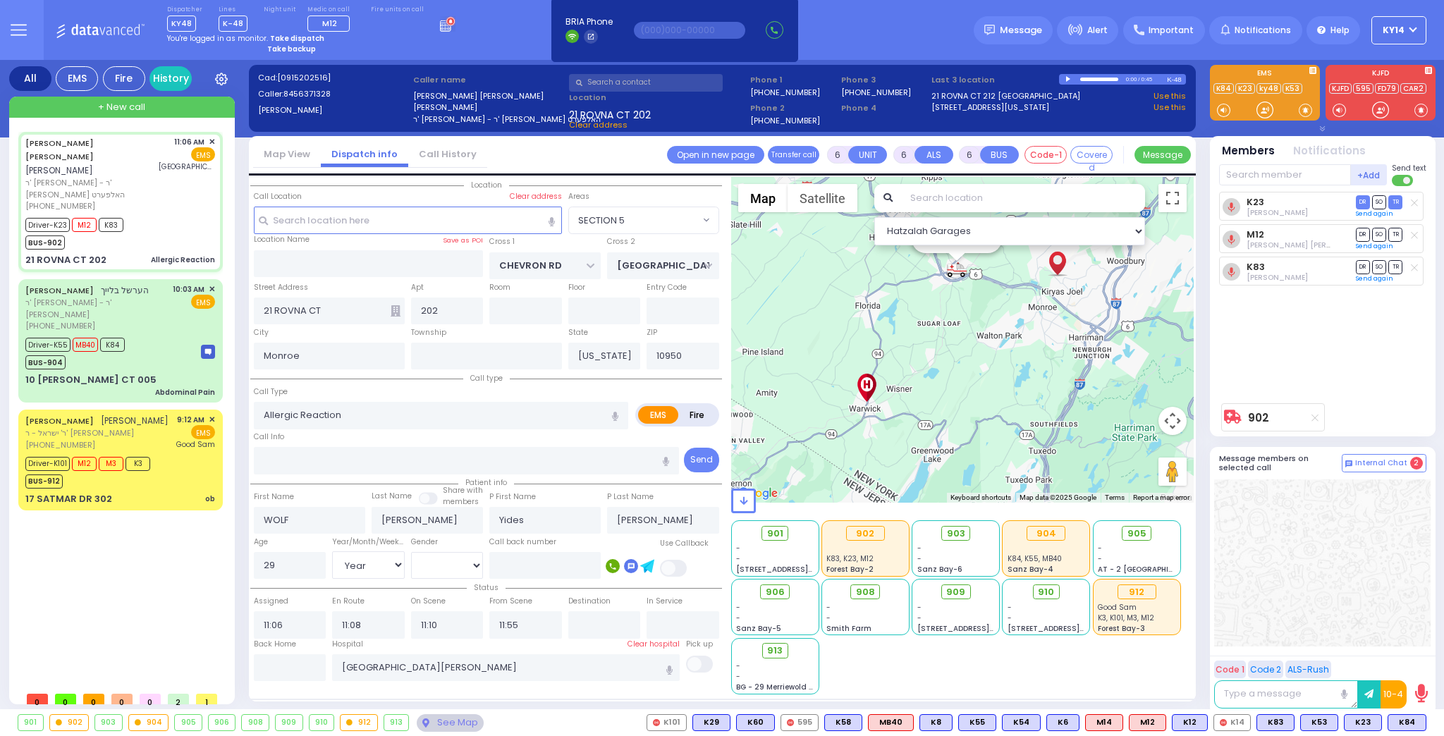
select select
radio input "true"
select select "Year"
select select "[DEMOGRAPHIC_DATA]"
type input "11:54"
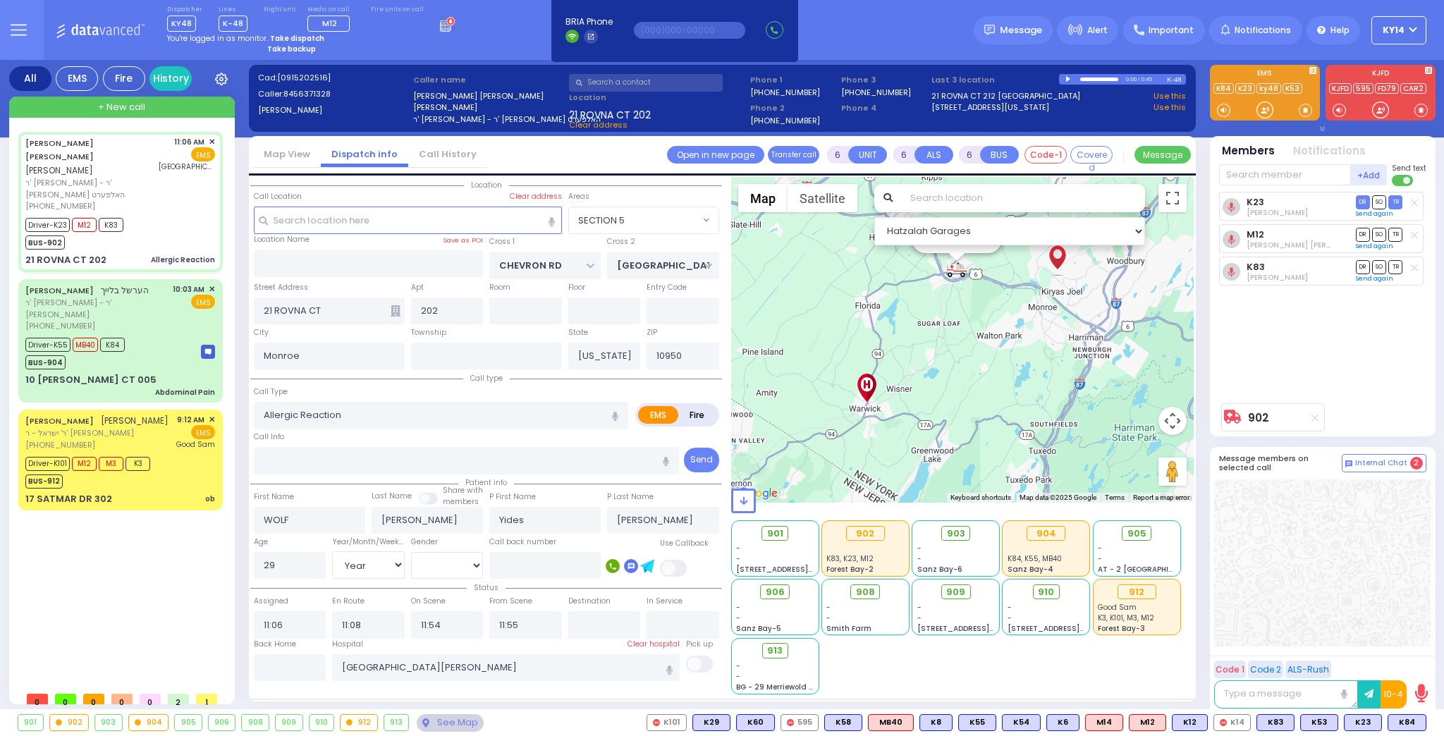
select select "Hatzalah Garages"
select select "SECTION 5"
select select
radio input "true"
select select "Year"
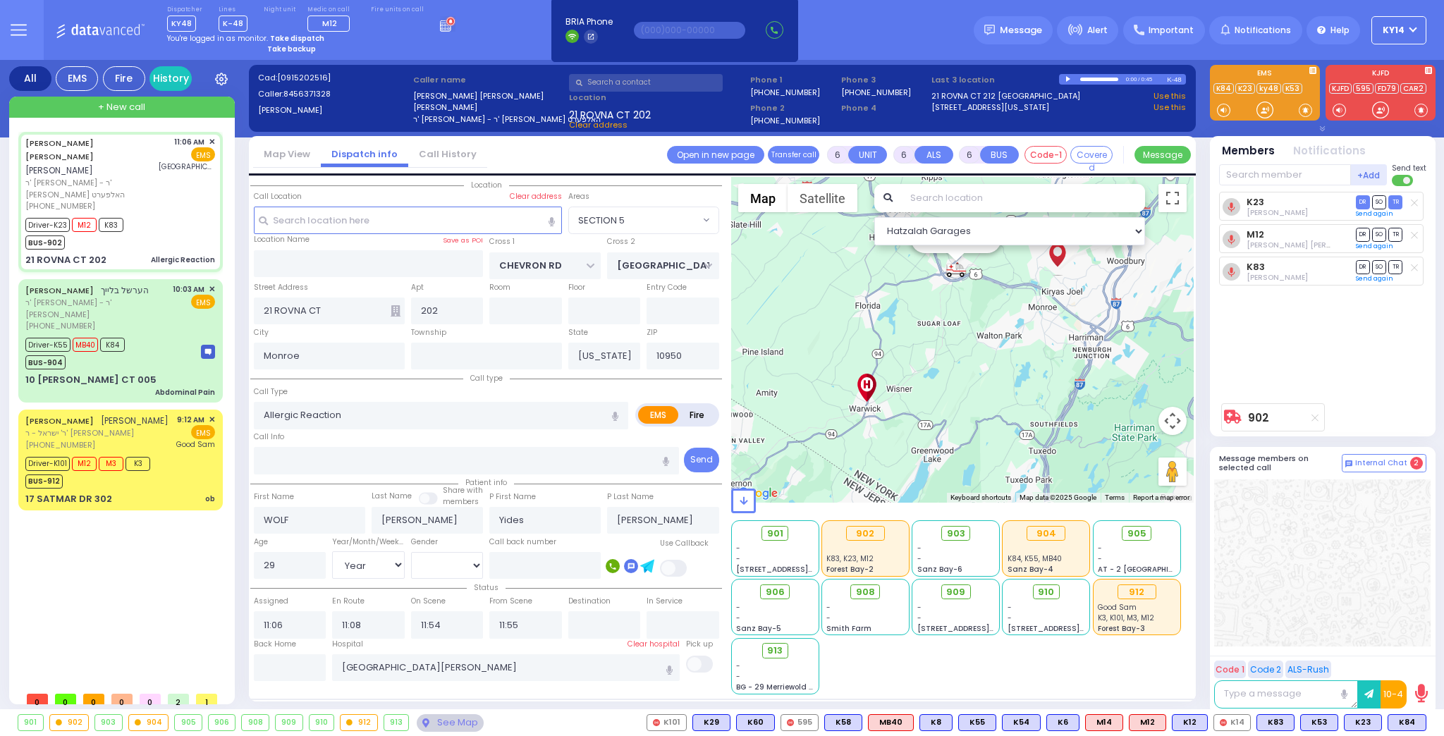
select select "[DEMOGRAPHIC_DATA]"
select select "Hatzalah Garages"
select select "SECTION 5"
select select
radio input "true"
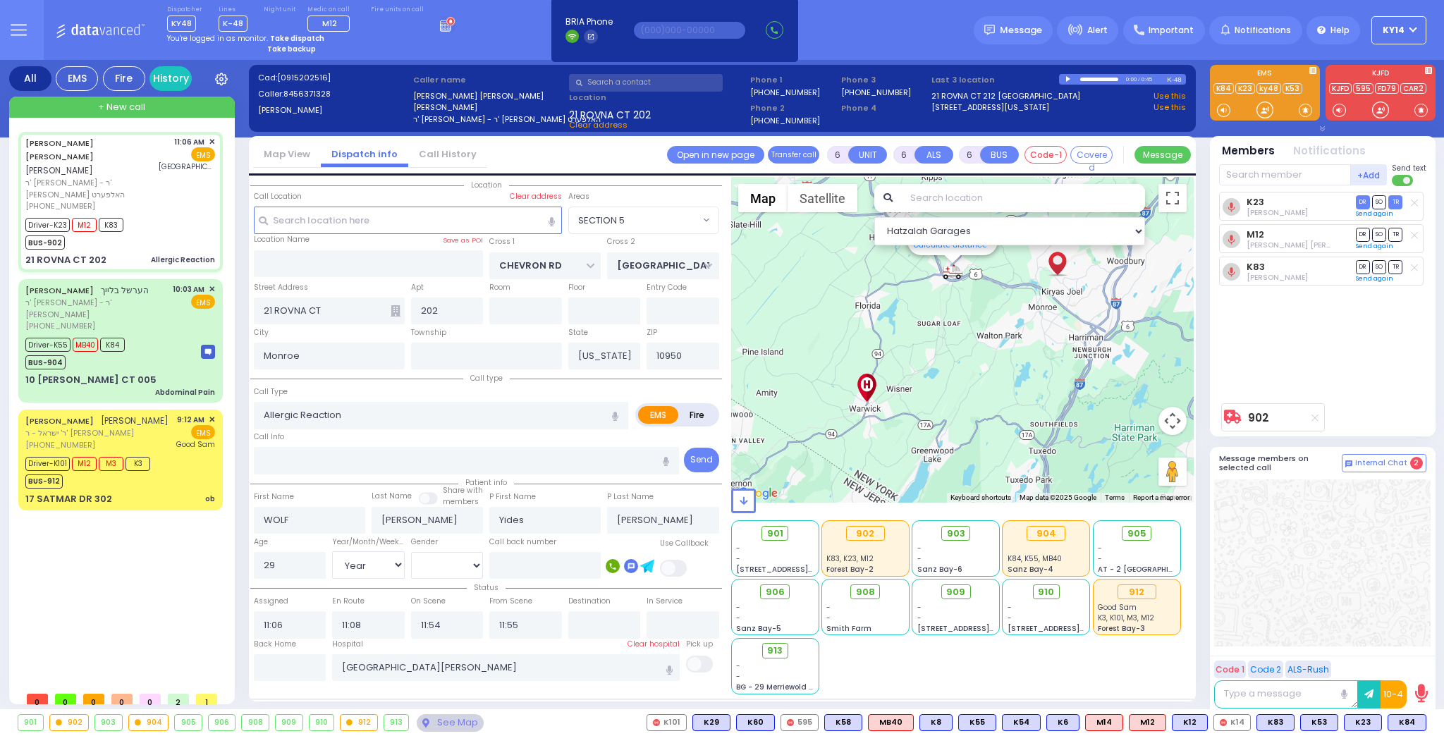
select select "Year"
select select "[DEMOGRAPHIC_DATA]"
select select "Hatzalah Garages"
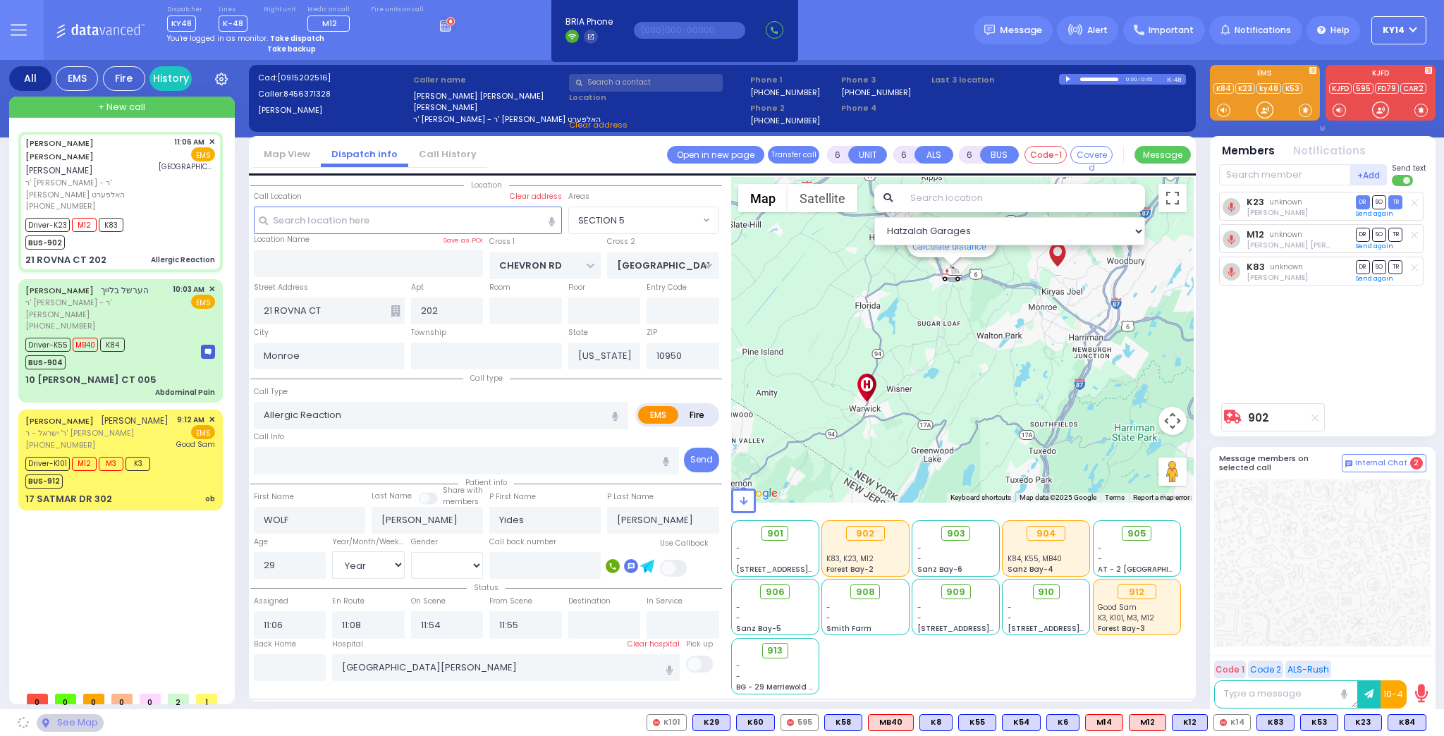
select select
radio input "true"
select select "Year"
select select "[DEMOGRAPHIC_DATA]"
select select "Hatzalah Garages"
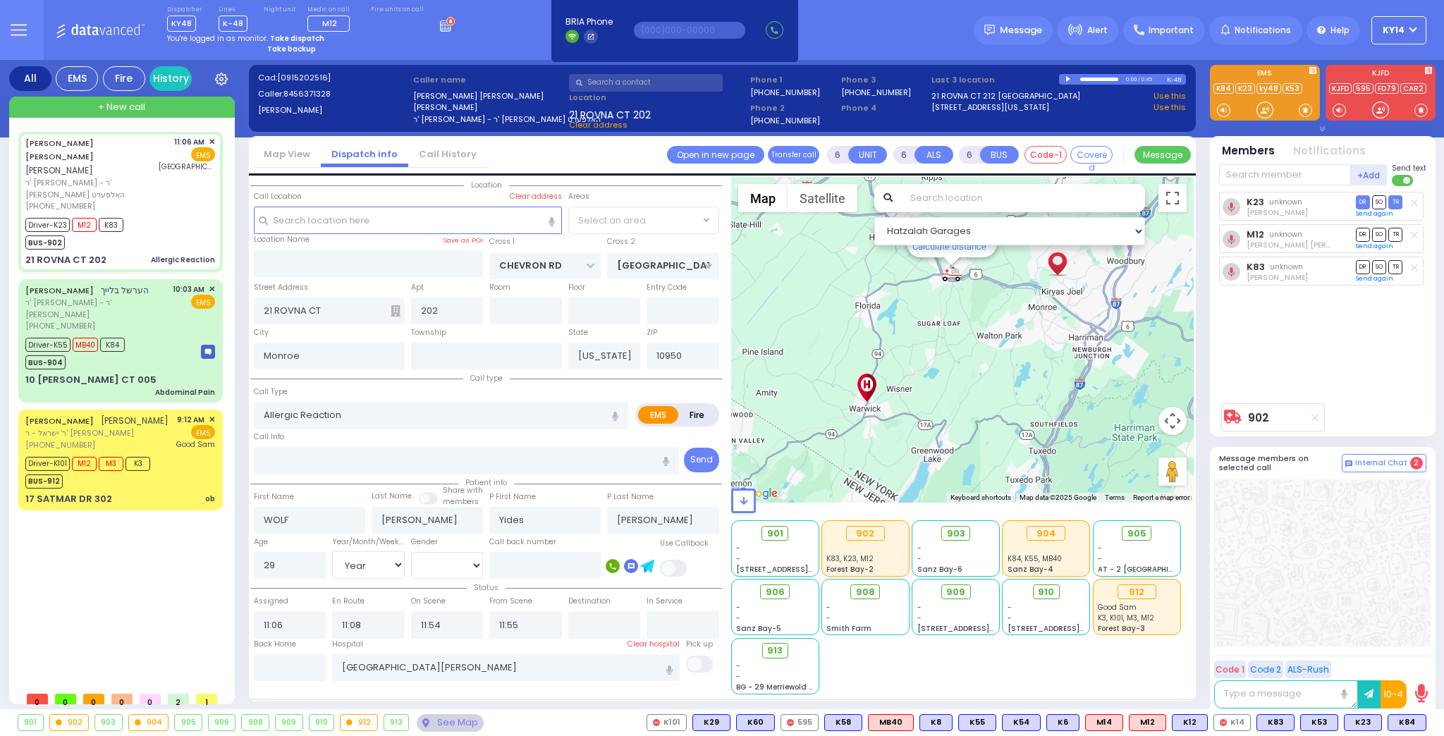
select select "SECTION 5"
select select
radio input "true"
select select "Year"
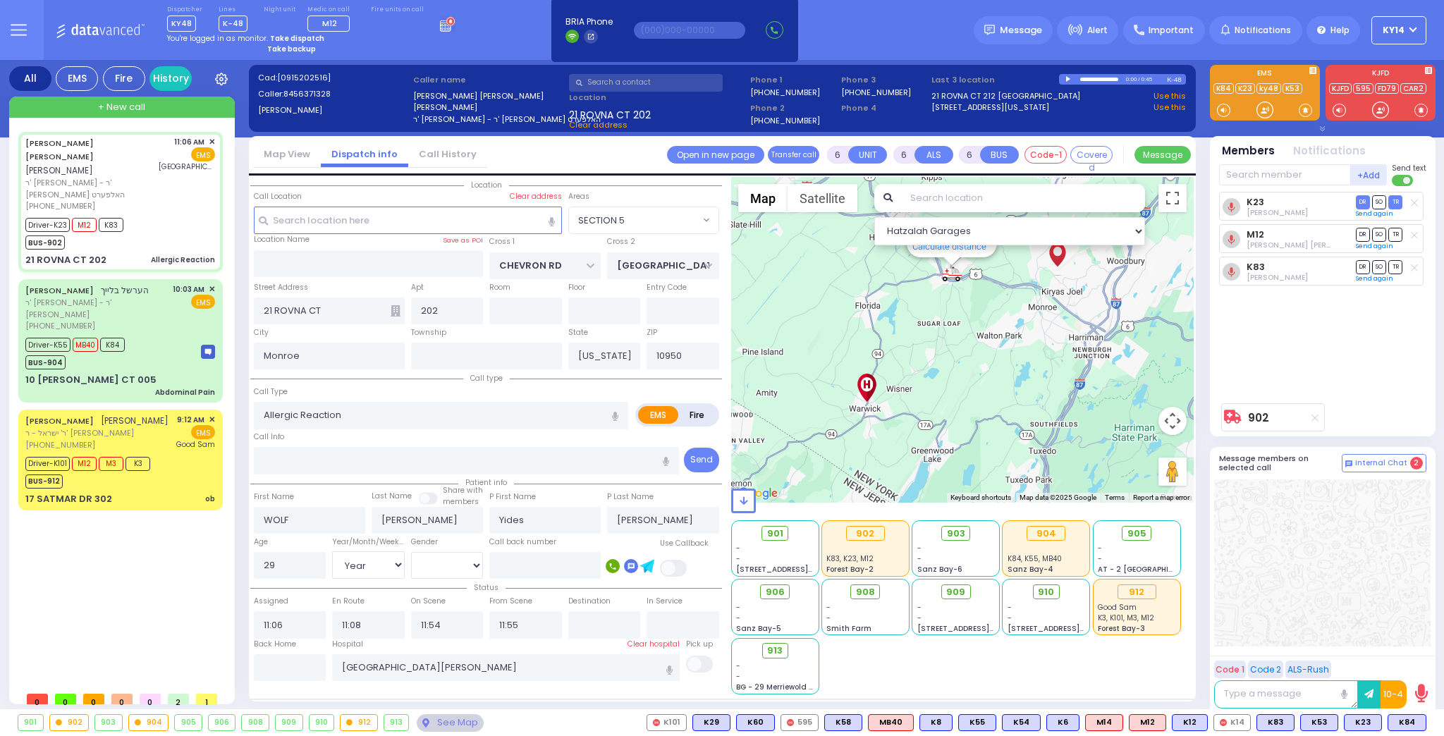
select select "[DEMOGRAPHIC_DATA]"
type input "11:10"
select select "Hatzalah Garages"
select select "SECTION 5"
select select
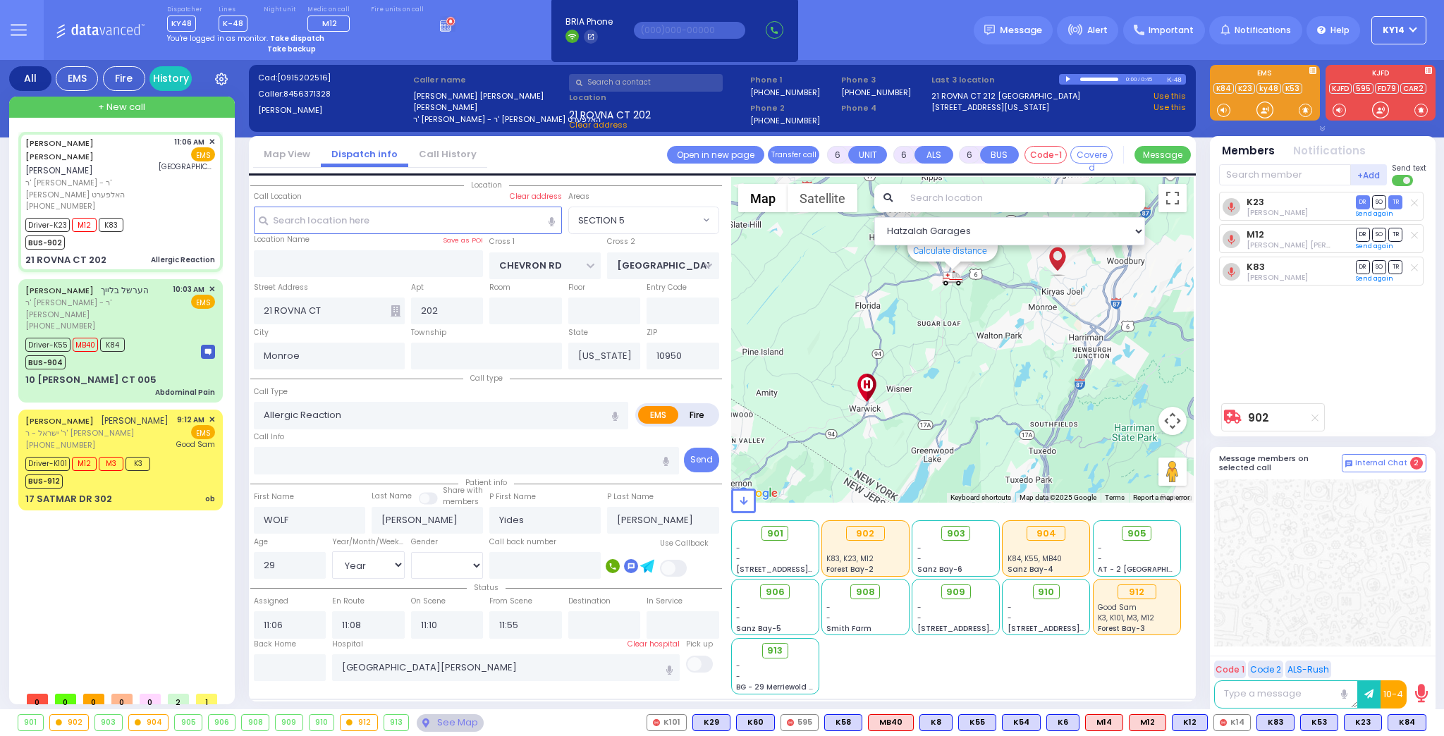
radio input "true"
select select "Year"
select select "[DEMOGRAPHIC_DATA]"
type input "11:54"
select select "Hatzalah Garages"
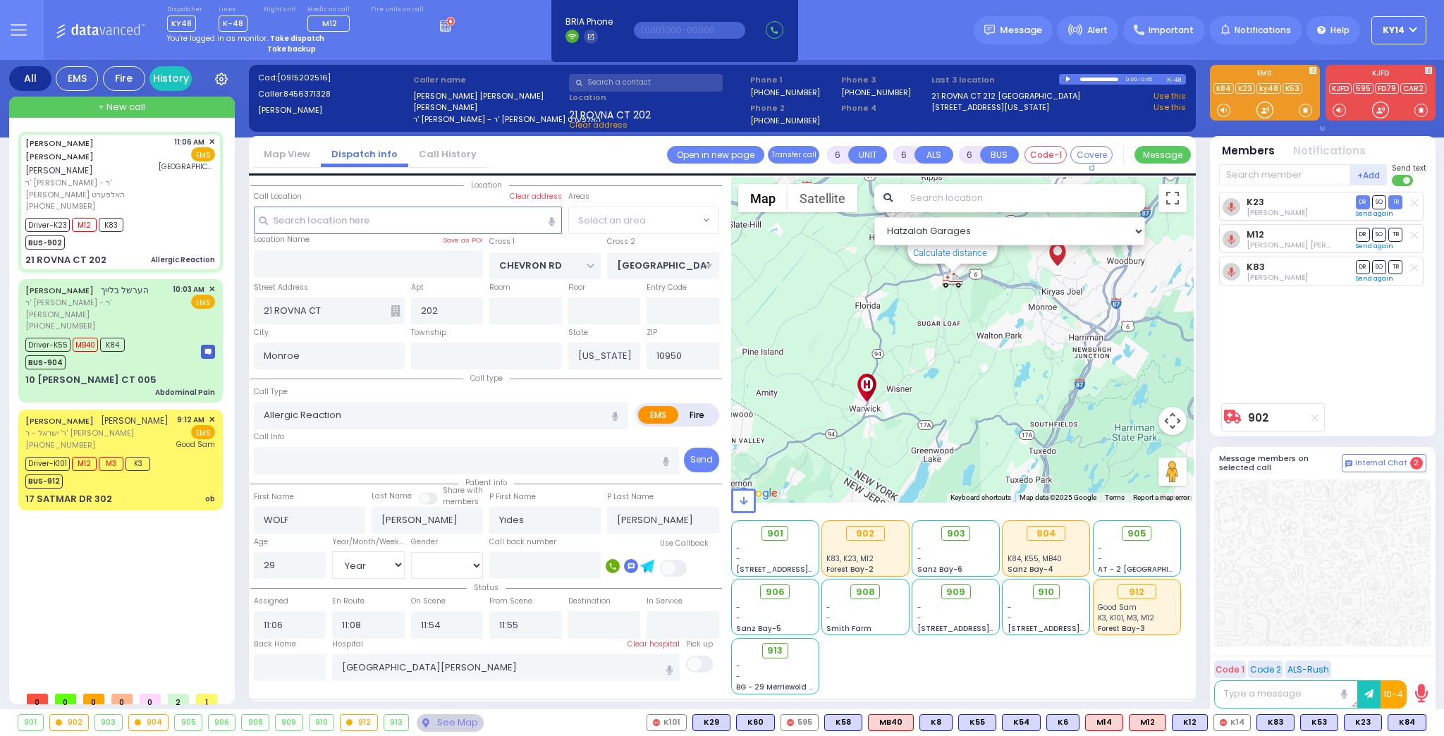
select select "SECTION 5"
select select
radio input "true"
select select "Year"
select select "[DEMOGRAPHIC_DATA]"
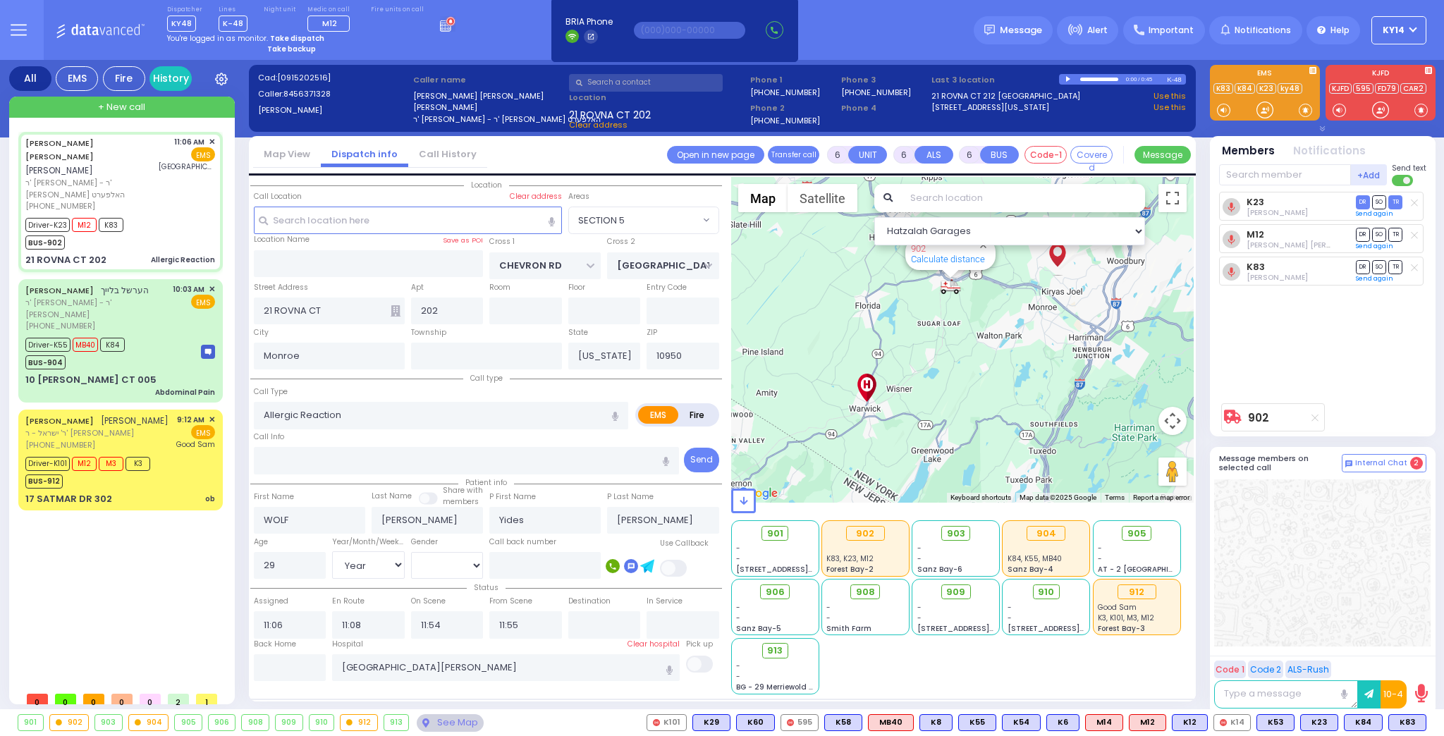
type input "11:10"
select select "Hatzalah Garages"
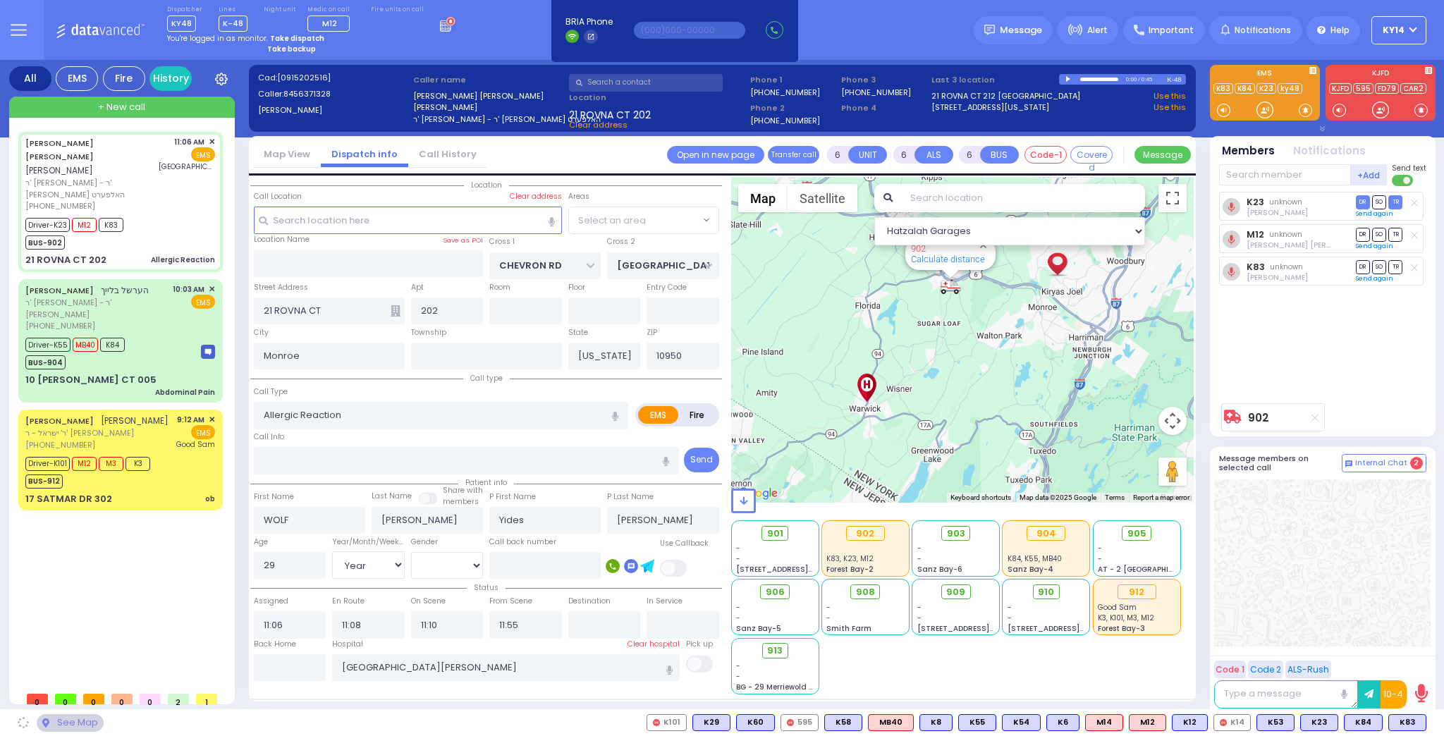
select select "SECTION 5"
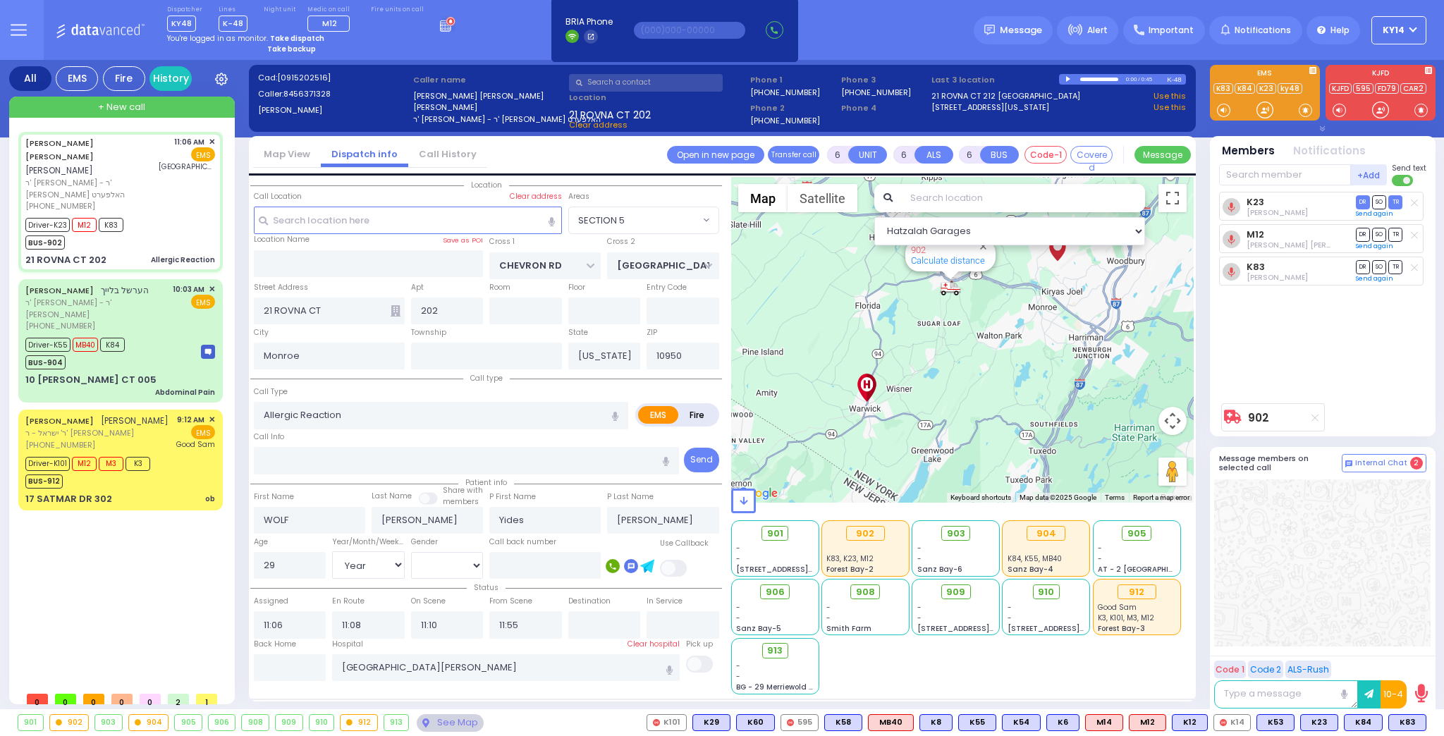
select select
radio input "true"
select select "Year"
select select "[DEMOGRAPHIC_DATA]"
select select "Hatzalah Garages"
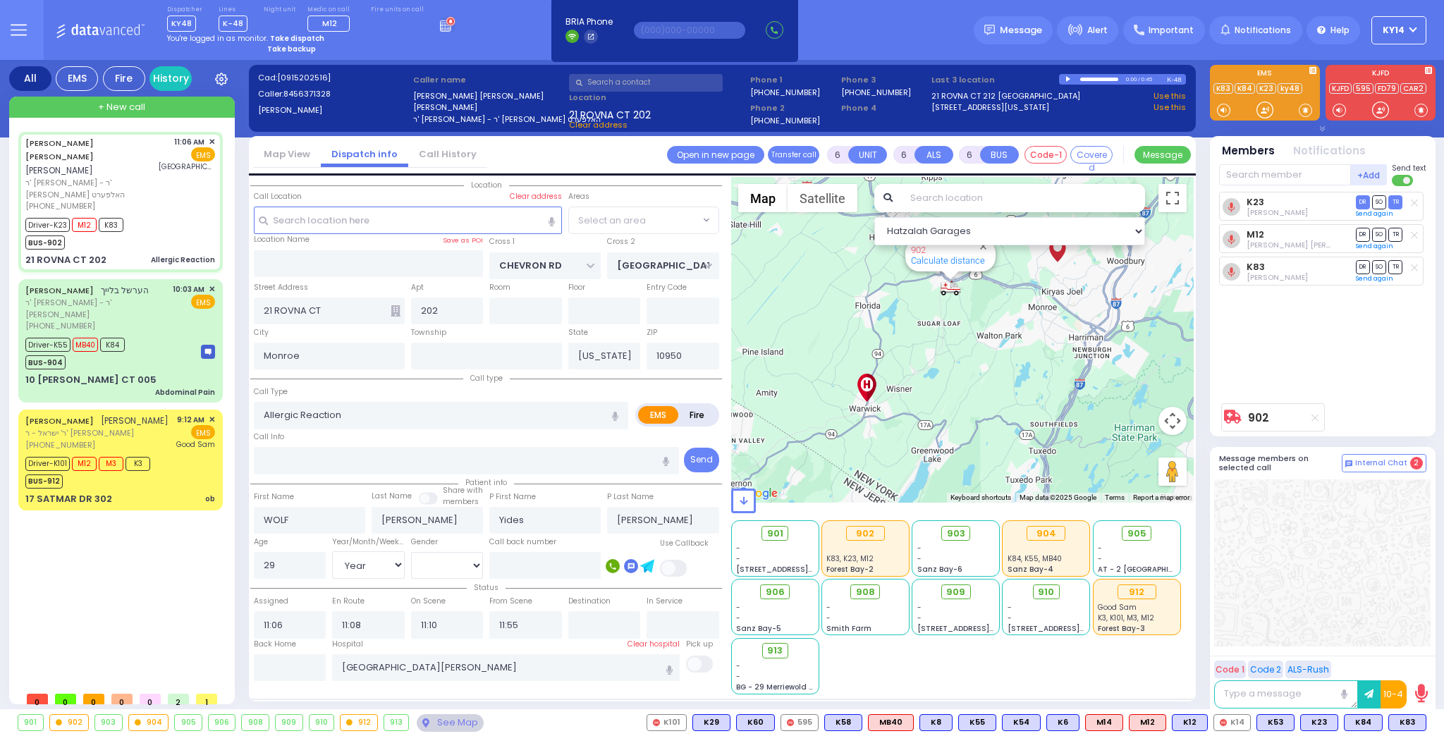
select select "SECTION 5"
select select
radio input "true"
select select "Year"
select select "[DEMOGRAPHIC_DATA]"
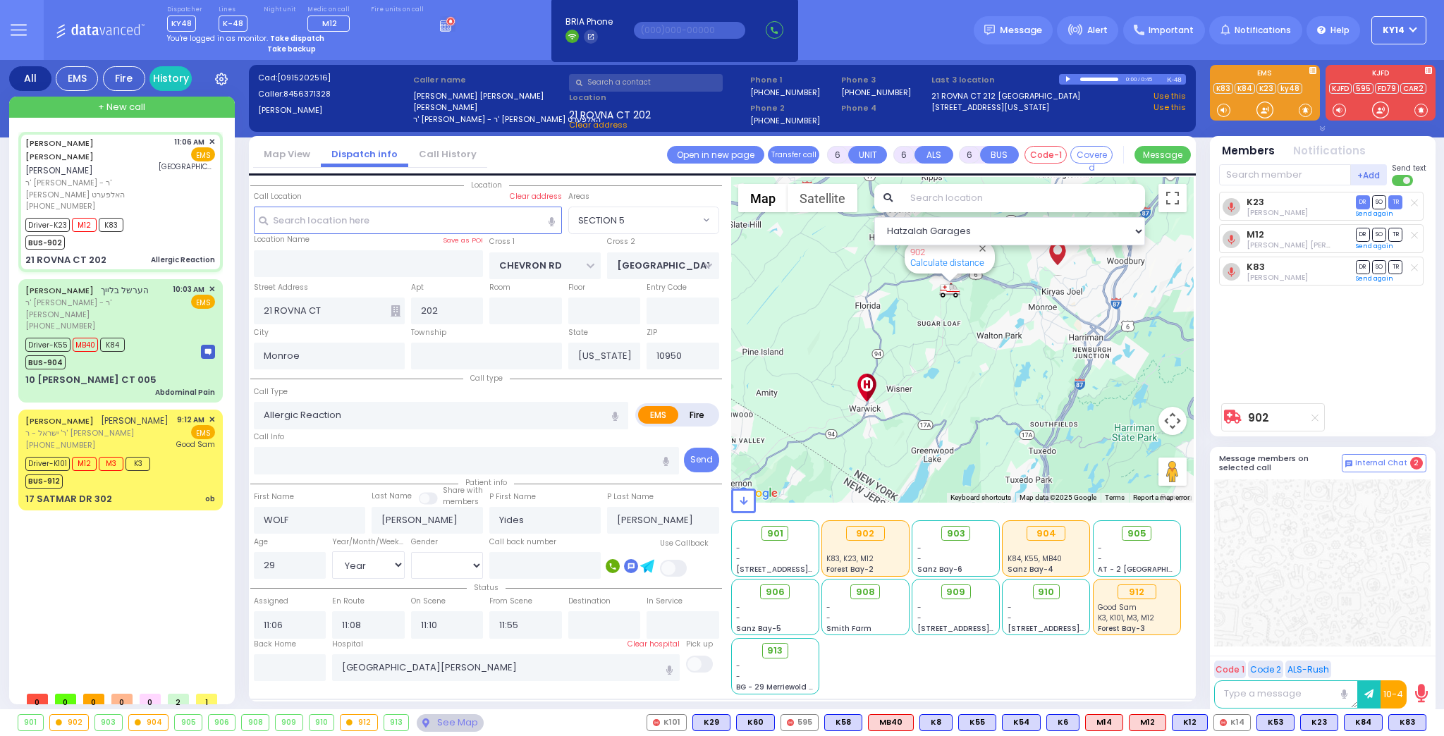
select select "Hatzalah Garages"
select select "SECTION 5"
select select
radio input "true"
select select "Year"
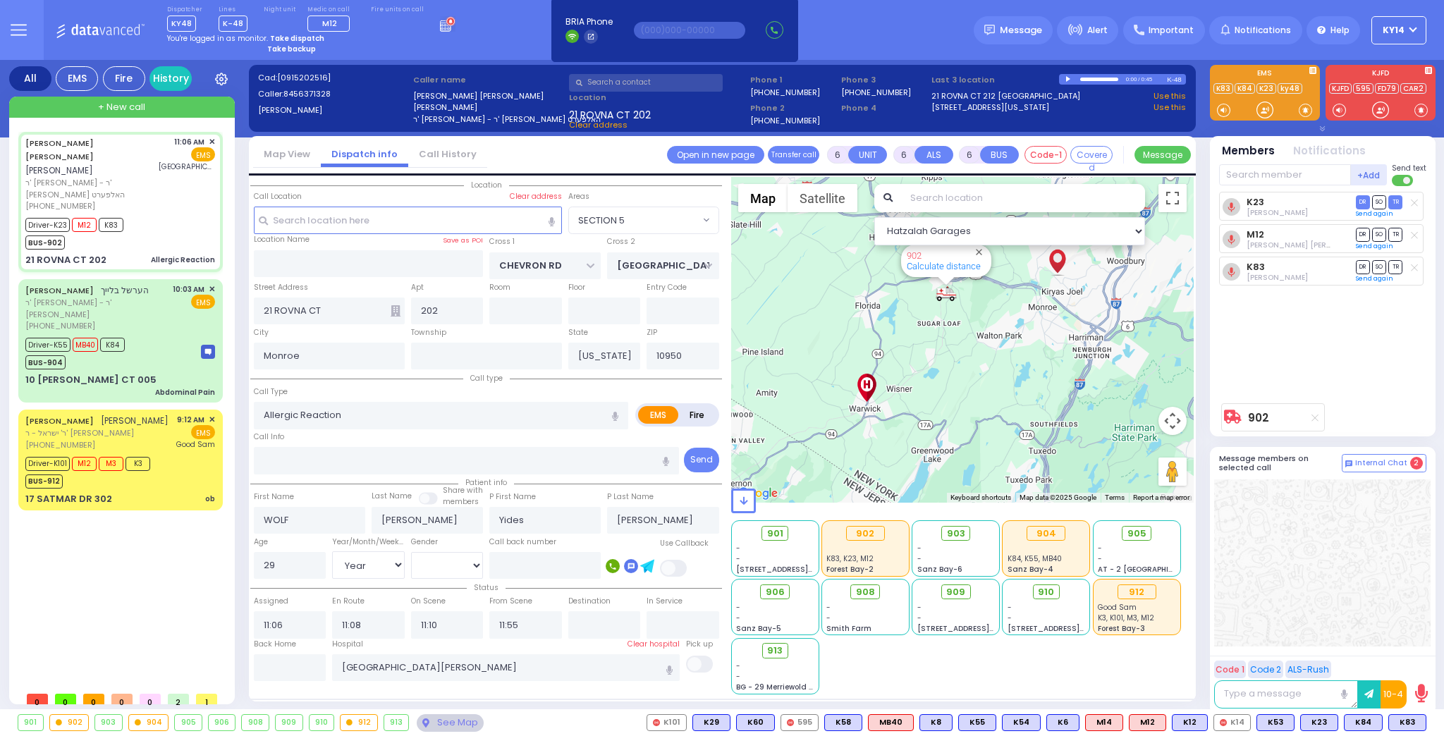
select select "[DEMOGRAPHIC_DATA]"
select select "Hatzalah Garages"
select select "SECTION 5"
select select
radio input "true"
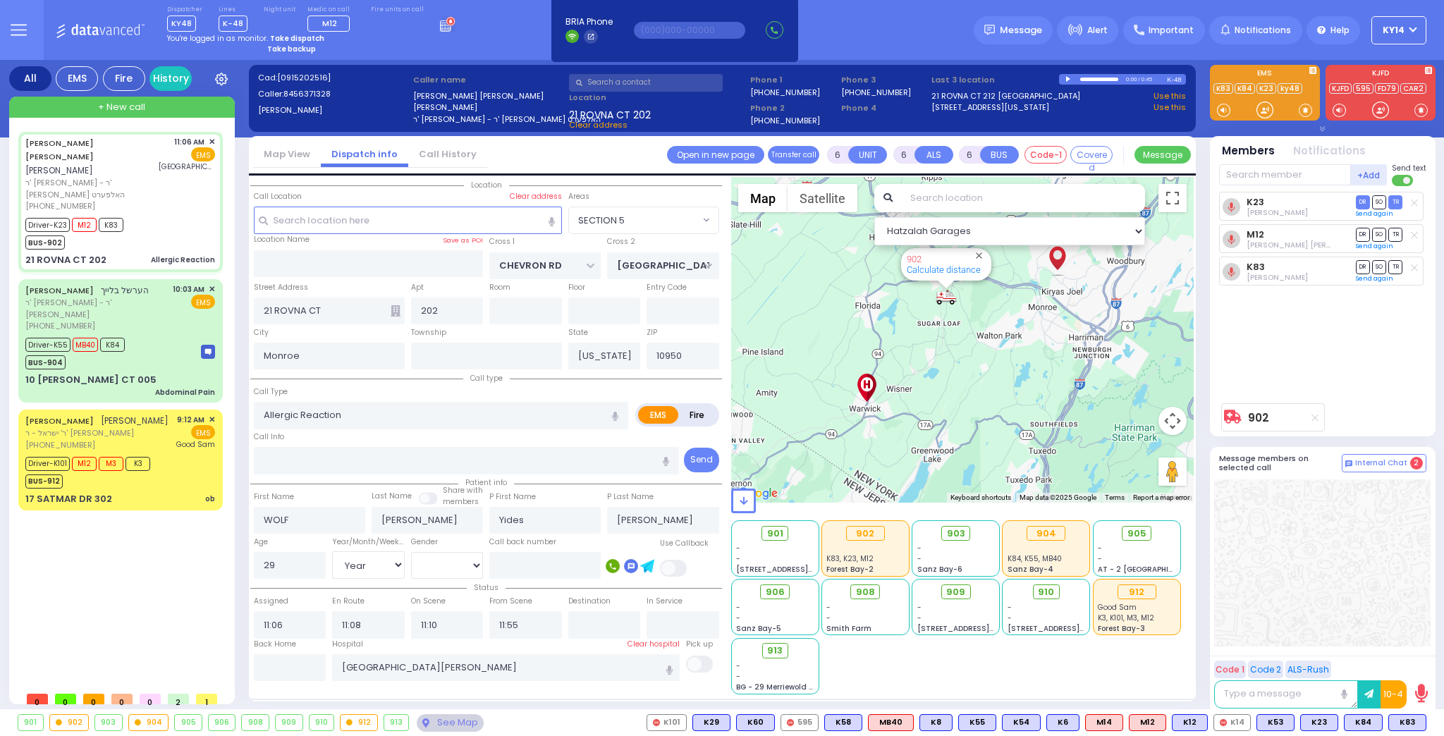
select select "Year"
select select "[DEMOGRAPHIC_DATA]"
select select "Hatzalah Garages"
select select "SECTION 5"
select select
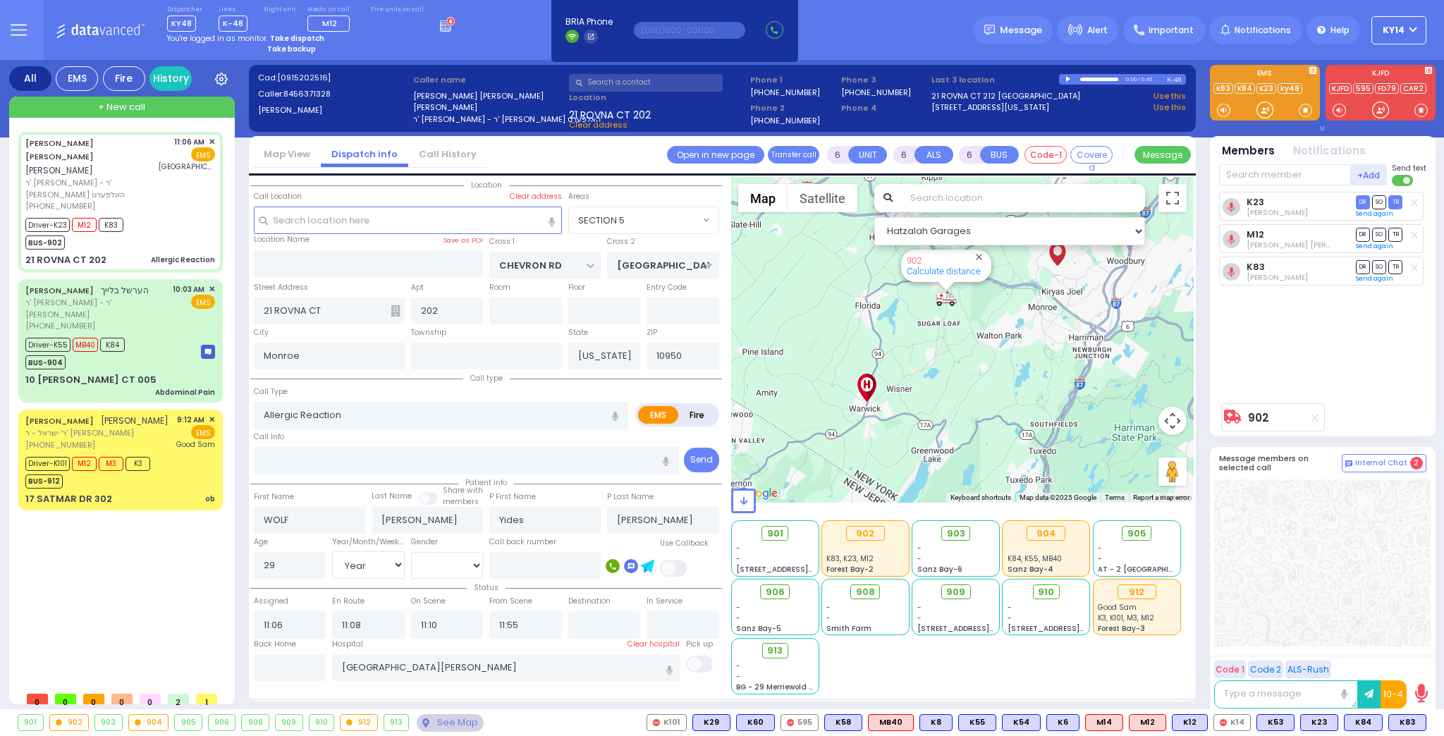
radio input "true"
select select "Year"
select select "[DEMOGRAPHIC_DATA]"
type input "11:54"
select select "Hatzalah Garages"
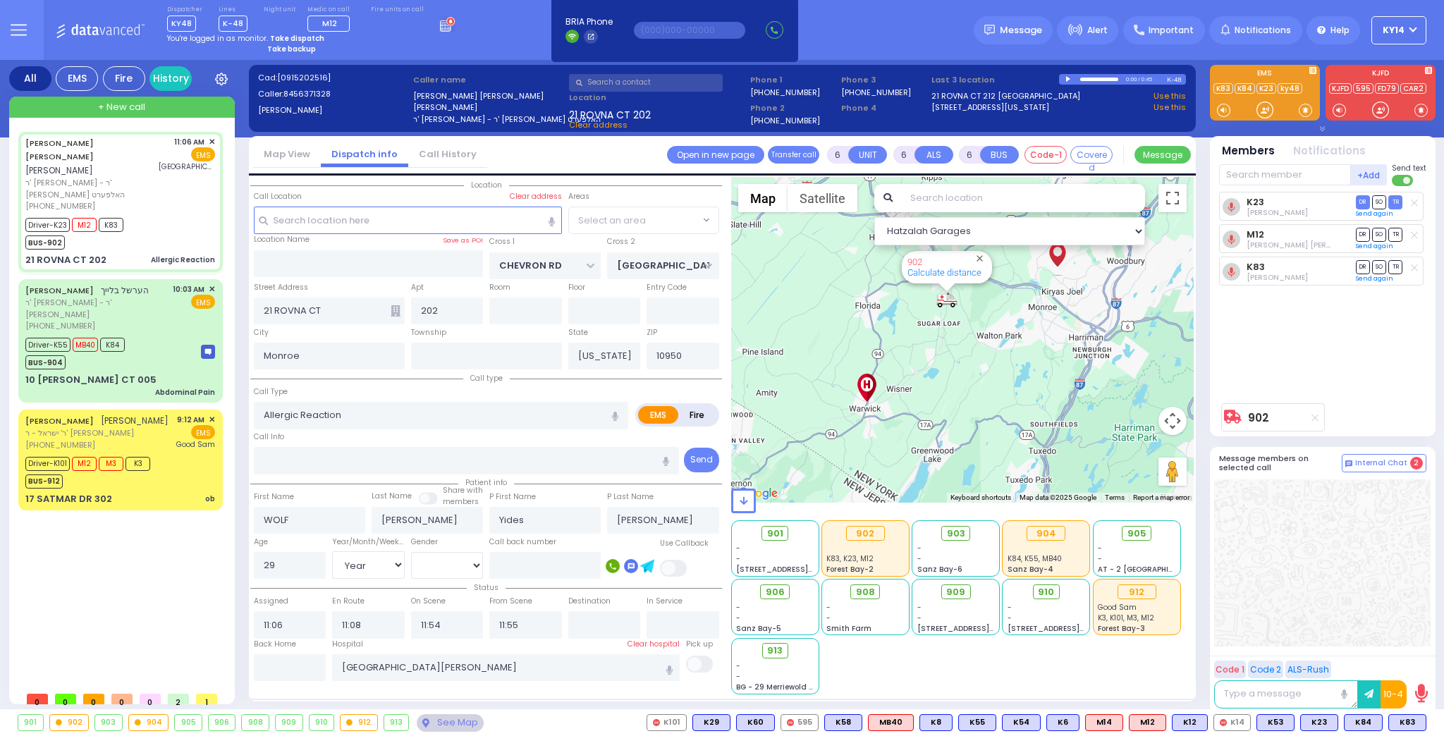
select select "SECTION 5"
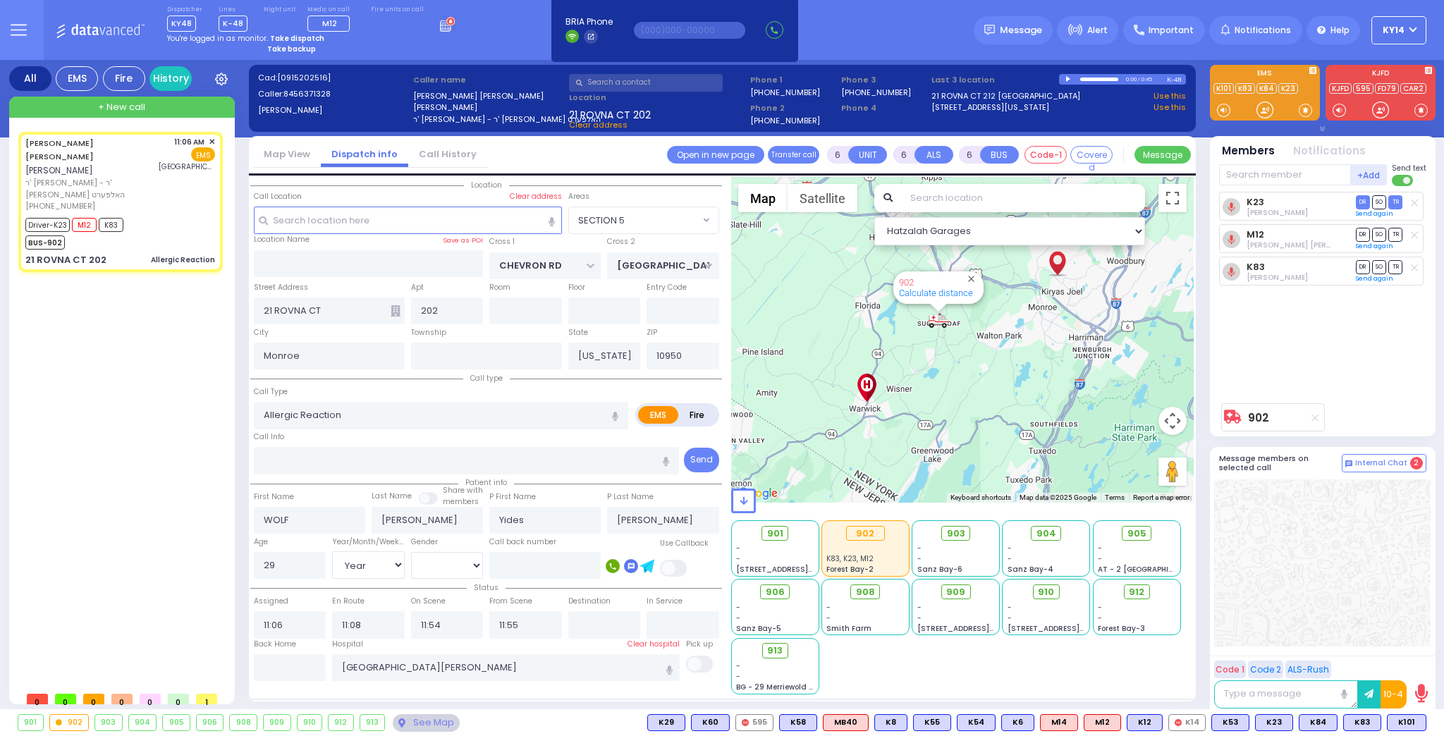
select select
radio input "true"
select select "Year"
select select "[DEMOGRAPHIC_DATA]"
select select "Hatzalah Garages"
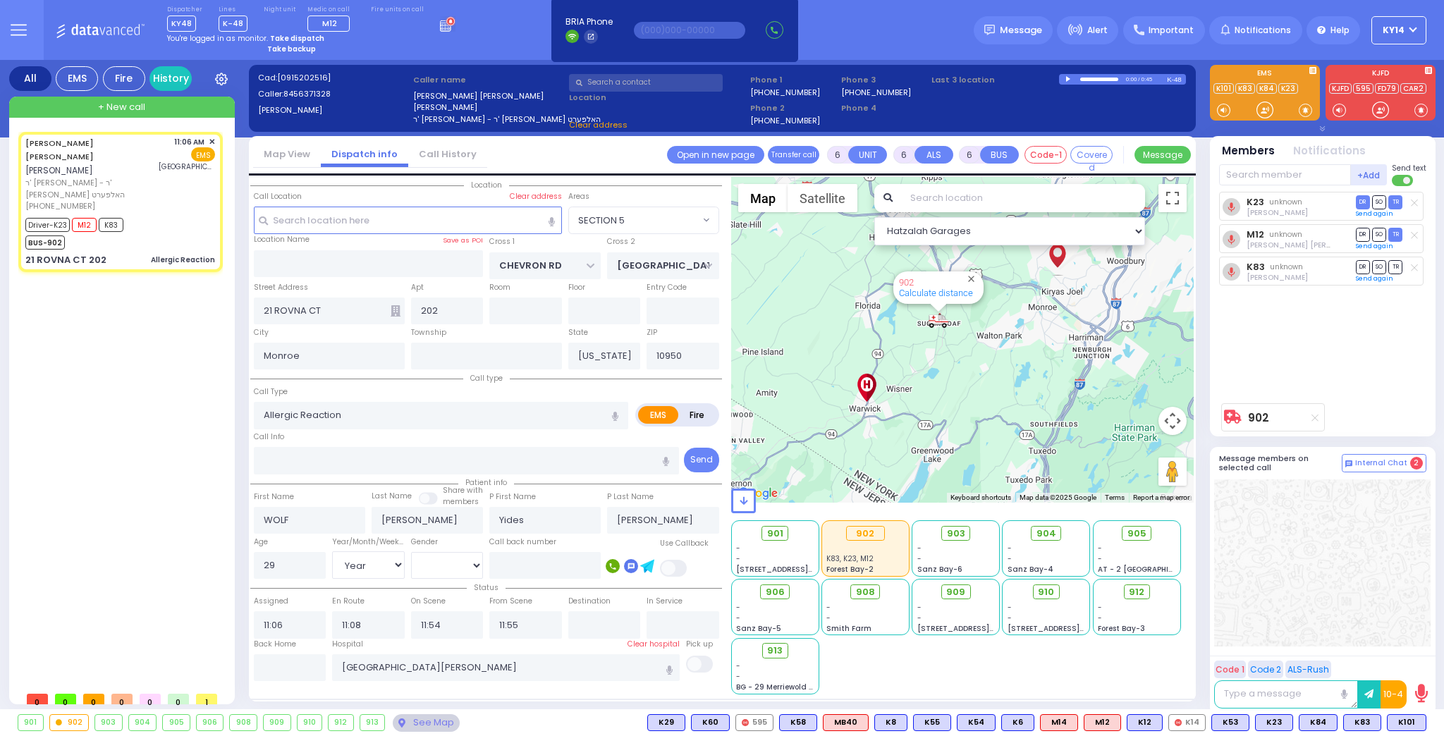
select select "SECTION 5"
select select
radio input "true"
select select "Year"
select select "[DEMOGRAPHIC_DATA]"
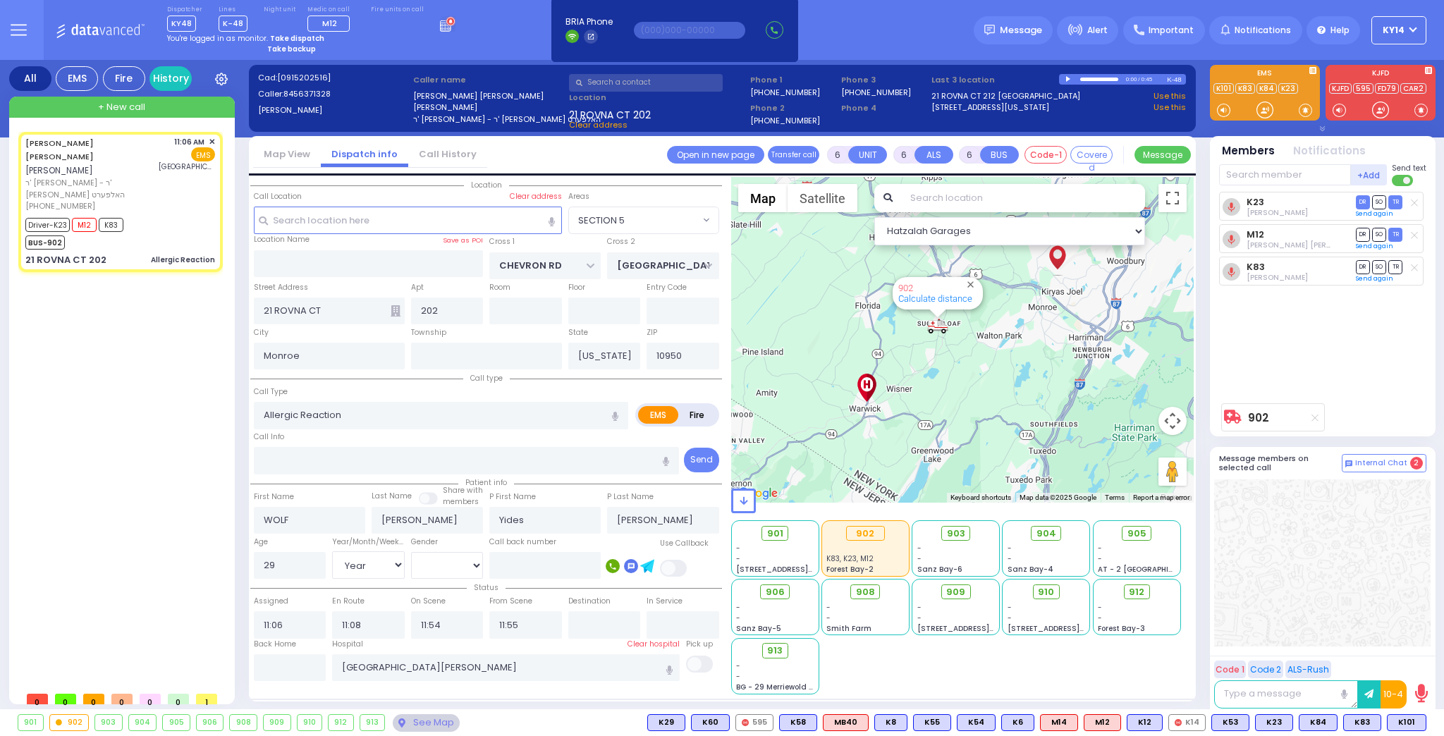
type input "11:10"
select select "Hatzalah Garages"
select select "SECTION 5"
select select
radio input "true"
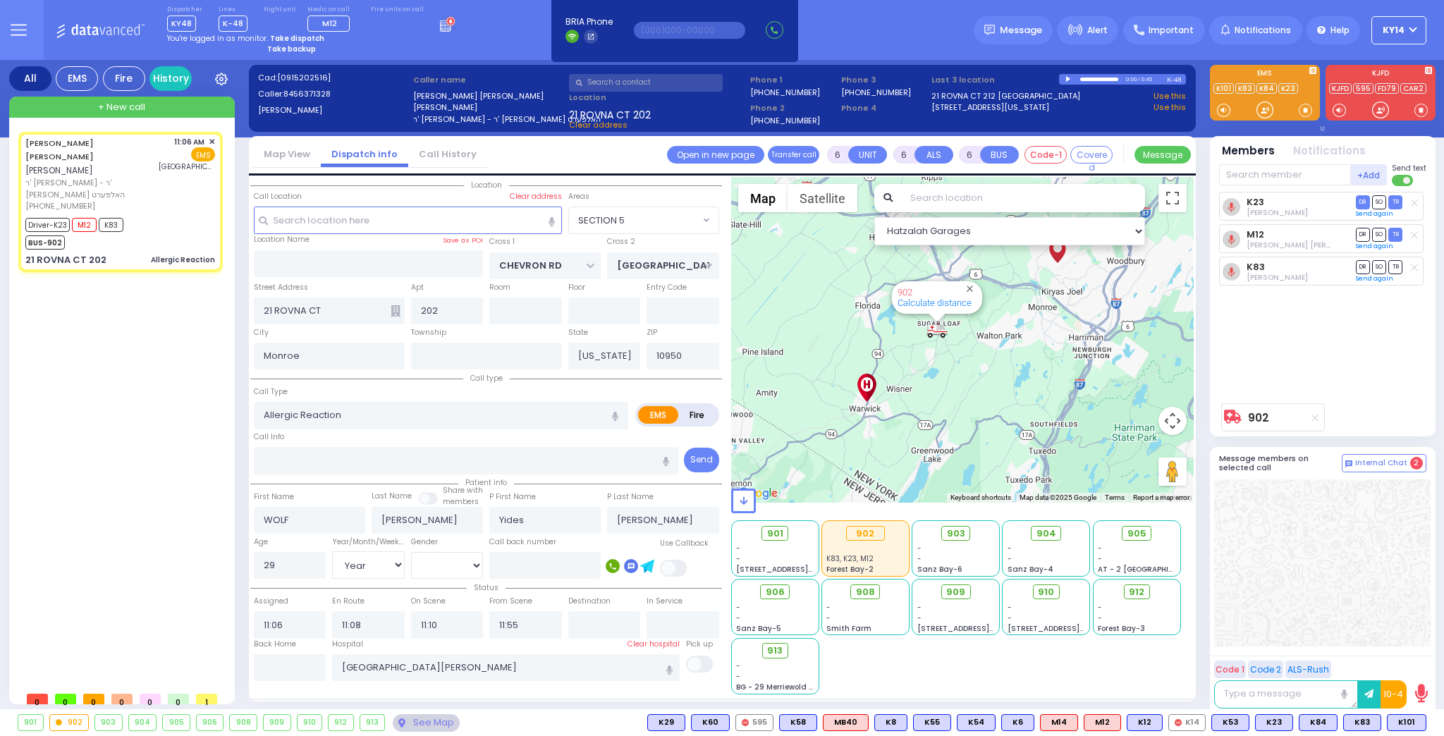
select select "Year"
select select "[DEMOGRAPHIC_DATA]"
select select "Hatzalah Garages"
select select "SECTION 5"
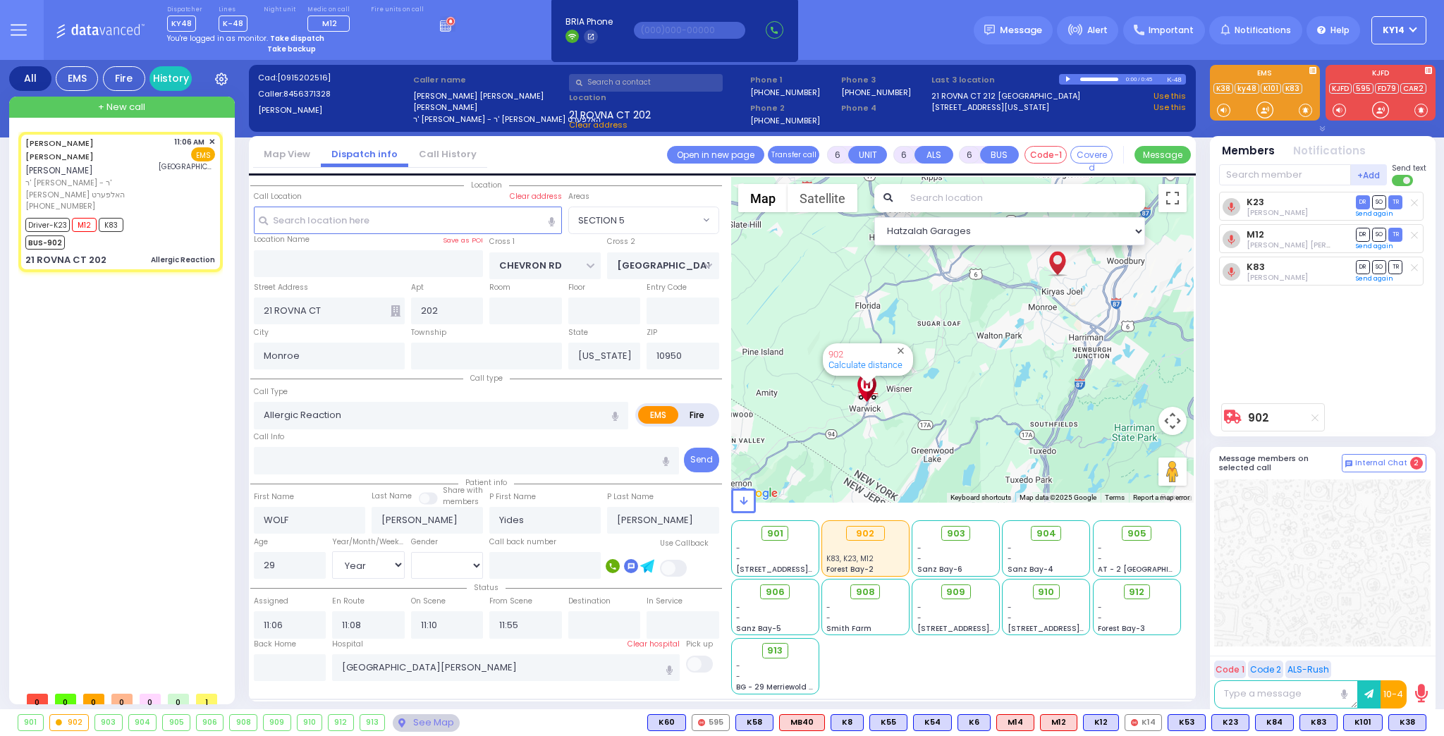
select select
radio input "true"
select select "Year"
select select "[DEMOGRAPHIC_DATA]"
select select "Hatzalah Garages"
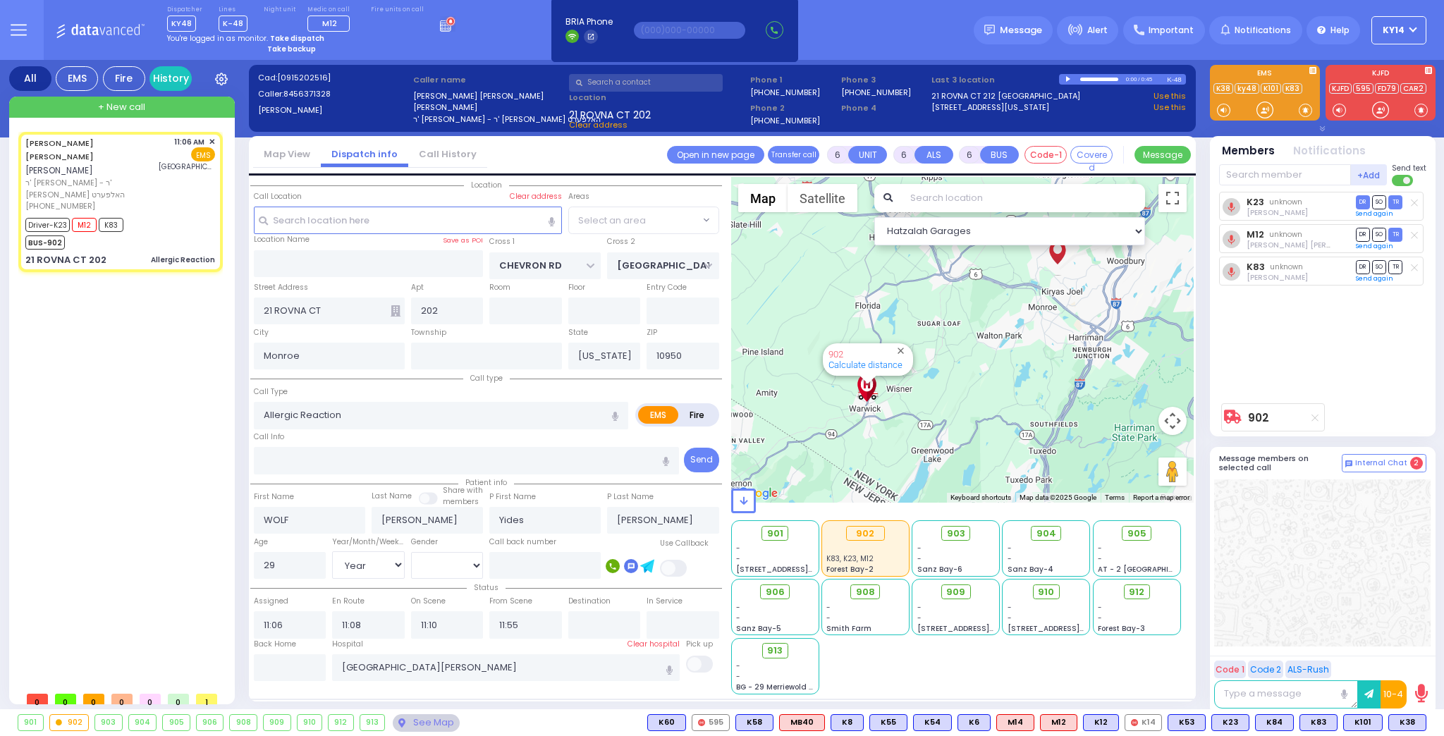
select select
radio input "true"
select select "Year"
select select "[DEMOGRAPHIC_DATA]"
select select "Hatzalah Garages"
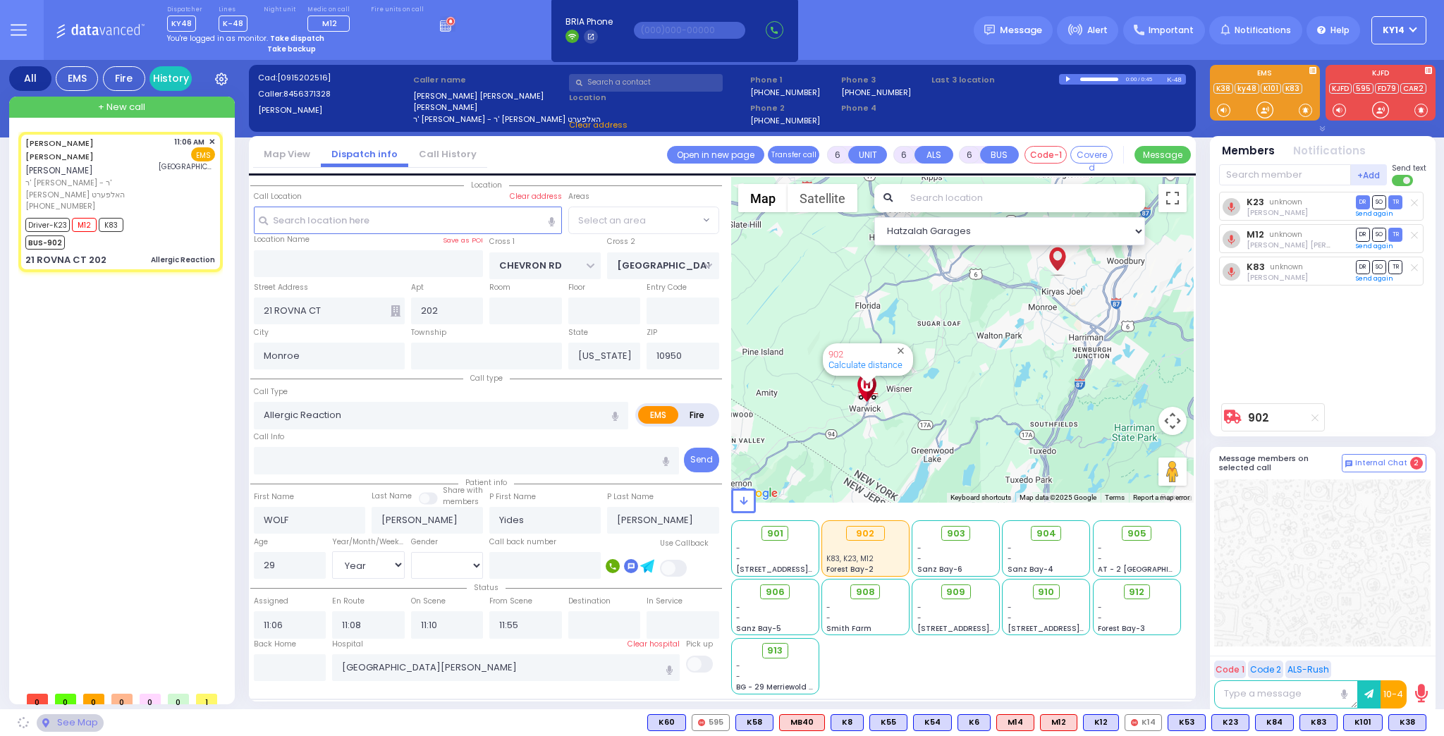
select select "SECTION 5"
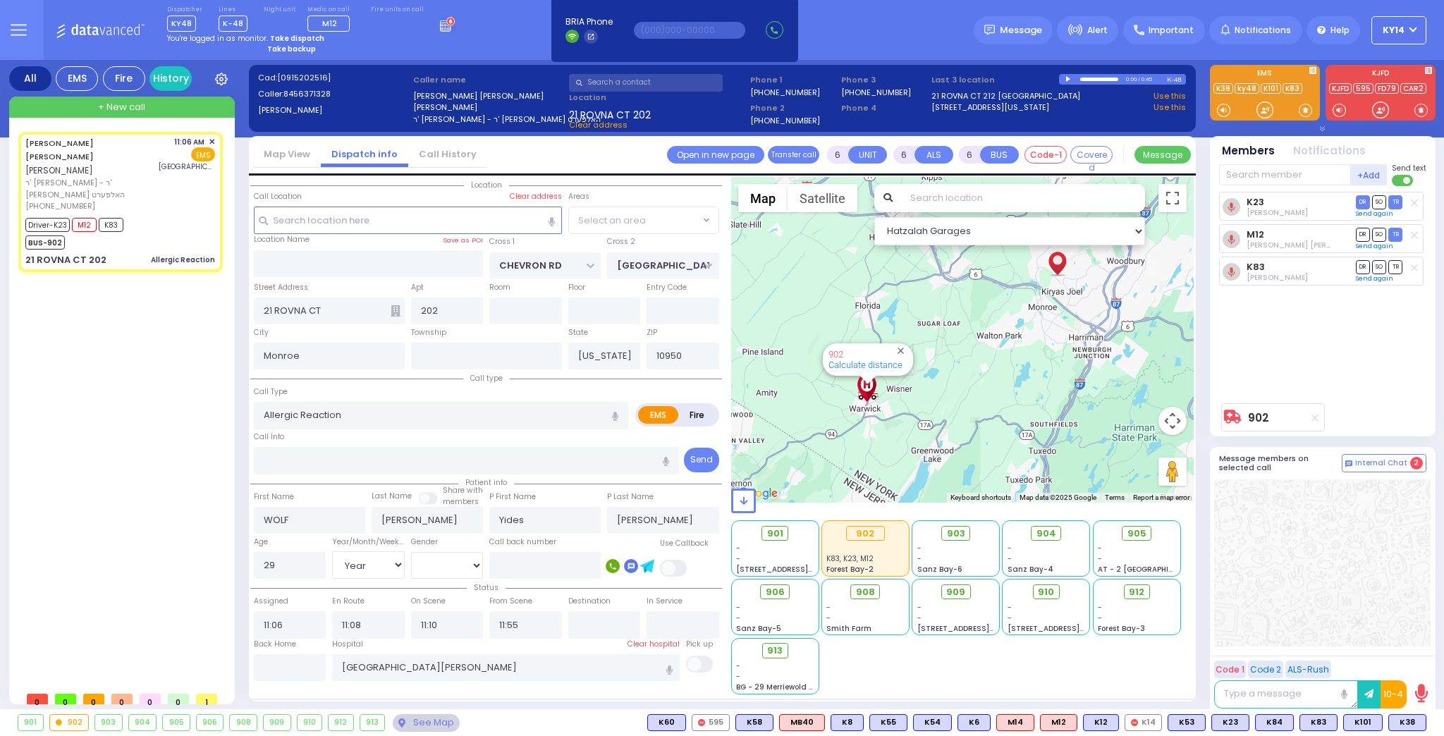
select select "SECTION 5"
select select
radio input "true"
select select "Year"
select select "[DEMOGRAPHIC_DATA]"
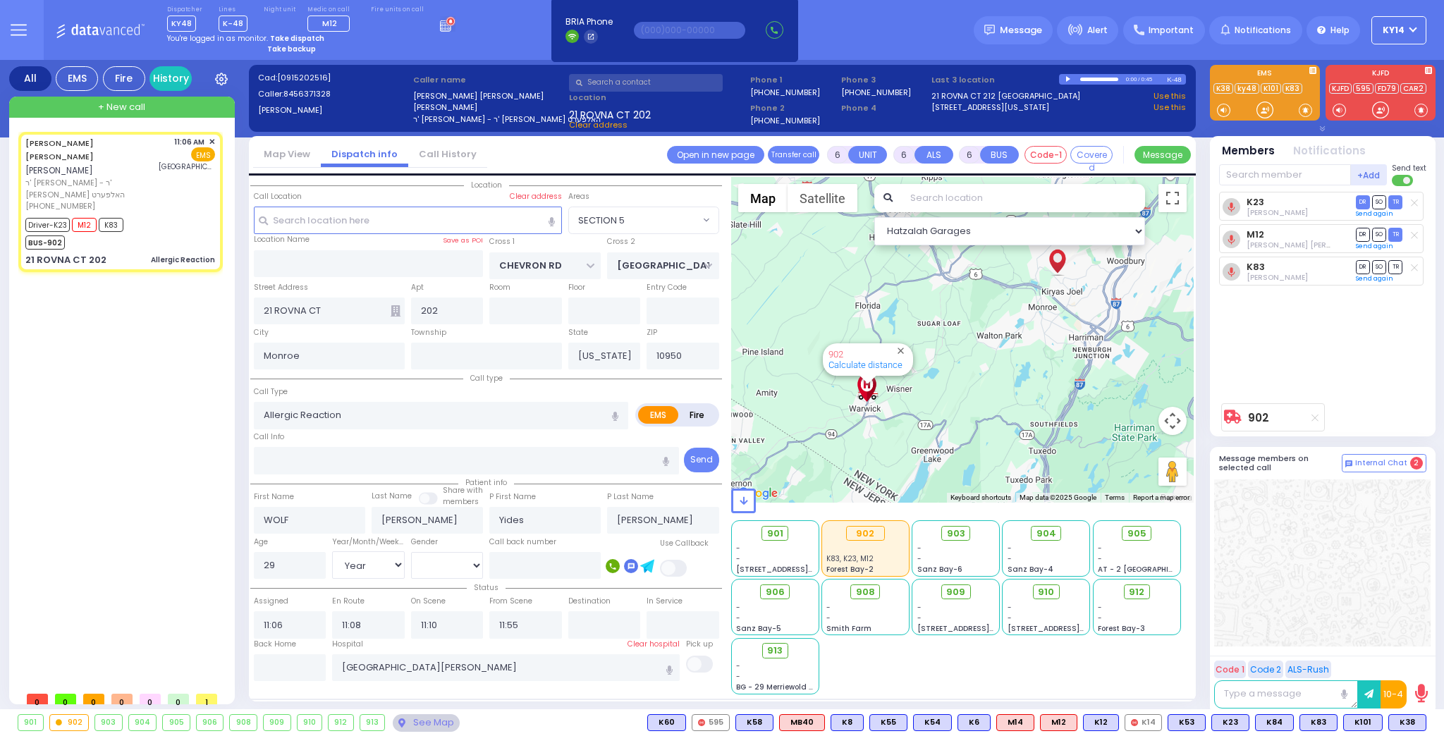
select select "Hatzalah Garages"
select select "SECTION 5"
select select
radio input "true"
select select "Year"
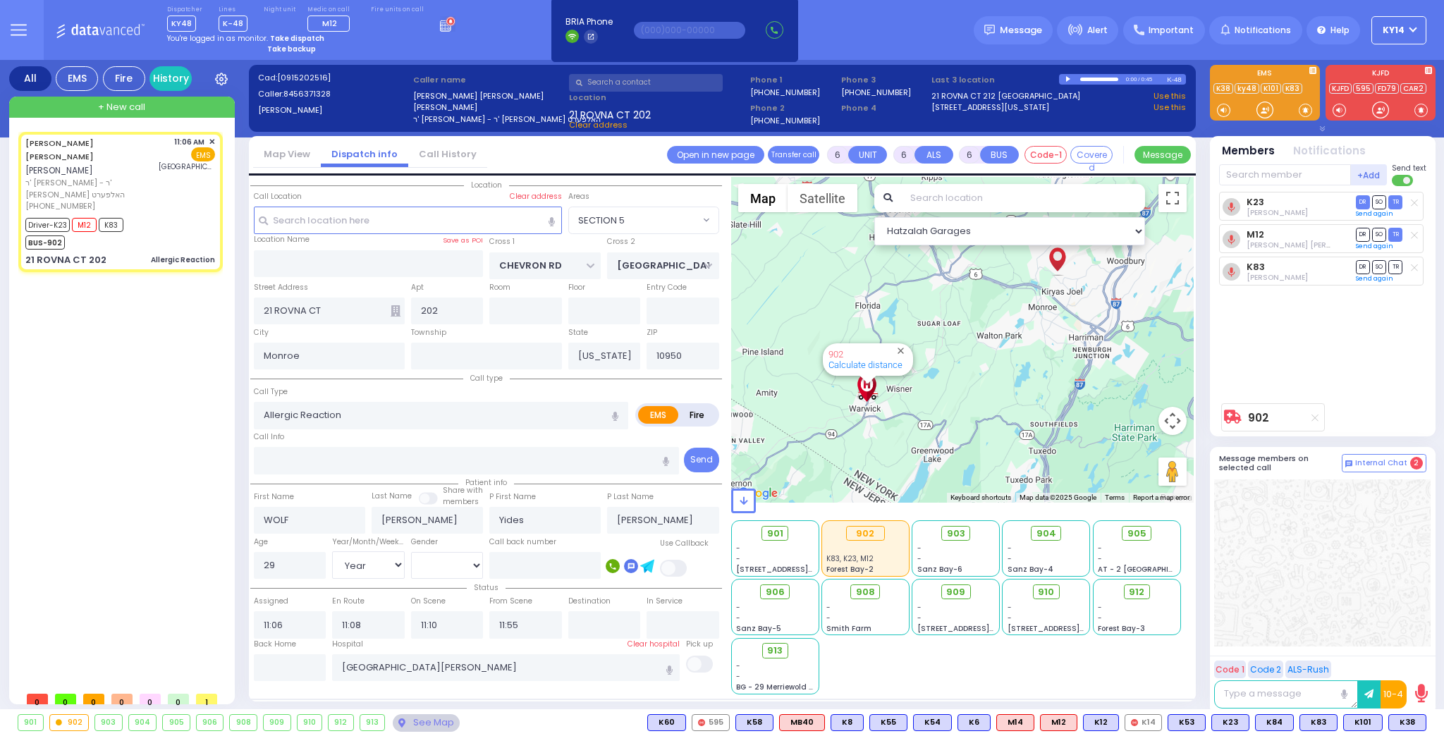
select select "[DEMOGRAPHIC_DATA]"
select select "Hatzalah Garages"
select select "SECTION 5"
select select
radio input "true"
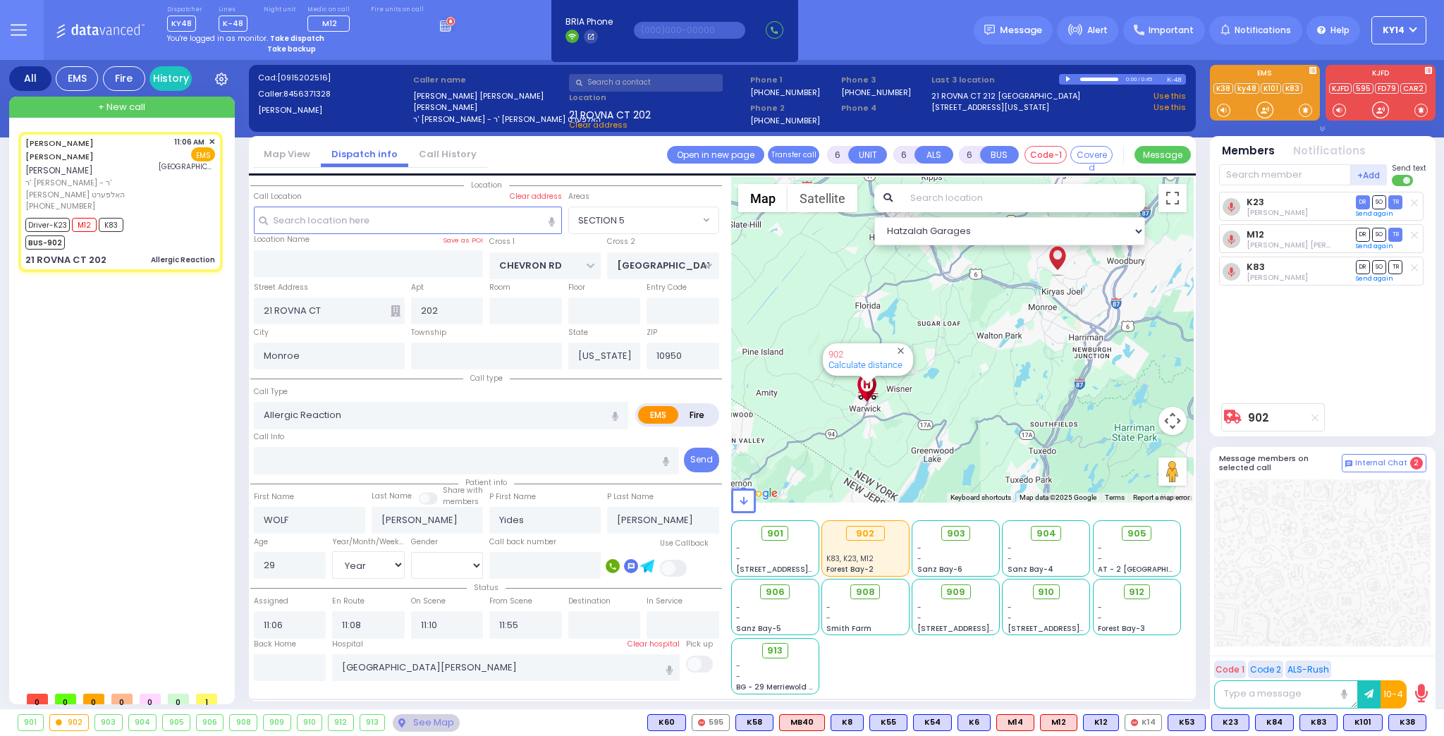
select select "Year"
select select "[DEMOGRAPHIC_DATA]"
select select "Hatzalah Garages"
select select "SECTION 5"
